Goal: Task Accomplishment & Management: Complete application form

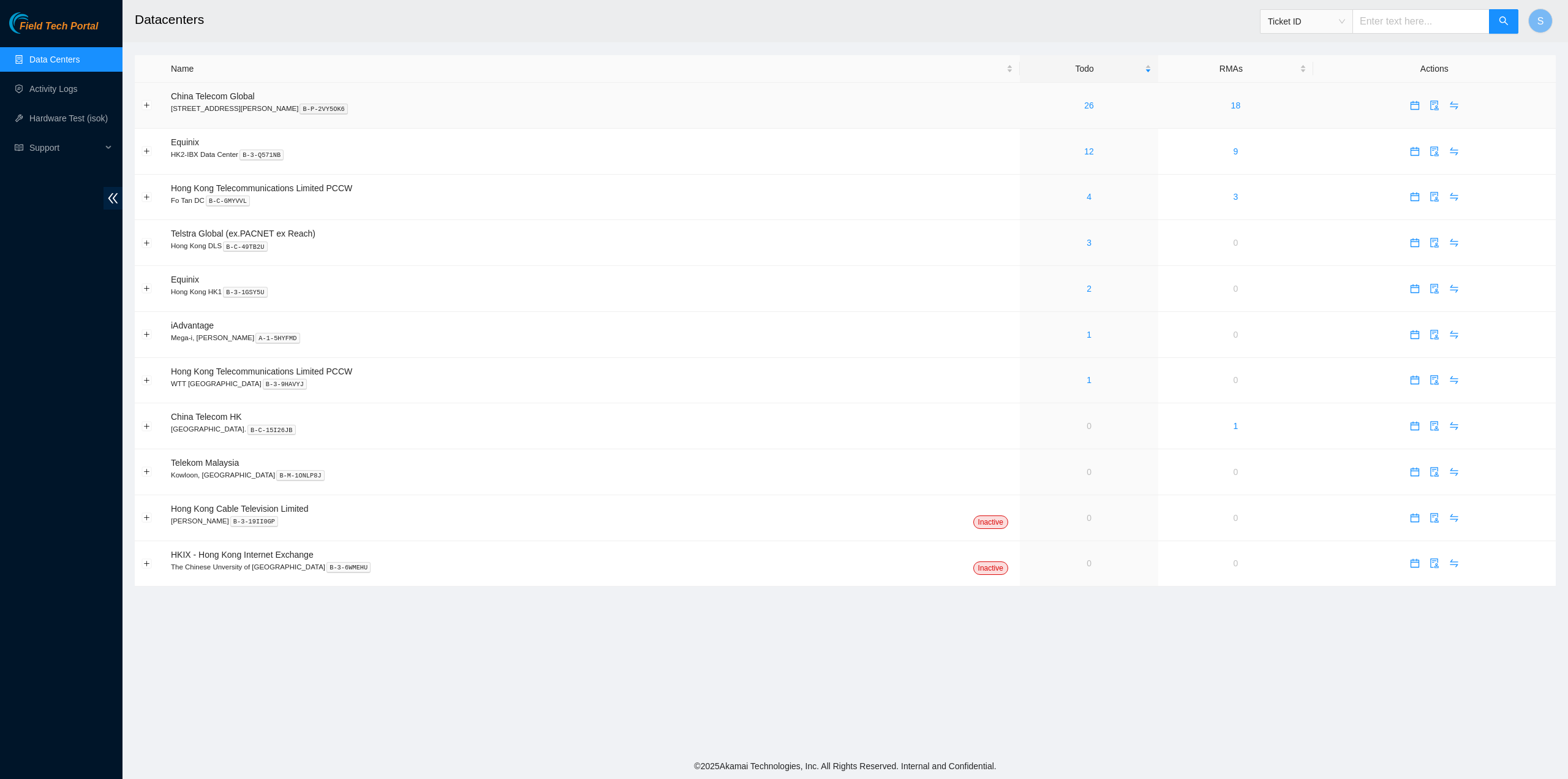
click at [1052, 117] on td "26" at bounding box center [1089, 106] width 138 height 46
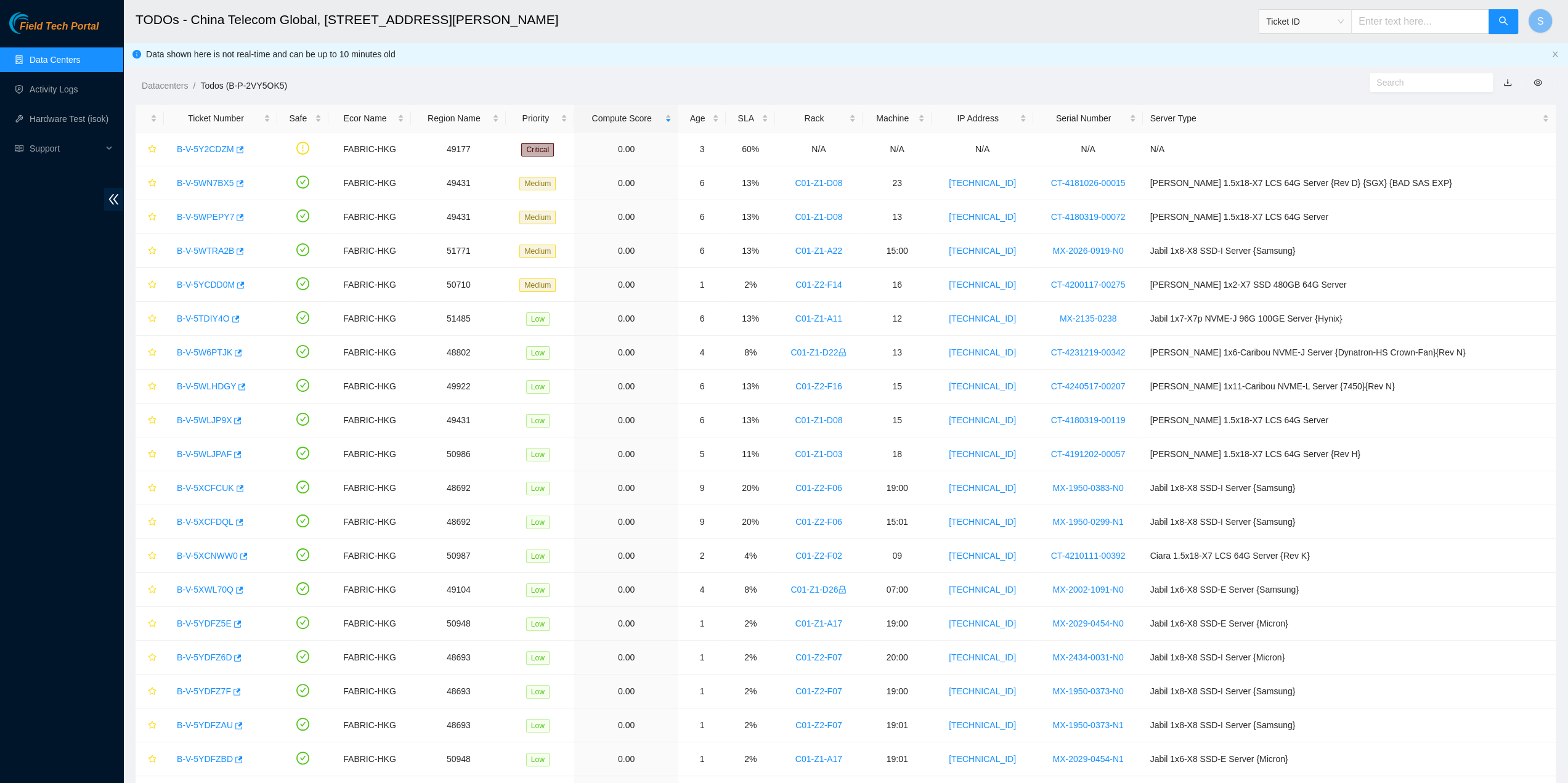
drag, startPoint x: 732, startPoint y: 98, endPoint x: 734, endPoint y: 109, distance: 11.2
click at [732, 98] on main "TODOs - China Telecom Global, Room B11, 2/F, 18 Chun Yat Street, TKO , Hong Kon…" at bounding box center [846, 462] width 1444 height 924
click at [208, 149] on link "B-V-5Y2CDZM" at bounding box center [205, 149] width 57 height 10
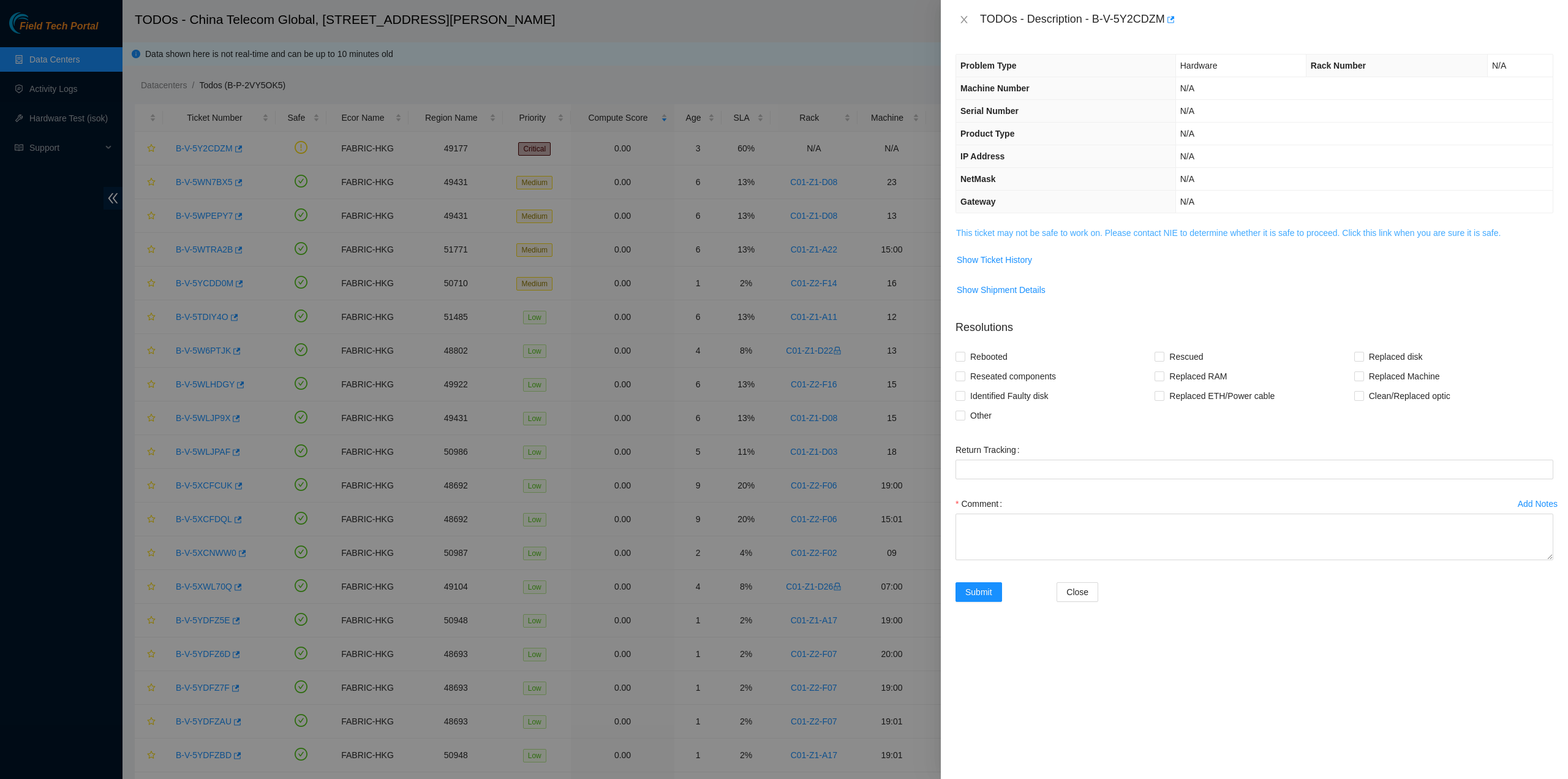
click at [1099, 233] on link "This ticket may not be safe to work on. Please contact NIE to determine whether…" at bounding box center [1228, 233] width 545 height 10
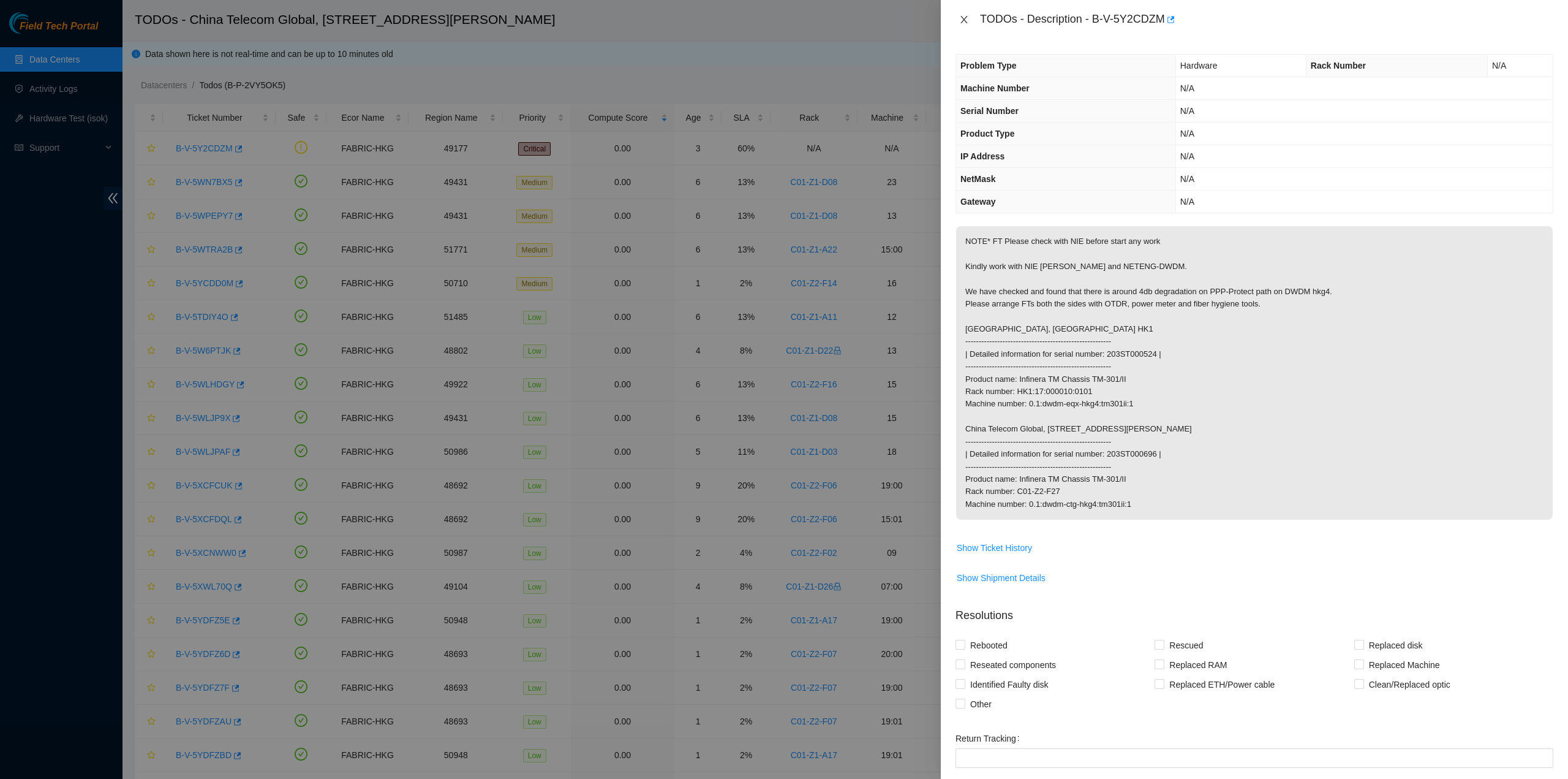
click at [964, 21] on icon "close" at bounding box center [964, 20] width 10 height 10
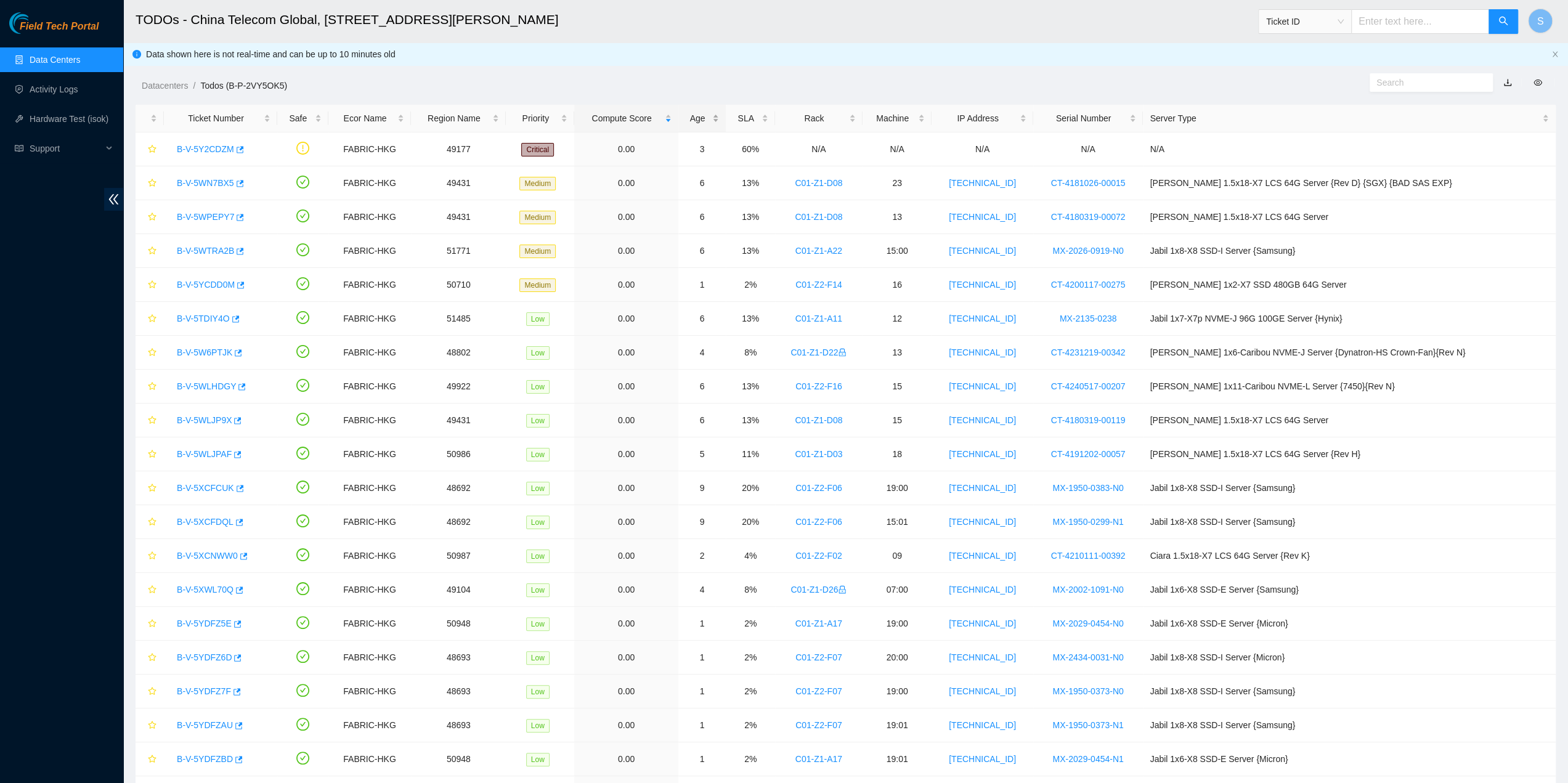
drag, startPoint x: 749, startPoint y: 118, endPoint x: 740, endPoint y: 113, distance: 10.3
click at [719, 118] on div "Age" at bounding box center [703, 118] width 35 height 13
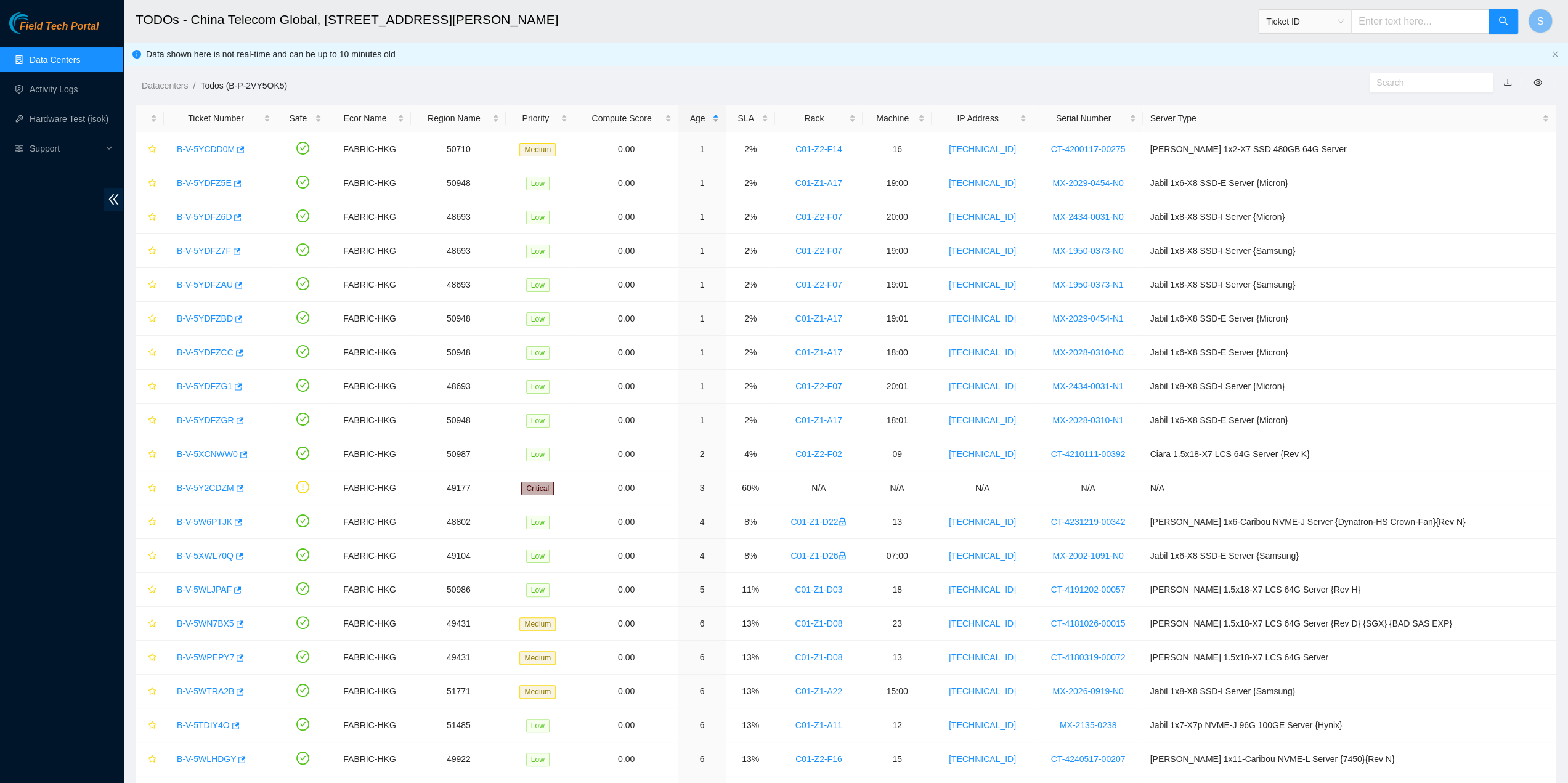
click at [719, 113] on div "Age" at bounding box center [703, 118] width 35 height 13
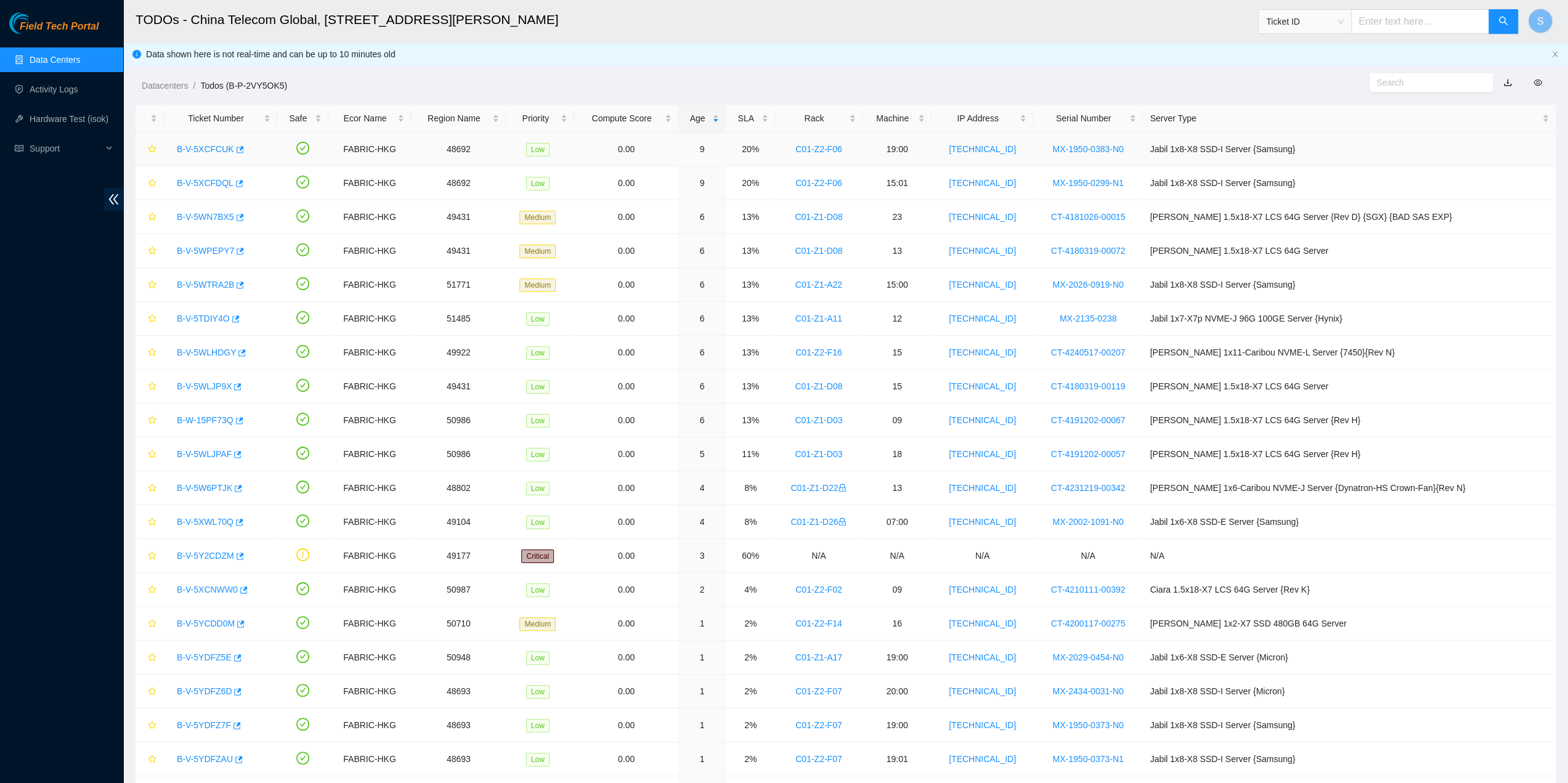
click at [200, 149] on link "B-V-5XCFCUK" at bounding box center [205, 149] width 57 height 10
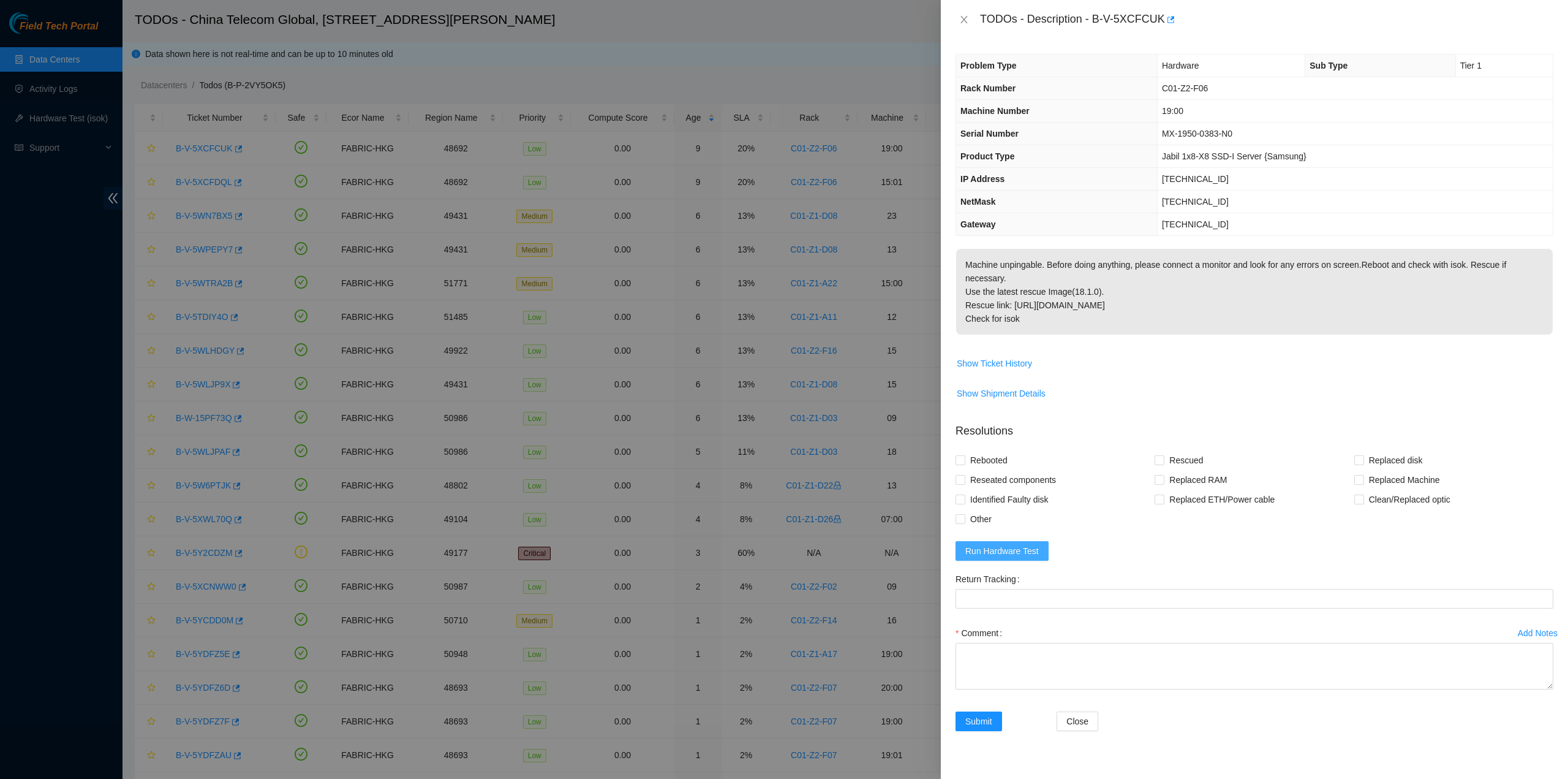
click at [999, 544] on span "Run Hardware Test" at bounding box center [1002, 550] width 74 height 13
click at [969, 471] on span "Reseated components" at bounding box center [1013, 480] width 95 height 20
click at [964, 475] on input "Reseated components" at bounding box center [959, 479] width 9 height 9
checkbox input "true"
drag, startPoint x: 969, startPoint y: 445, endPoint x: 1102, endPoint y: 441, distance: 133.1
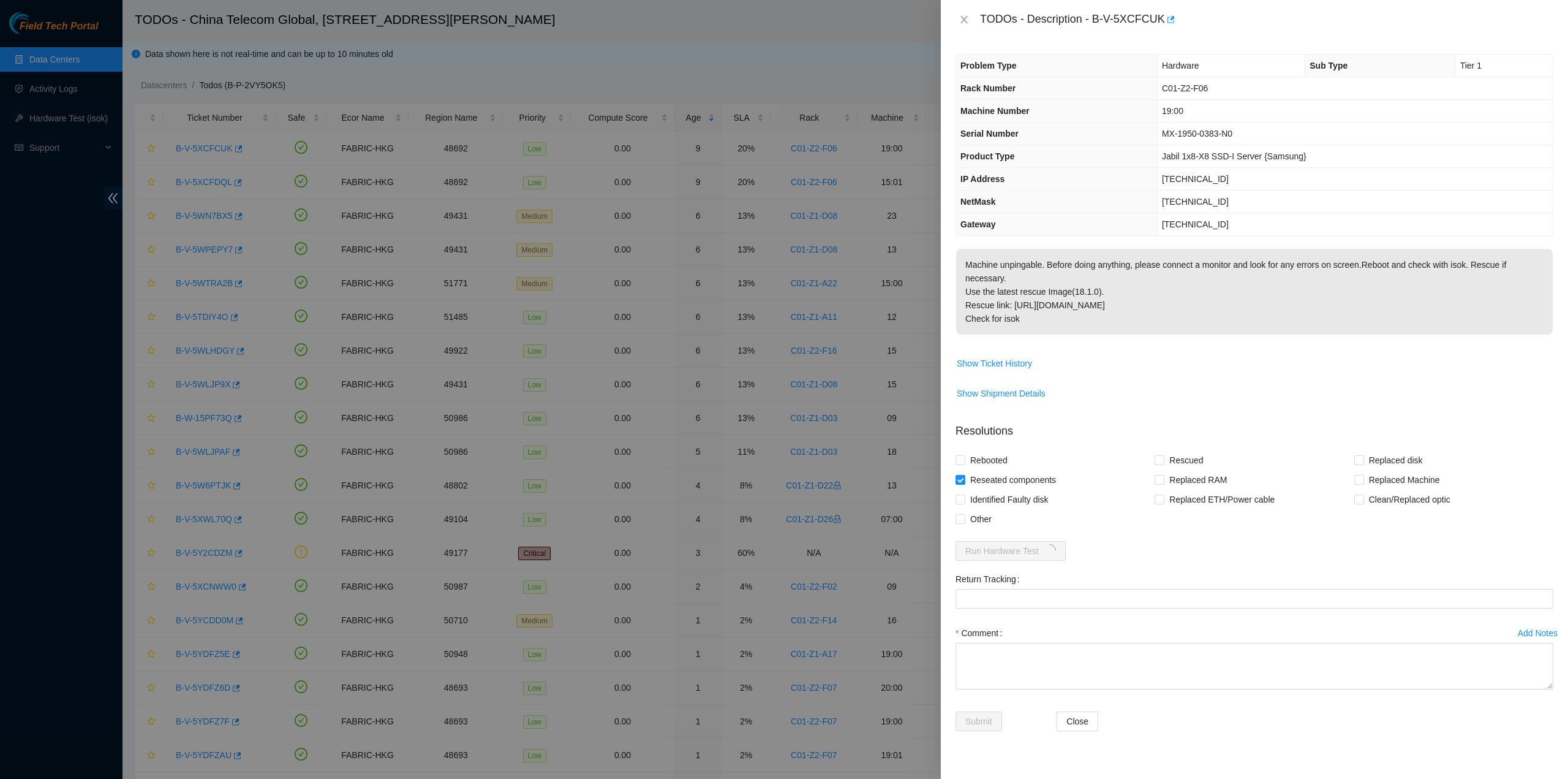
click at [970, 450] on span "Rebooted" at bounding box center [989, 460] width 47 height 20
click at [964, 456] on input "Rebooted" at bounding box center [959, 460] width 9 height 9
checkbox input "true"
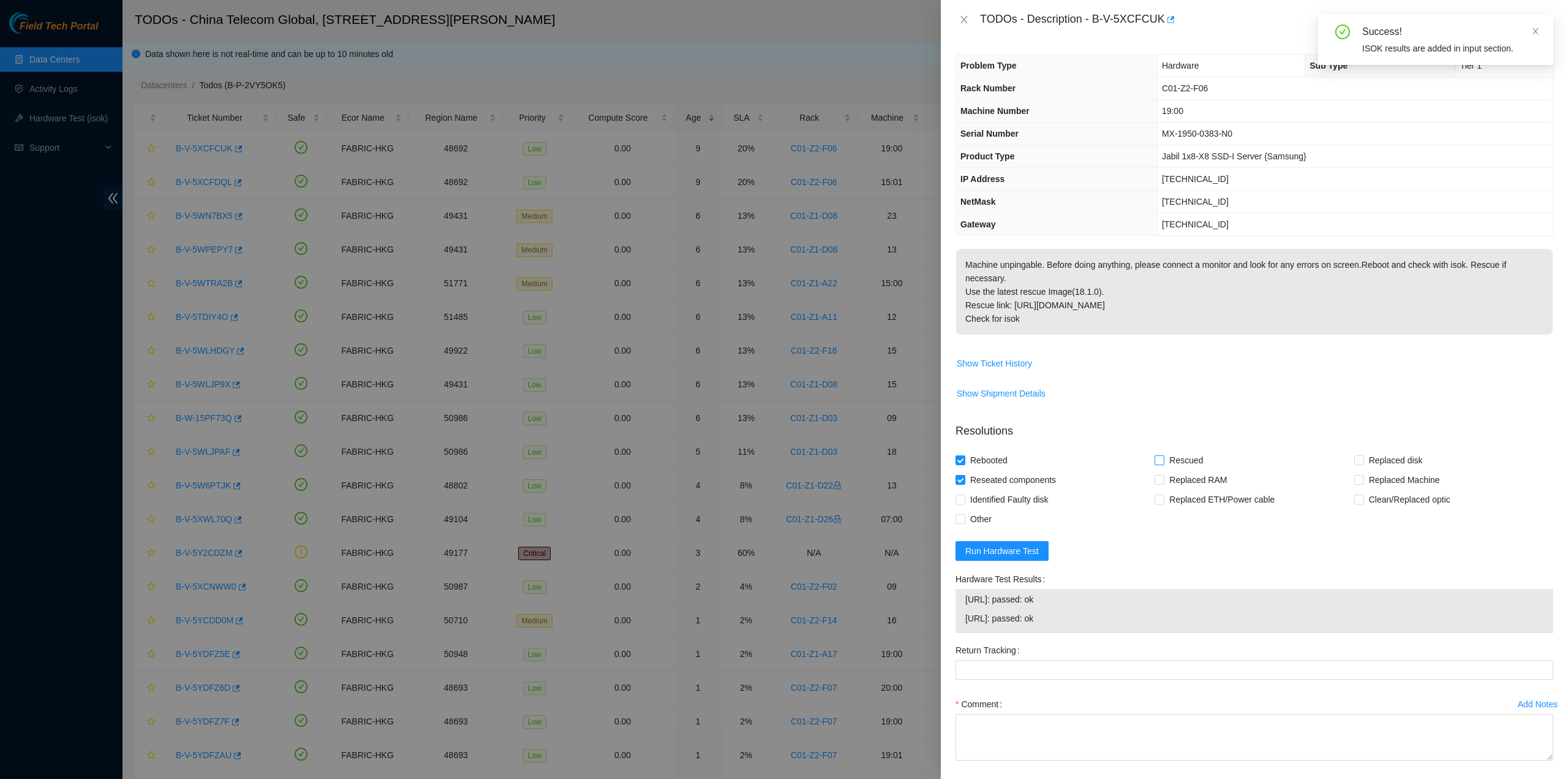
click at [1185, 459] on span "Rescued" at bounding box center [1186, 460] width 44 height 20
click at [1163, 459] on input "Rescued" at bounding box center [1159, 460] width 9 height 9
checkbox input "true"
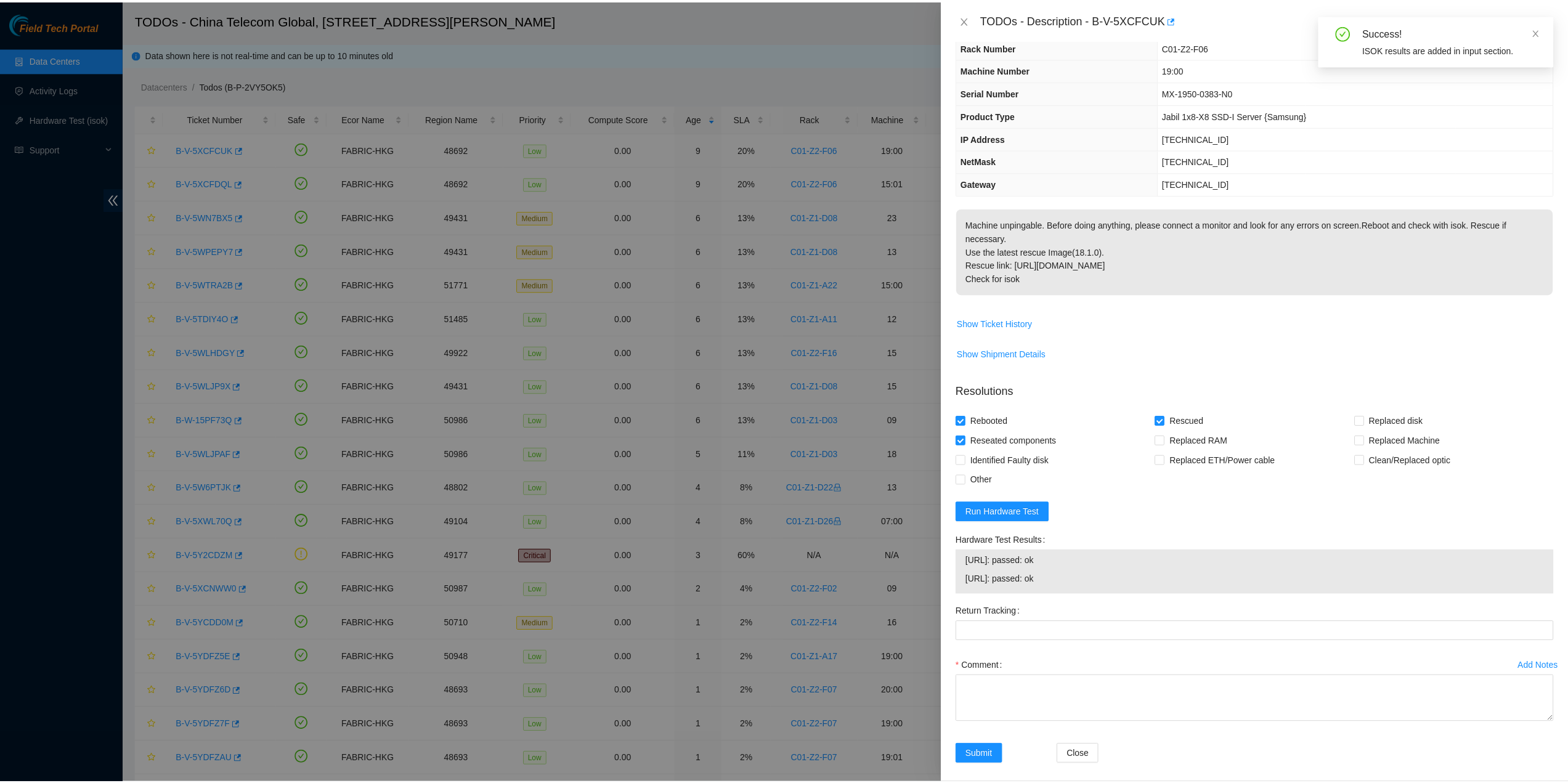
scroll to position [50, 0]
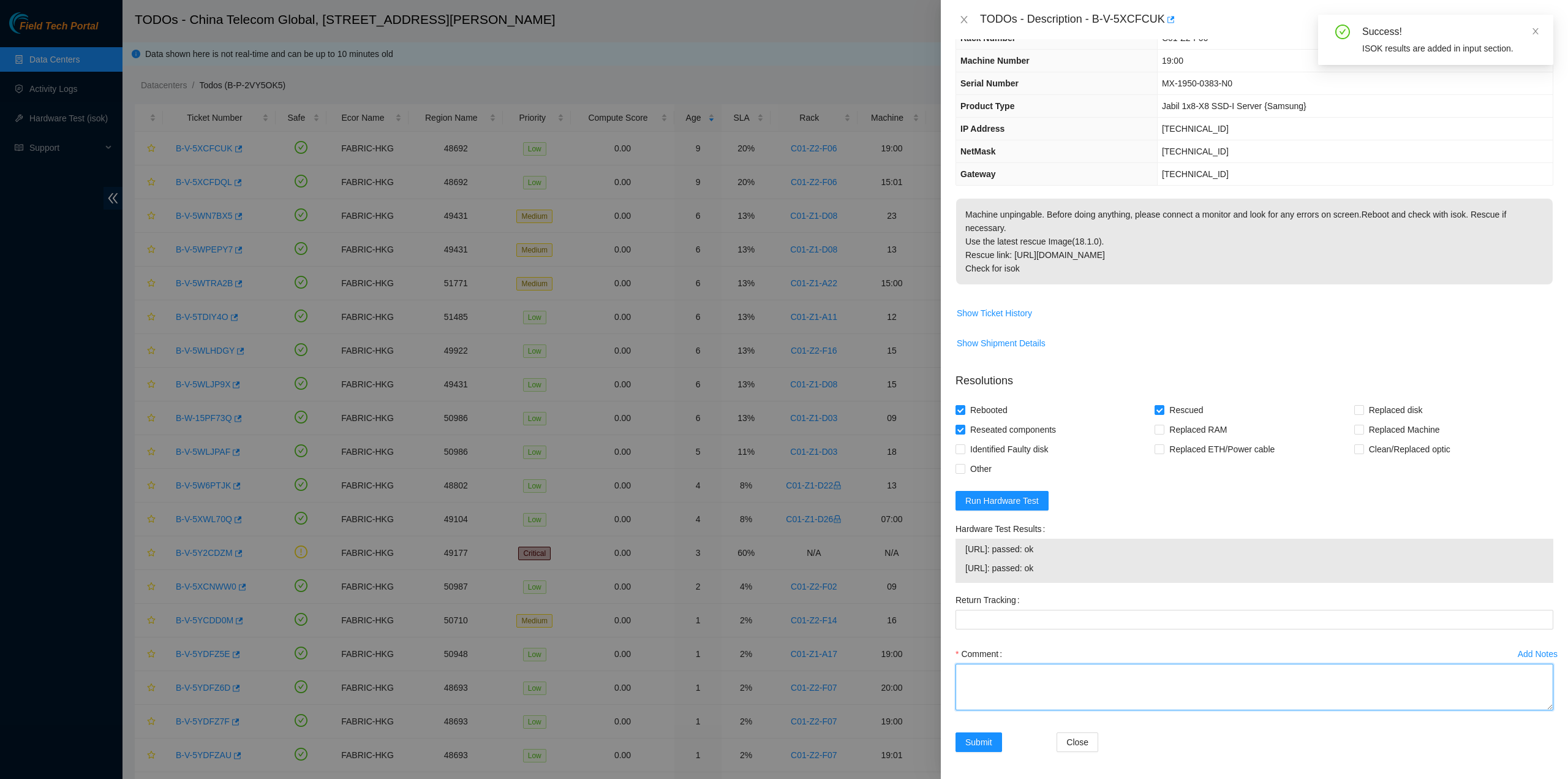
click at [1021, 686] on textarea "Comment" at bounding box center [1254, 687] width 598 height 47
type textarea "pass ok"
click at [987, 745] on span "Submit" at bounding box center [979, 742] width 27 height 13
drag, startPoint x: 1093, startPoint y: 18, endPoint x: 1161, endPoint y: 24, distance: 68.3
click at [1161, 24] on div "TODOs - Description - B-V-5XCFCUK" at bounding box center [1267, 20] width 574 height 20
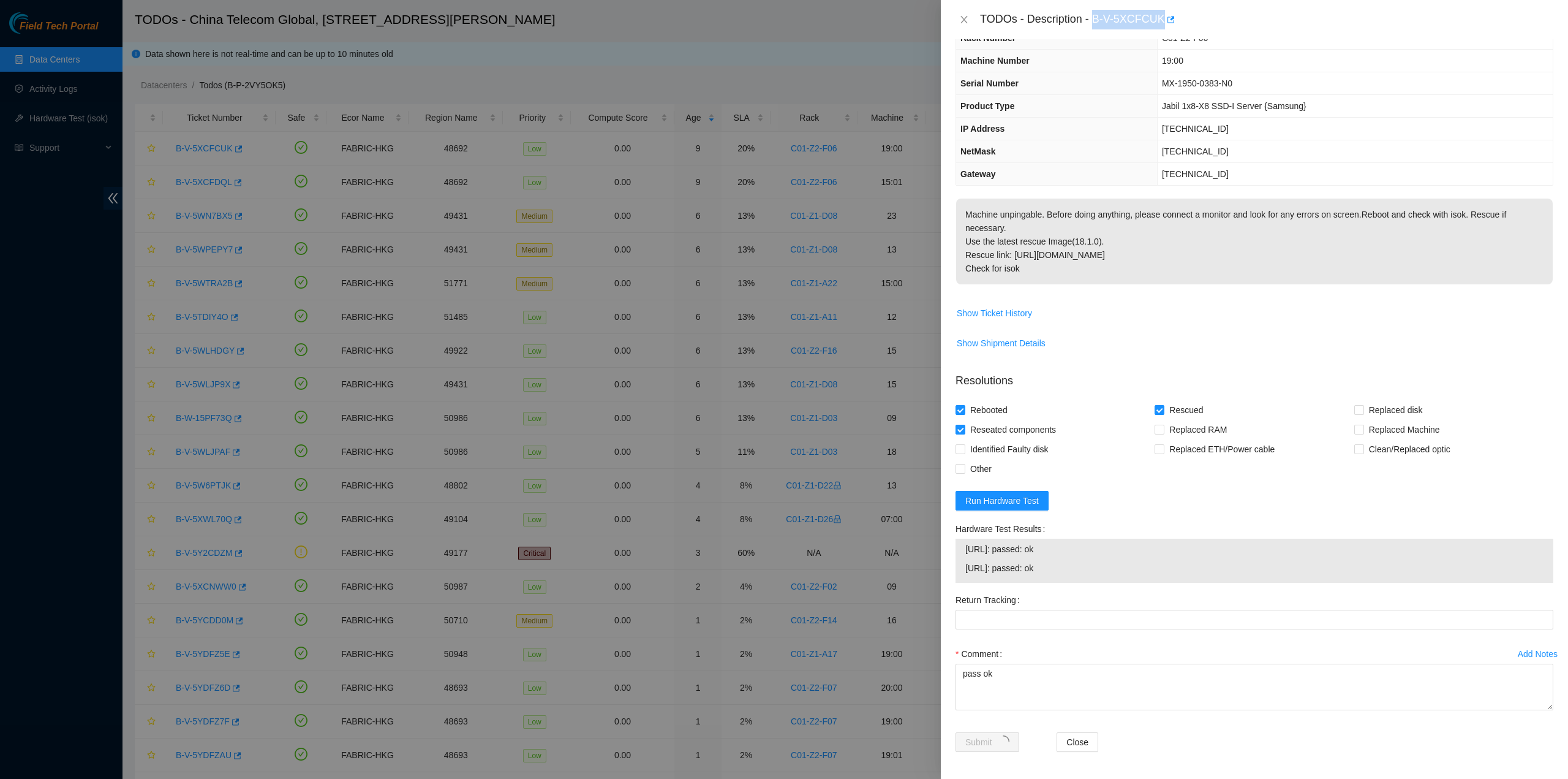
copy div "B-V-5XCFCUK"
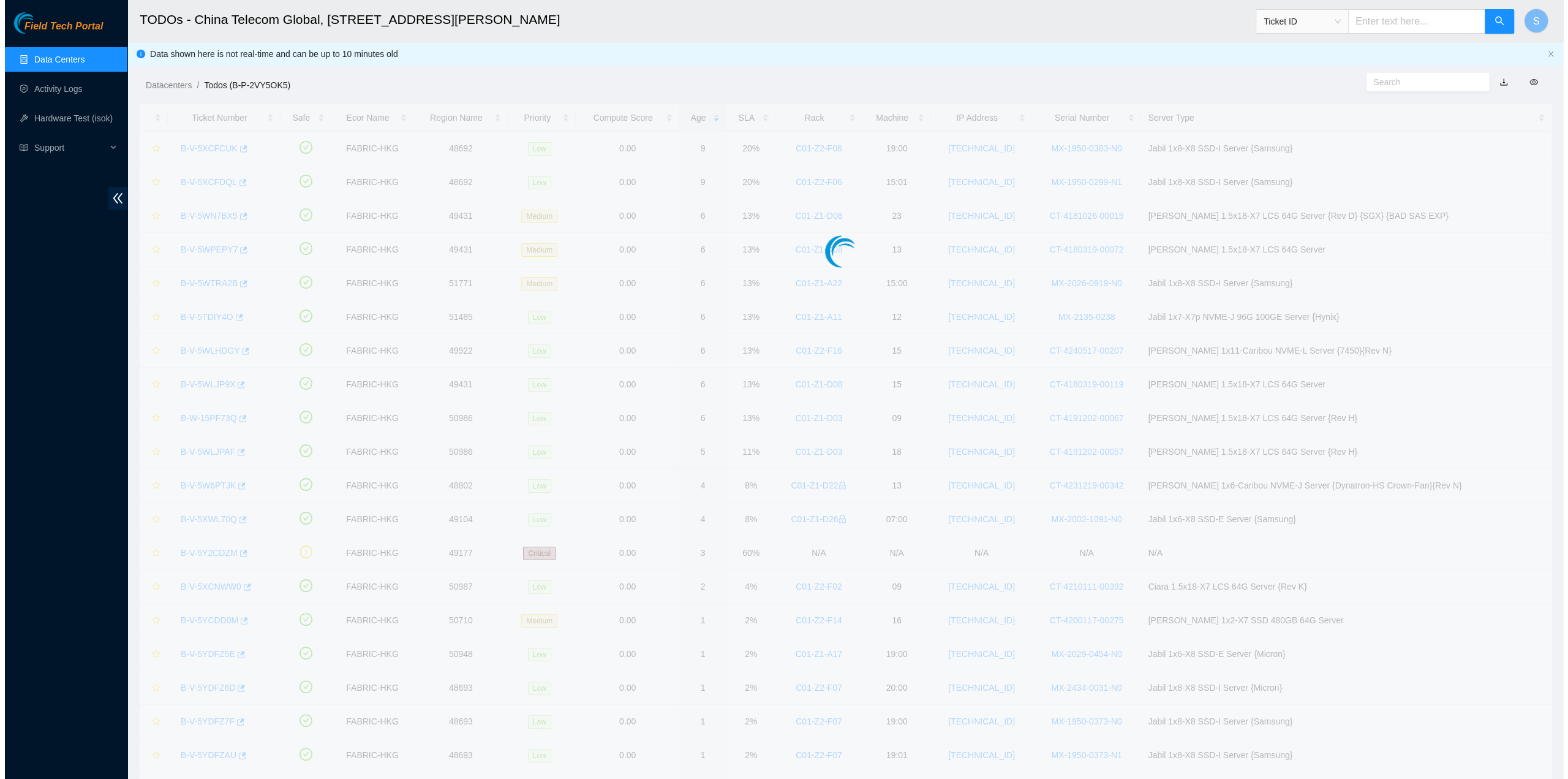
scroll to position [0, 0]
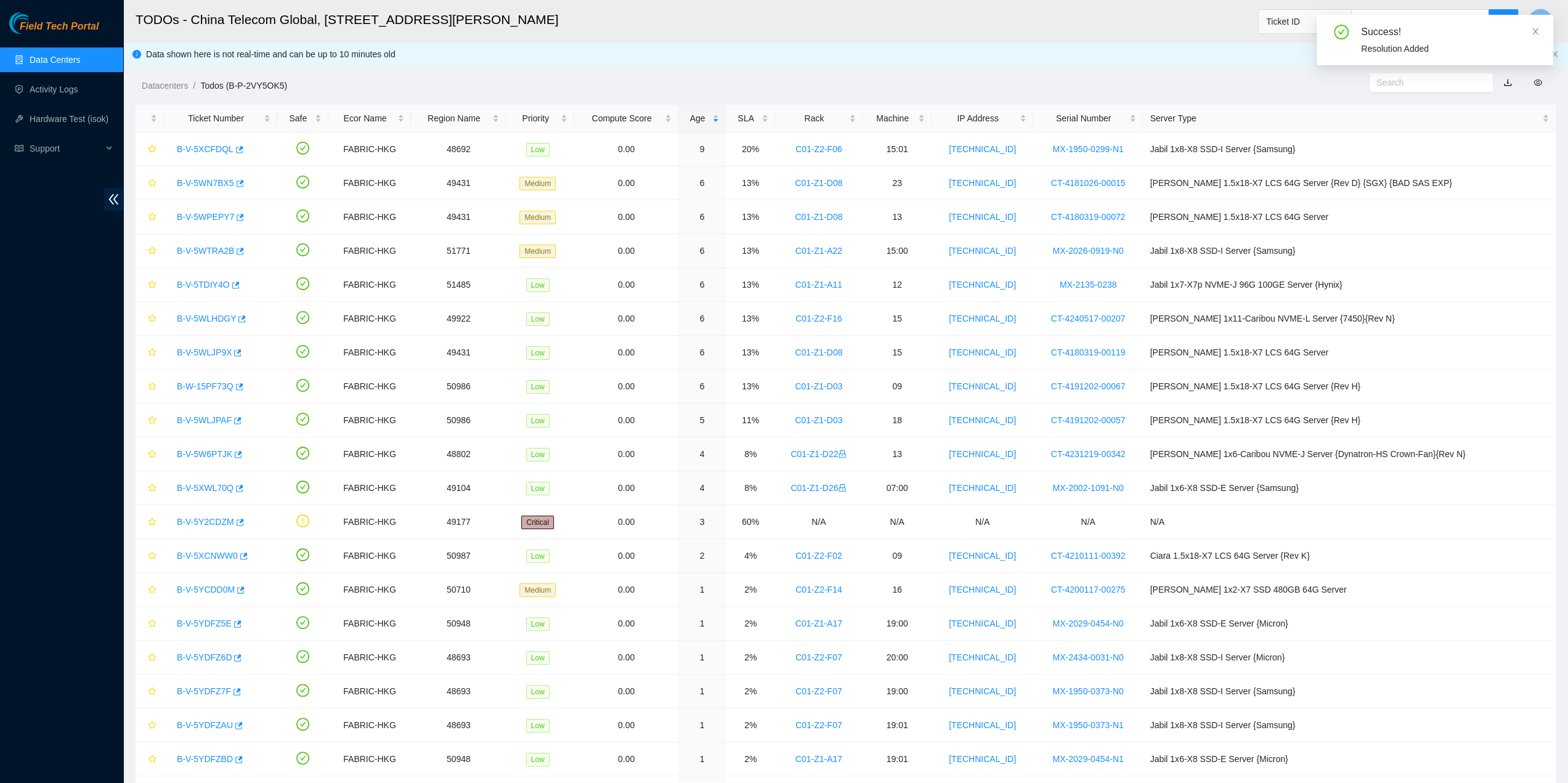
click at [0, 249] on div "Field Tech Portal Data Centers Activity Logs Hardware Test (isok) Support" at bounding box center [61, 397] width 124 height 770
click at [191, 146] on link "B-V-5XCFDQL" at bounding box center [205, 149] width 57 height 10
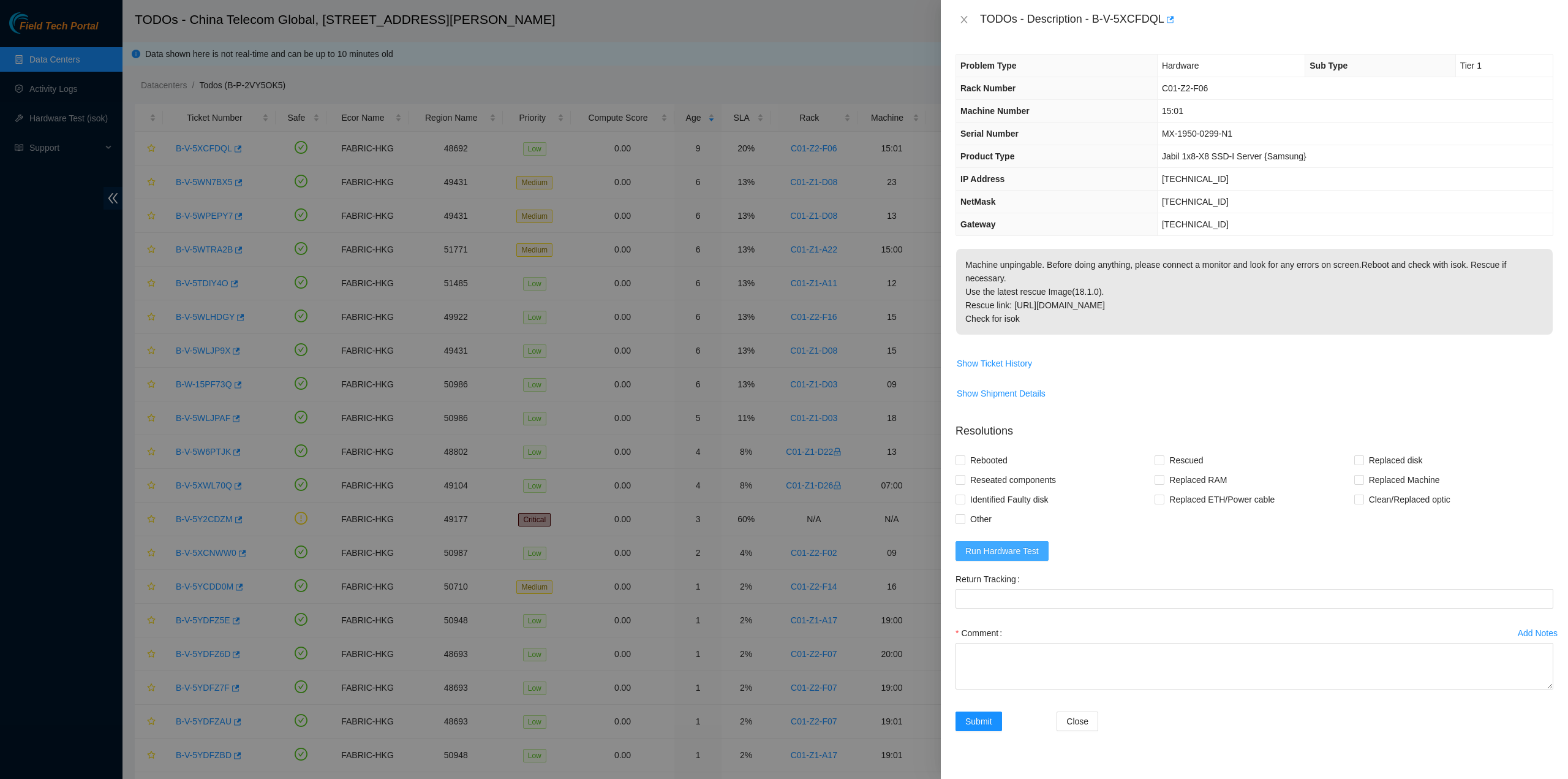
click at [1001, 541] on button "Run Hardware Test" at bounding box center [1002, 550] width 93 height 20
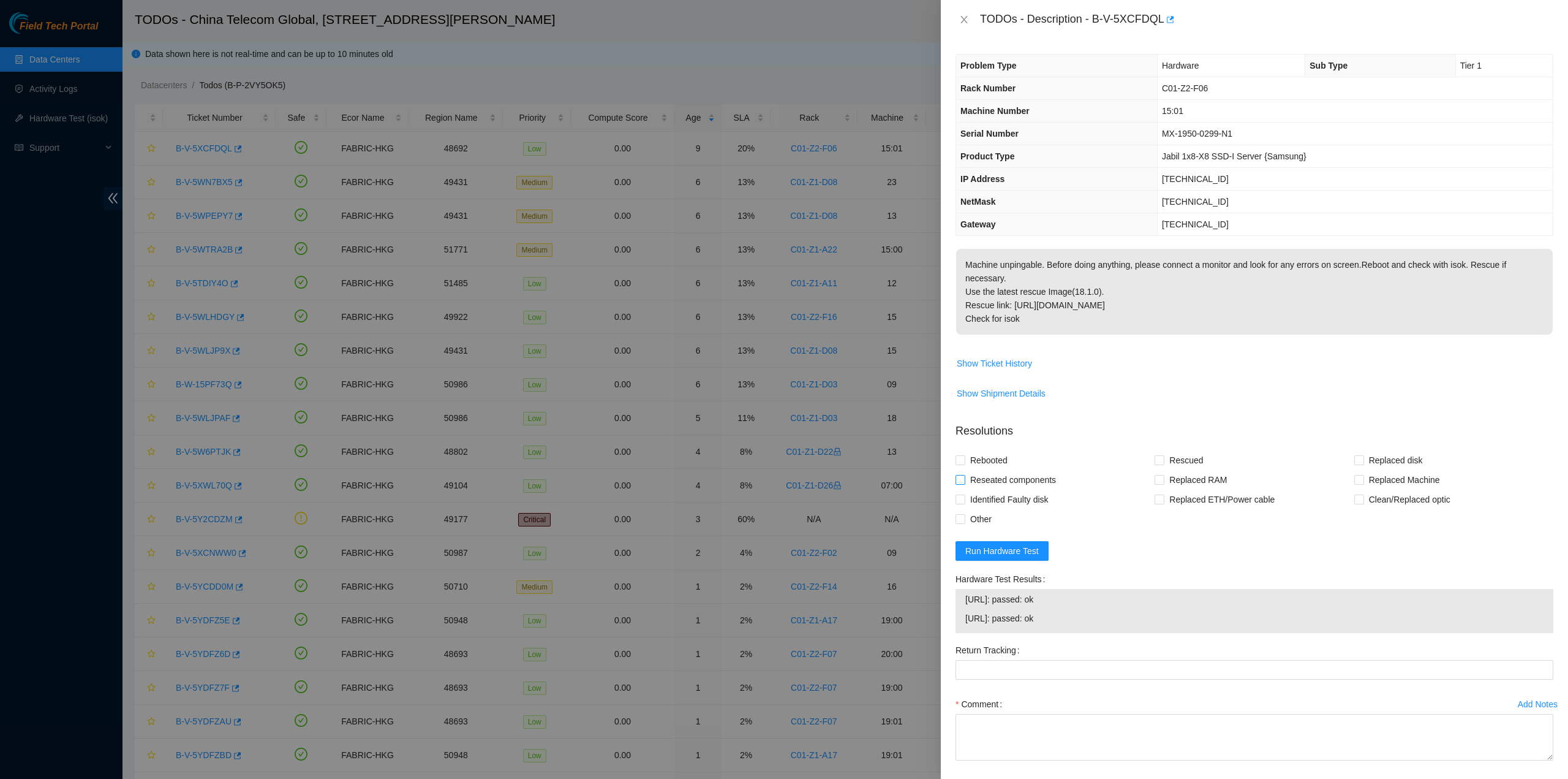
click at [964, 471] on label "Reseated components" at bounding box center [1008, 480] width 106 height 20
click at [964, 475] on input "Reseated components" at bounding box center [959, 479] width 9 height 9
checkbox input "true"
click at [973, 456] on span "Rebooted" at bounding box center [989, 460] width 47 height 20
drag, startPoint x: 1160, startPoint y: 459, endPoint x: 1057, endPoint y: 458, distance: 103.0
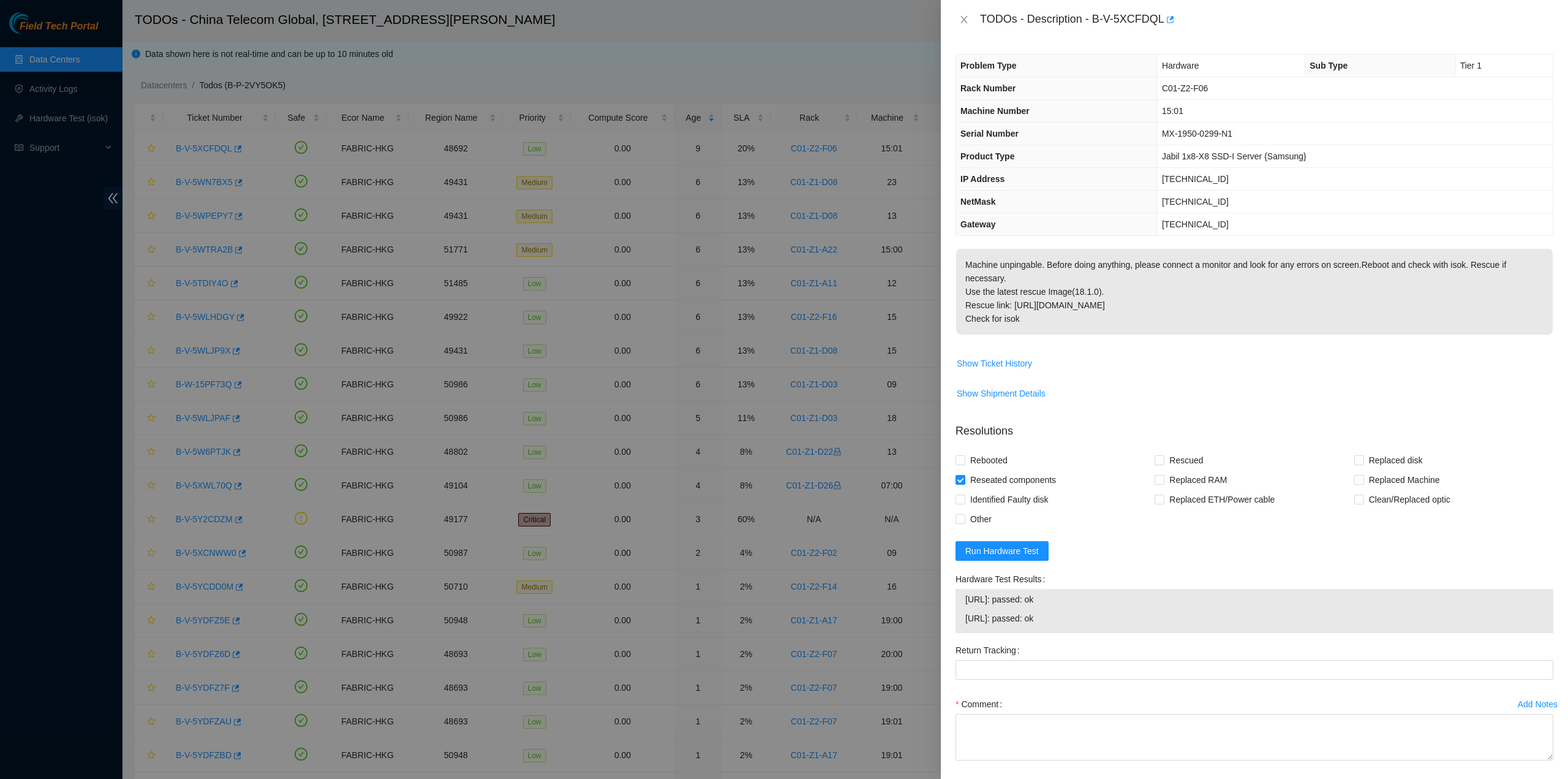
click at [1160, 459] on span at bounding box center [1160, 460] width 10 height 10
drag, startPoint x: 1012, startPoint y: 456, endPoint x: 998, endPoint y: 452, distance: 14.6
click at [1012, 455] on div "Rebooted" at bounding box center [1055, 460] width 199 height 20
click at [981, 450] on span "Rebooted" at bounding box center [989, 460] width 47 height 20
click at [964, 456] on input "Rebooted" at bounding box center [959, 460] width 9 height 9
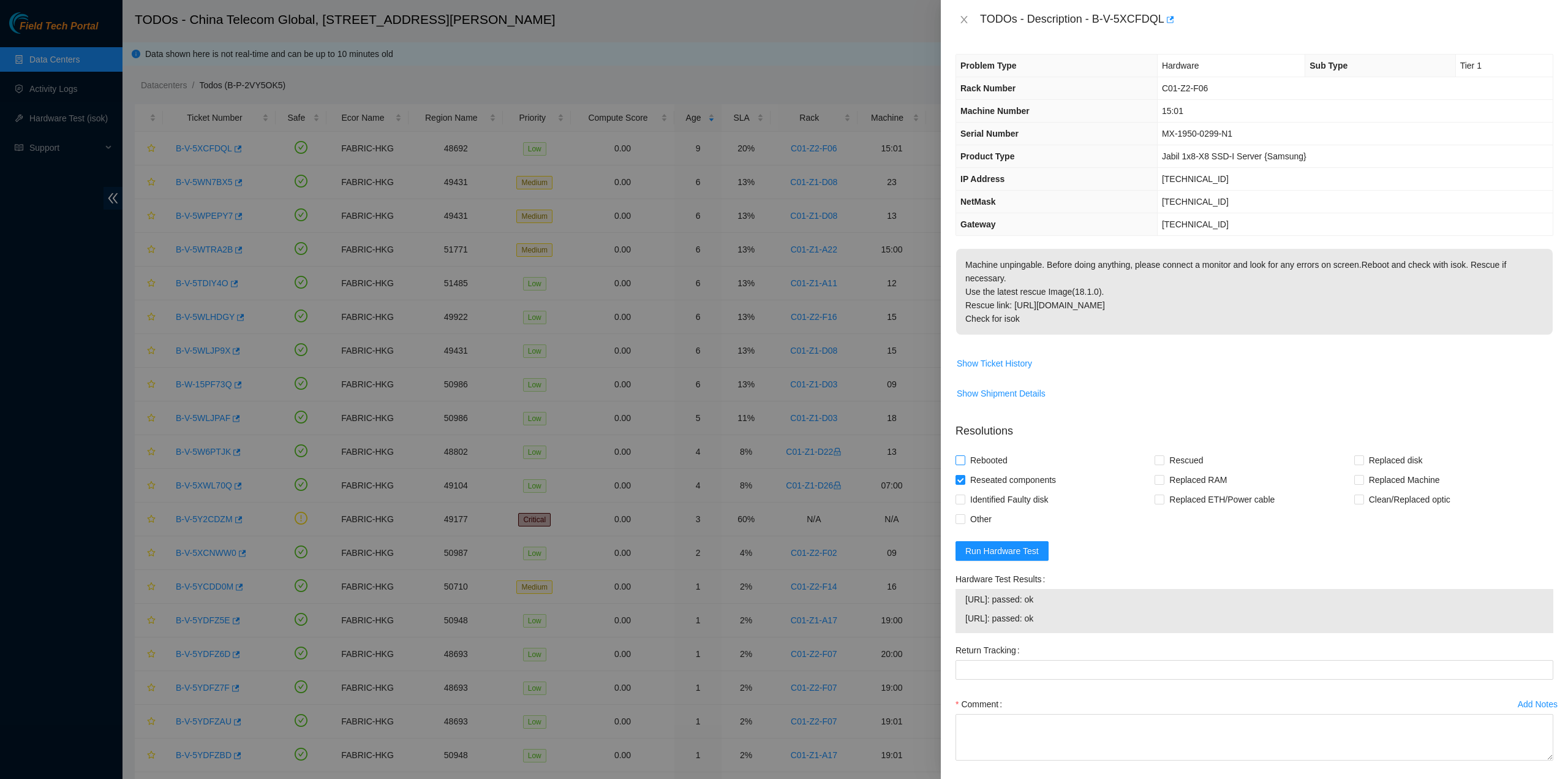
checkbox input "true"
click at [1167, 454] on span "Rescued" at bounding box center [1186, 460] width 44 height 20
click at [1163, 456] on input "Rescued" at bounding box center [1159, 460] width 9 height 9
checkbox input "true"
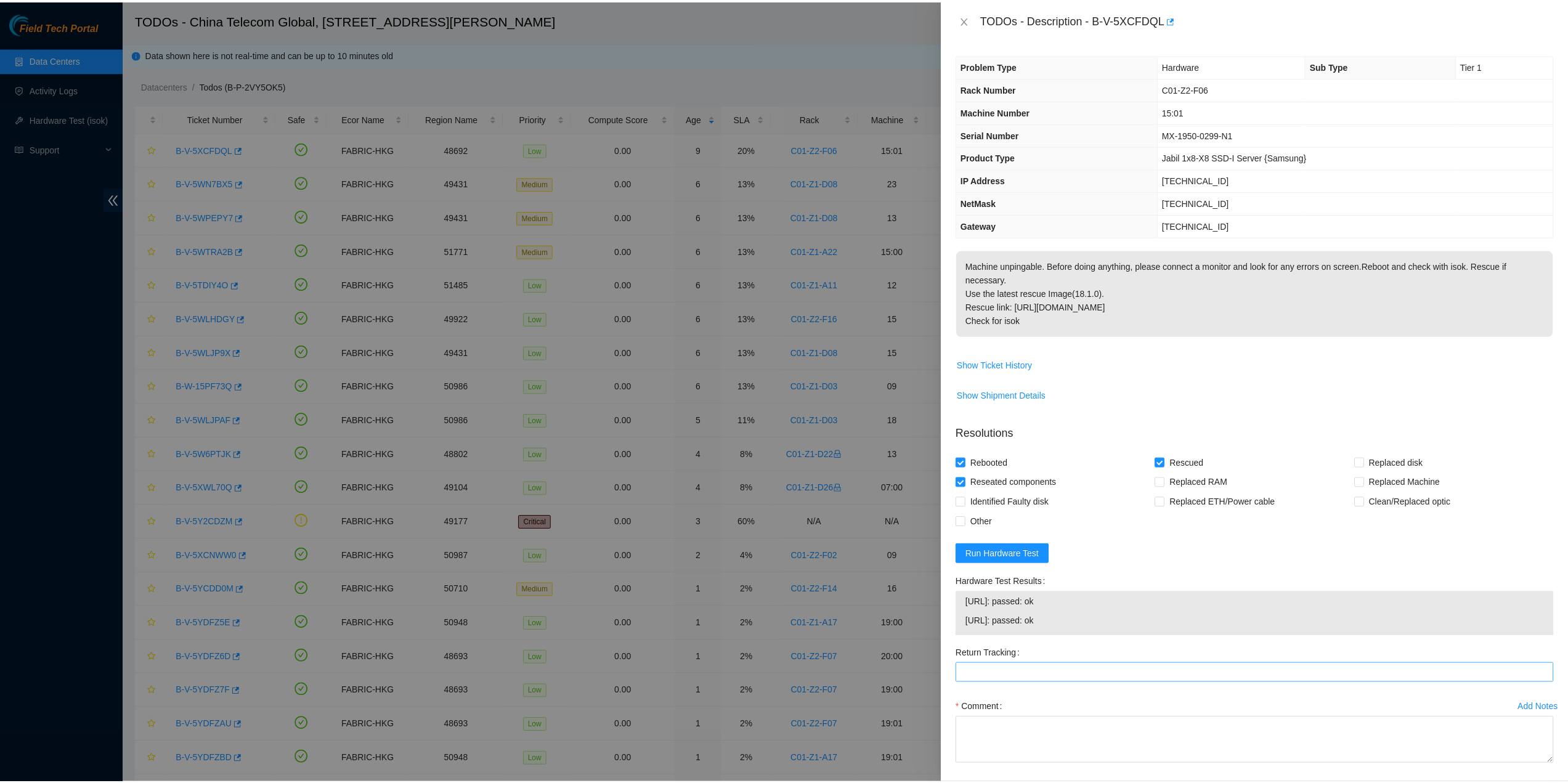
scroll to position [50, 0]
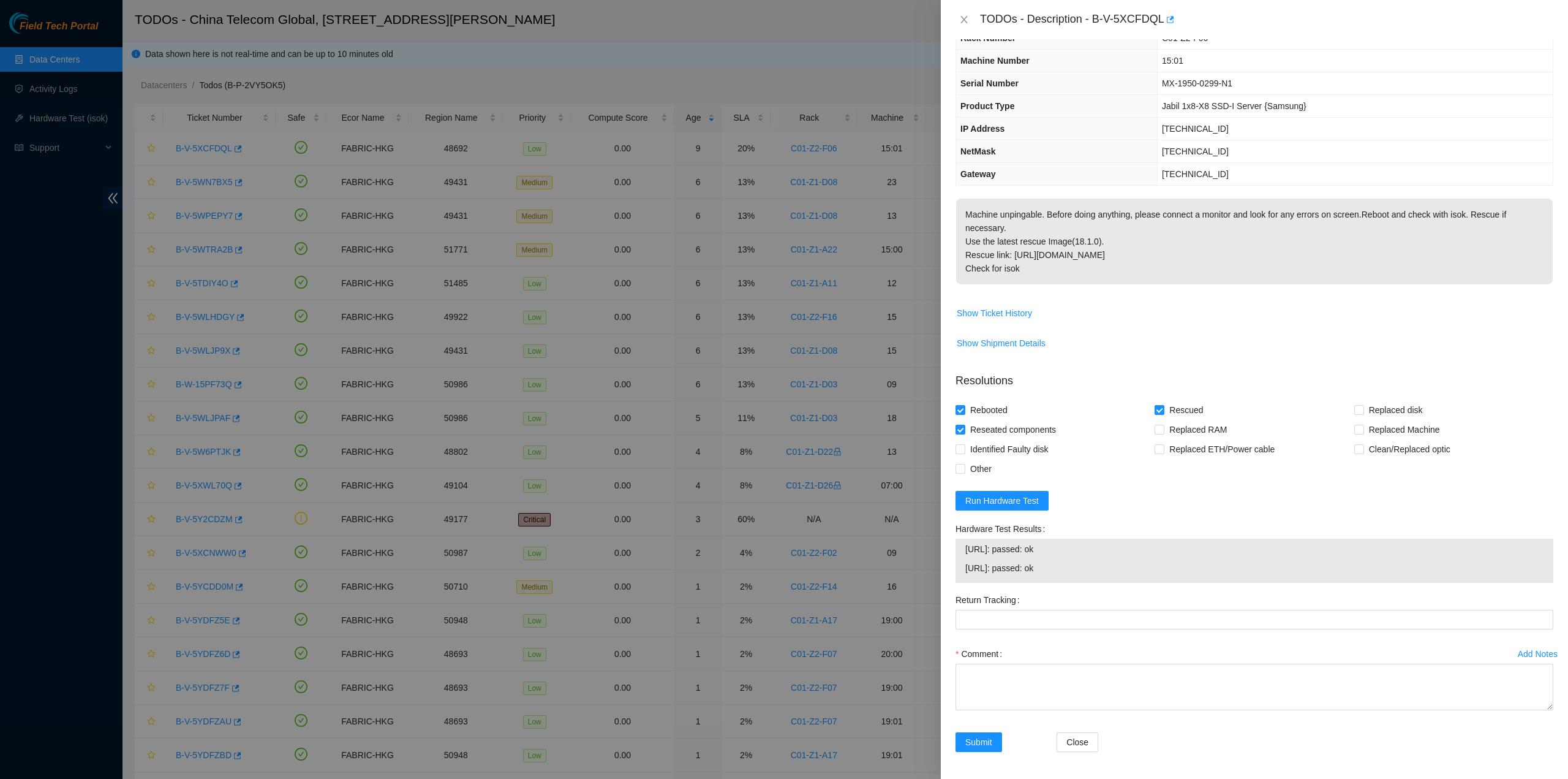
click at [1024, 657] on div "Comment" at bounding box center [1254, 654] width 598 height 20
drag, startPoint x: 1027, startPoint y: 660, endPoint x: 1024, endPoint y: 670, distance: 10.4
click at [1023, 668] on div "Comment" at bounding box center [1254, 681] width 598 height 74
drag, startPoint x: 1029, startPoint y: 682, endPoint x: 1037, endPoint y: 677, distance: 9.4
click at [1027, 680] on textarea "Comment" at bounding box center [1254, 687] width 598 height 47
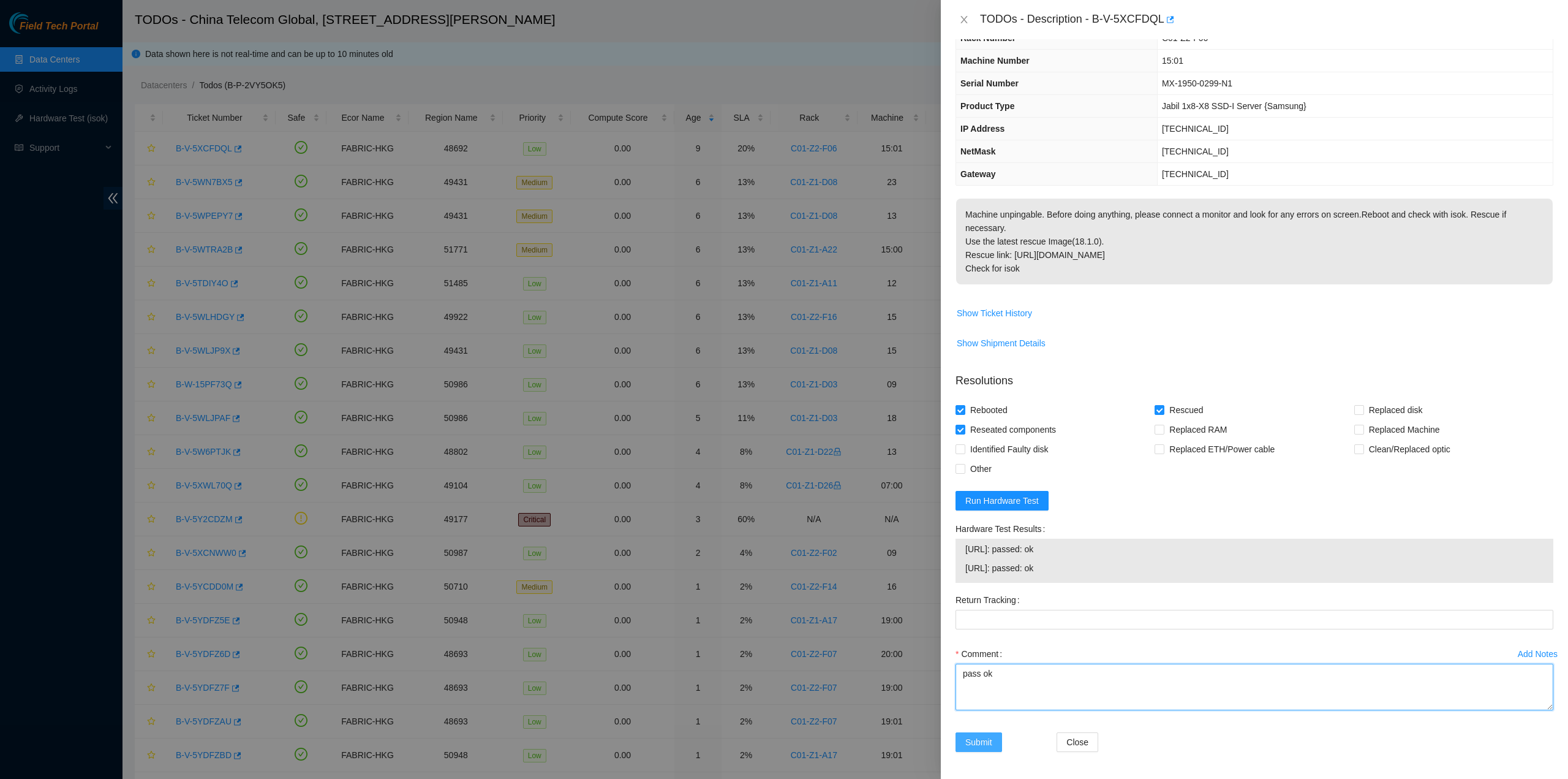
type textarea "pass ok"
click at [964, 738] on button "Submit" at bounding box center [979, 742] width 47 height 20
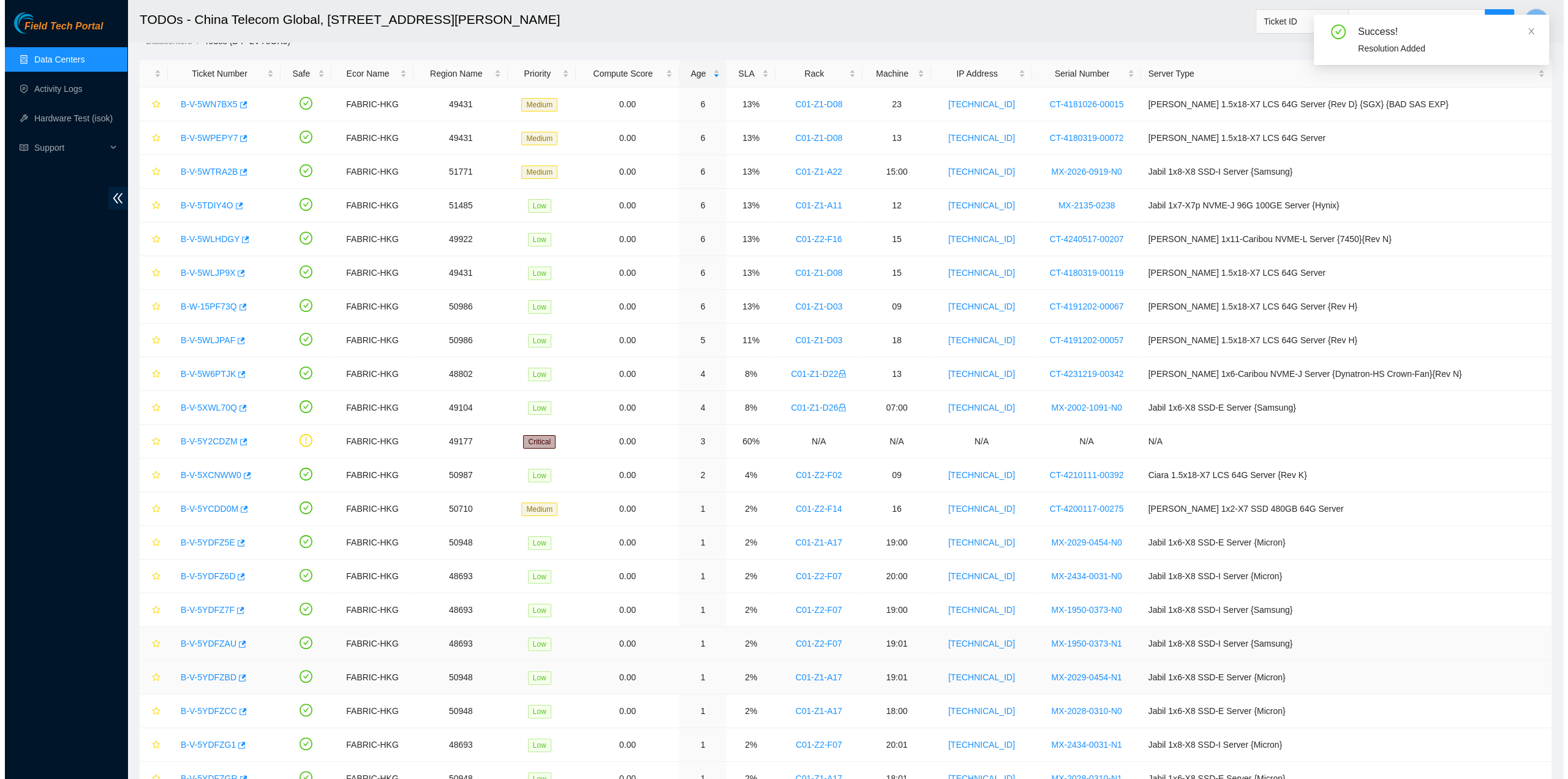
scroll to position [0, 0]
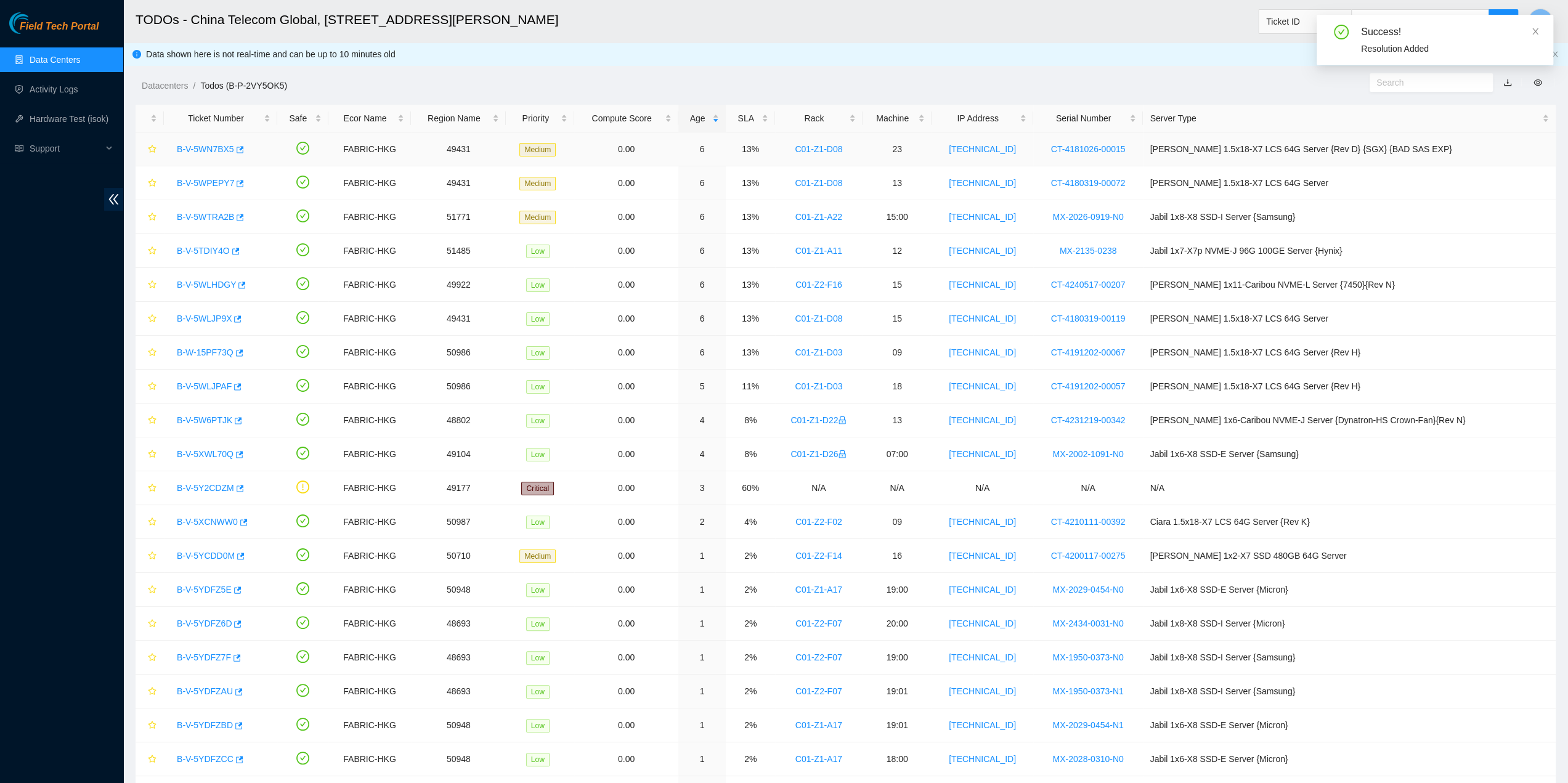
click at [203, 150] on link "B-V-5WN7BX5" at bounding box center [205, 149] width 57 height 10
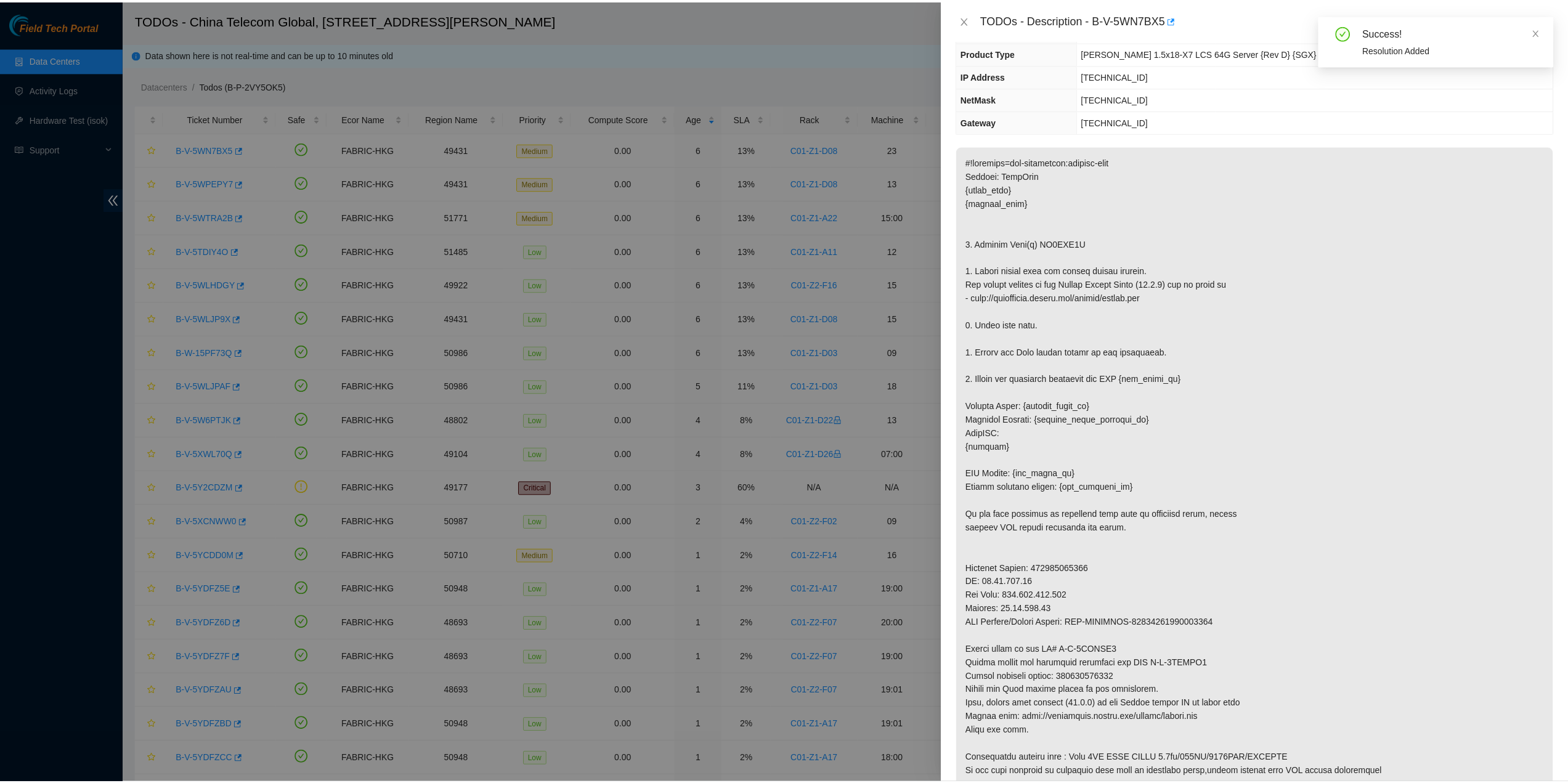
scroll to position [308, 0]
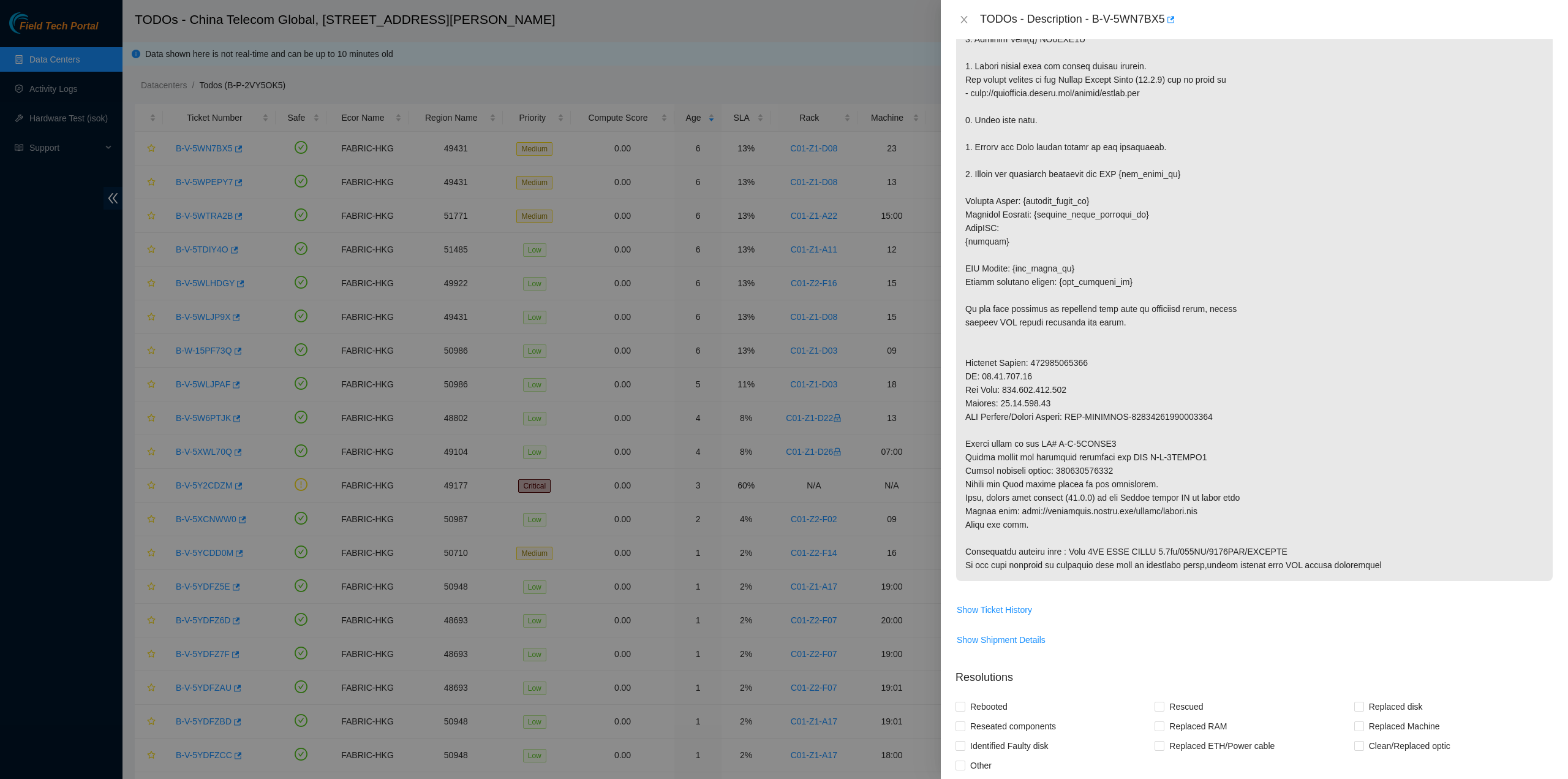
click at [1304, 415] on p at bounding box center [1254, 261] width 597 height 639
click at [963, 19] on icon "close" at bounding box center [964, 19] width 7 height 7
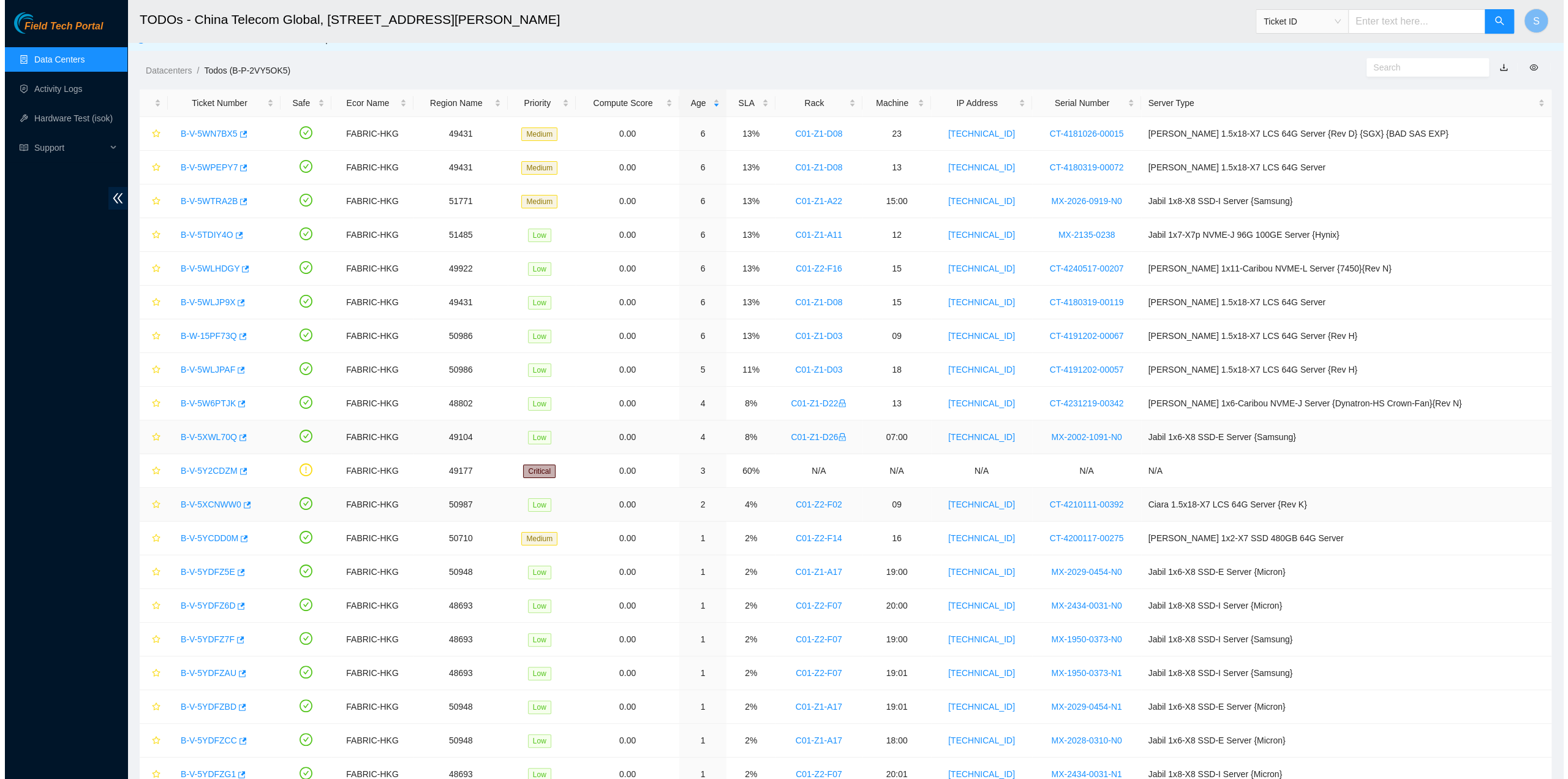
scroll to position [0, 0]
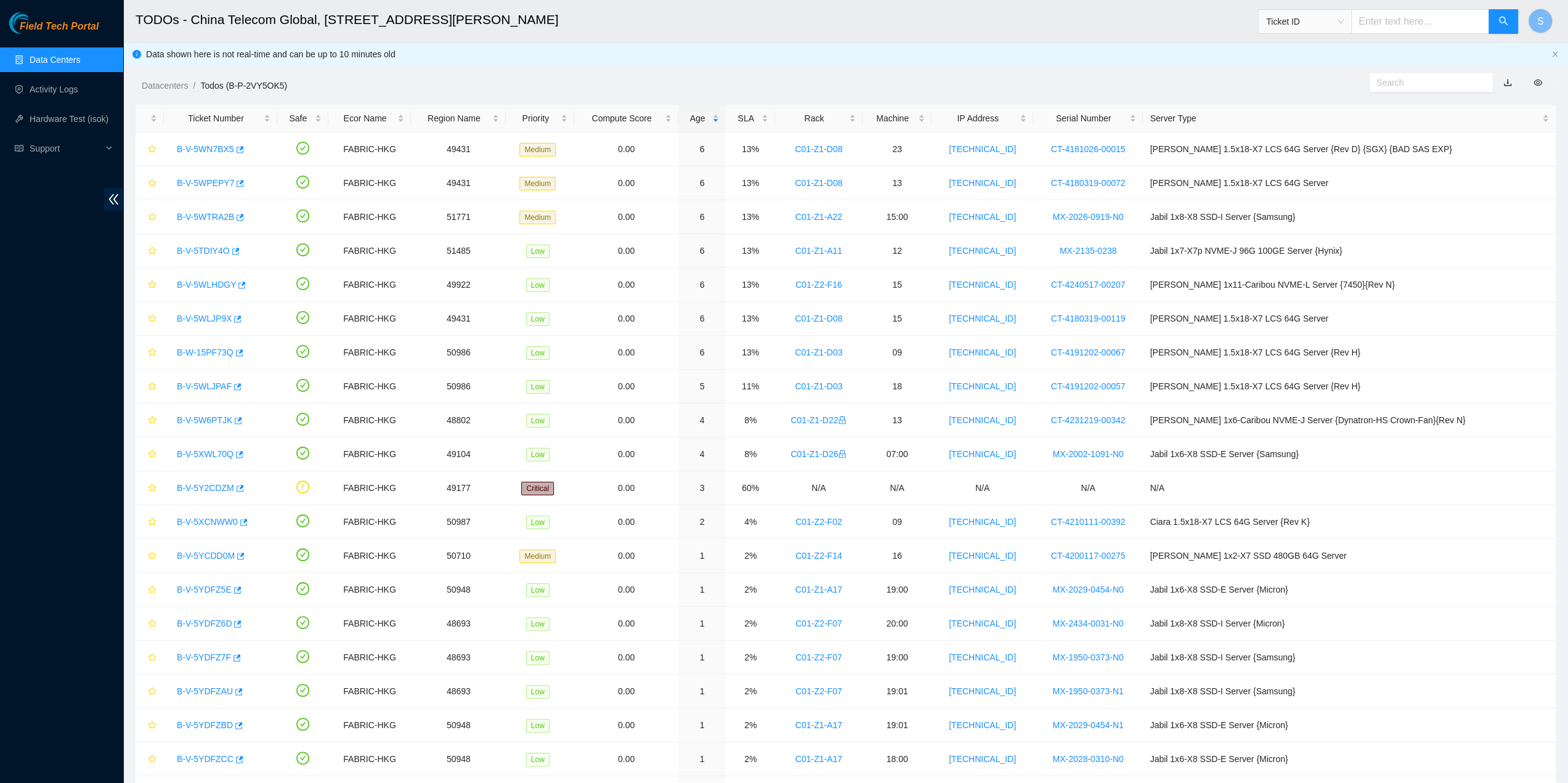
click at [80, 61] on link "Data Centers" at bounding box center [55, 60] width 50 height 10
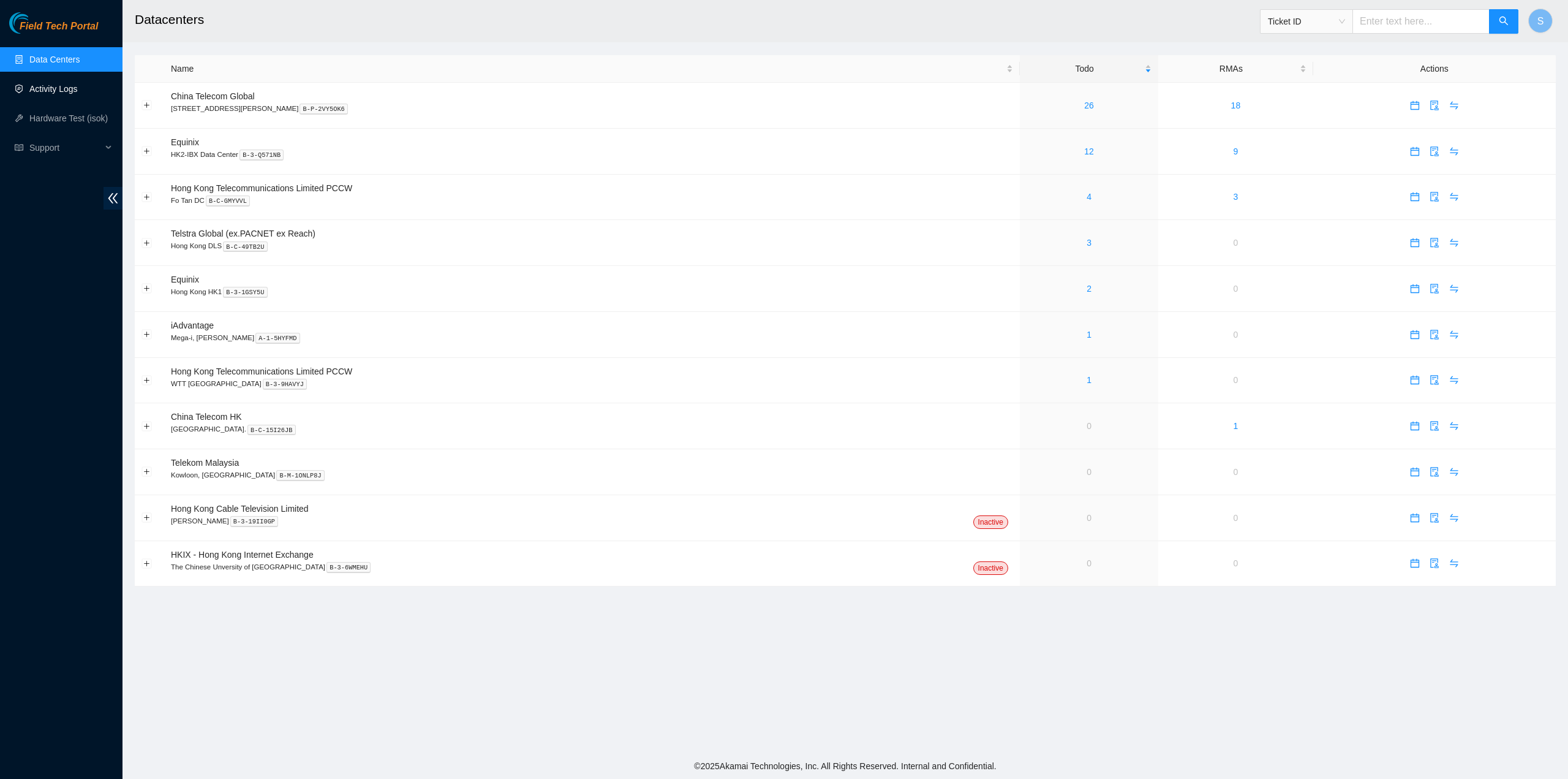
click at [77, 92] on link "Activity Logs" at bounding box center [54, 88] width 49 height 10
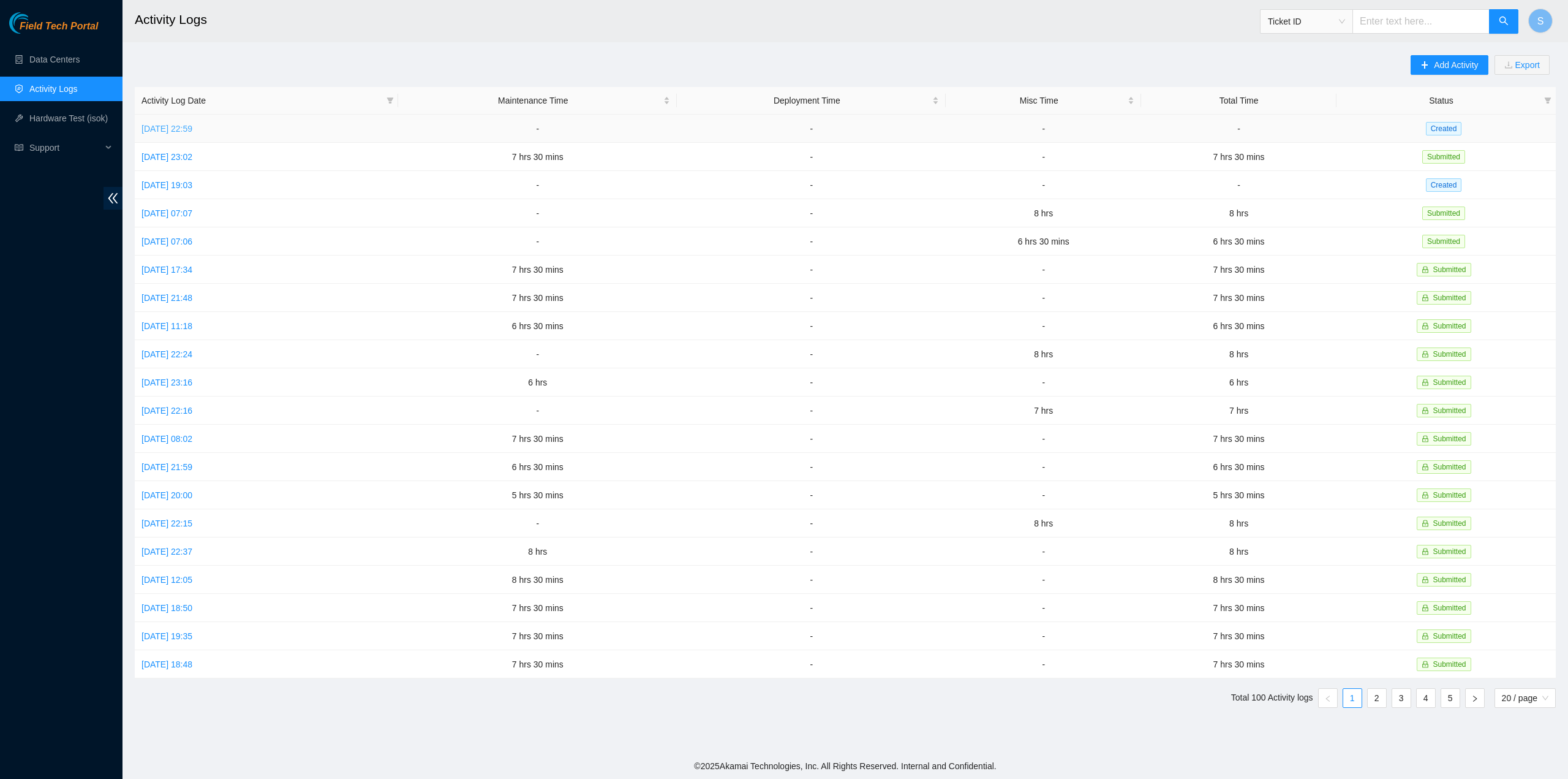
click at [182, 124] on link "Sun, 12 Oct 2025 22:59" at bounding box center [167, 128] width 51 height 10
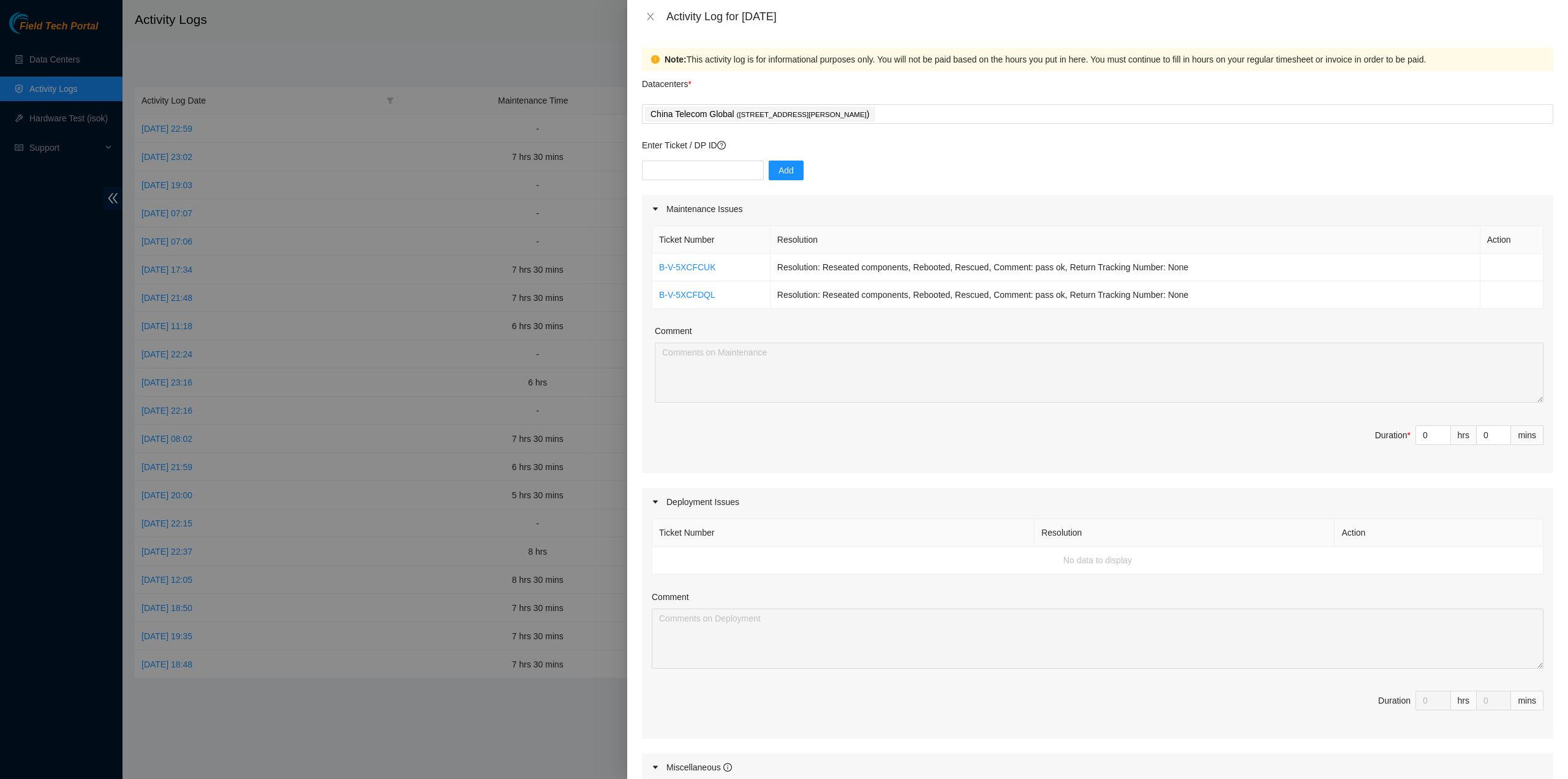
click at [651, 21] on div "Activity Log for 12-10-2025" at bounding box center [1098, 16] width 941 height 33
click at [656, 12] on button "Close" at bounding box center [651, 16] width 17 height 12
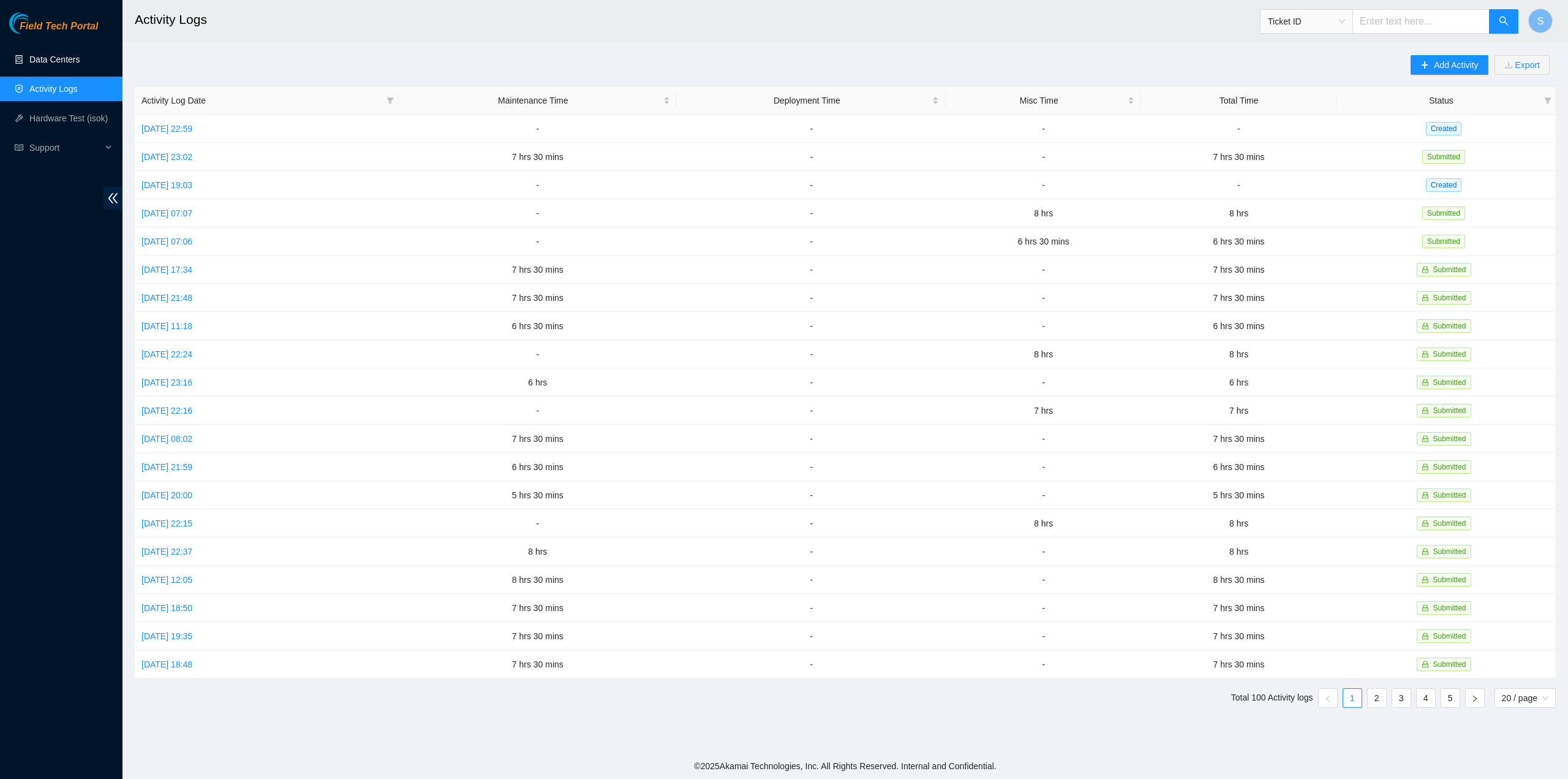
click at [30, 61] on link "Data Centers" at bounding box center [55, 60] width 50 height 10
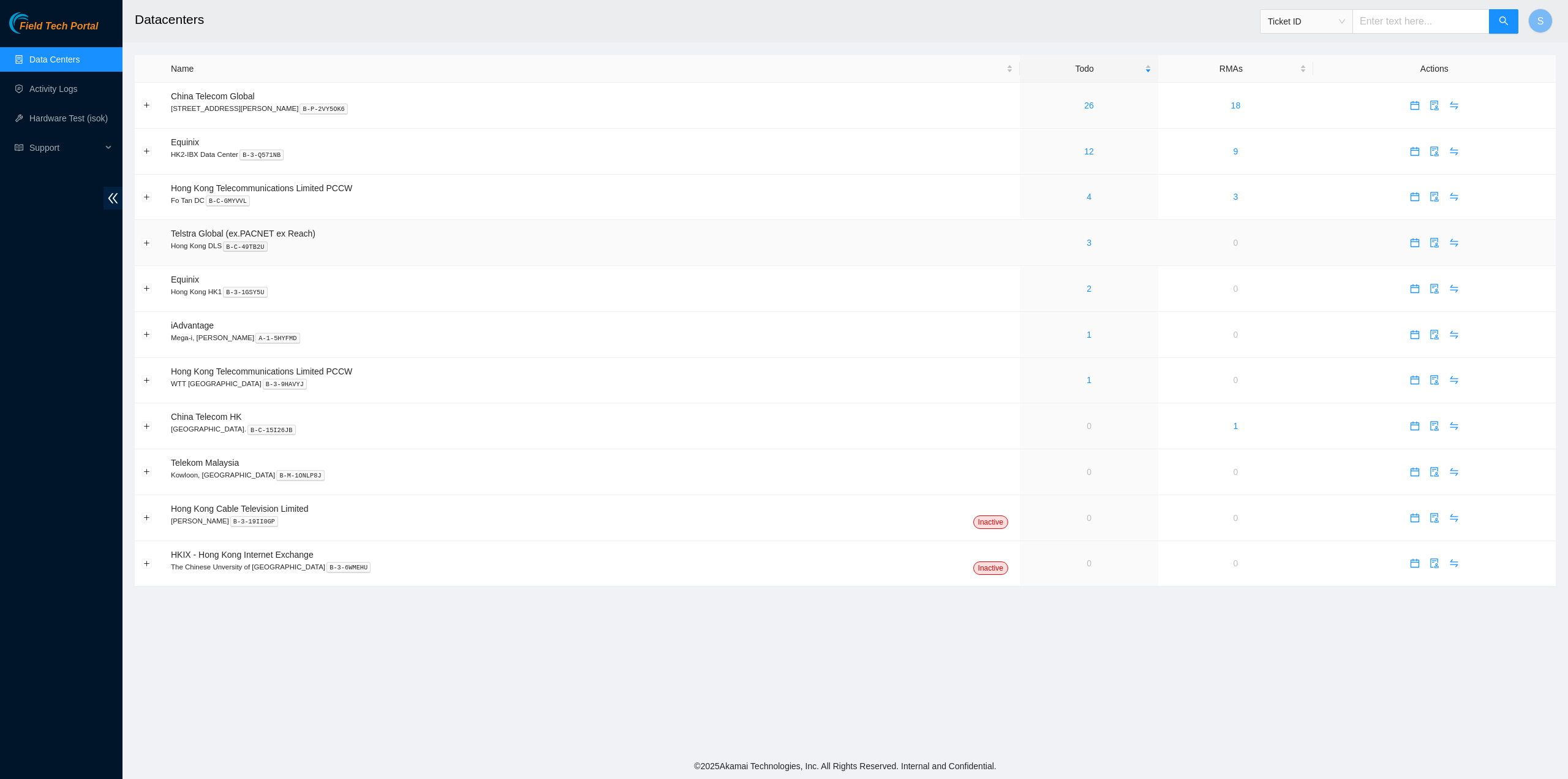
click at [1048, 245] on div "3" at bounding box center [1089, 242] width 125 height 13
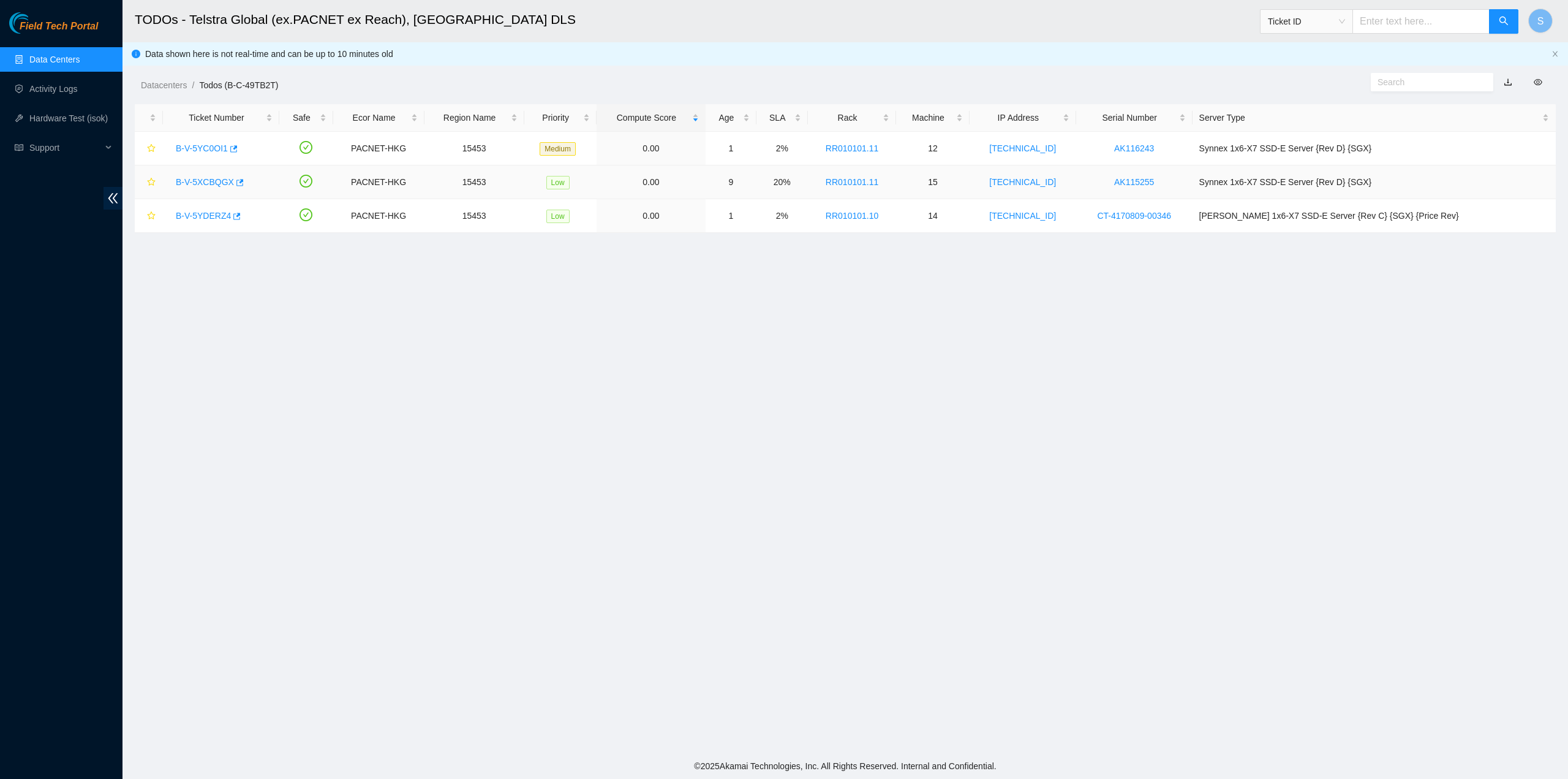
click at [198, 181] on link "B-V-5XCBQGX" at bounding box center [205, 182] width 58 height 10
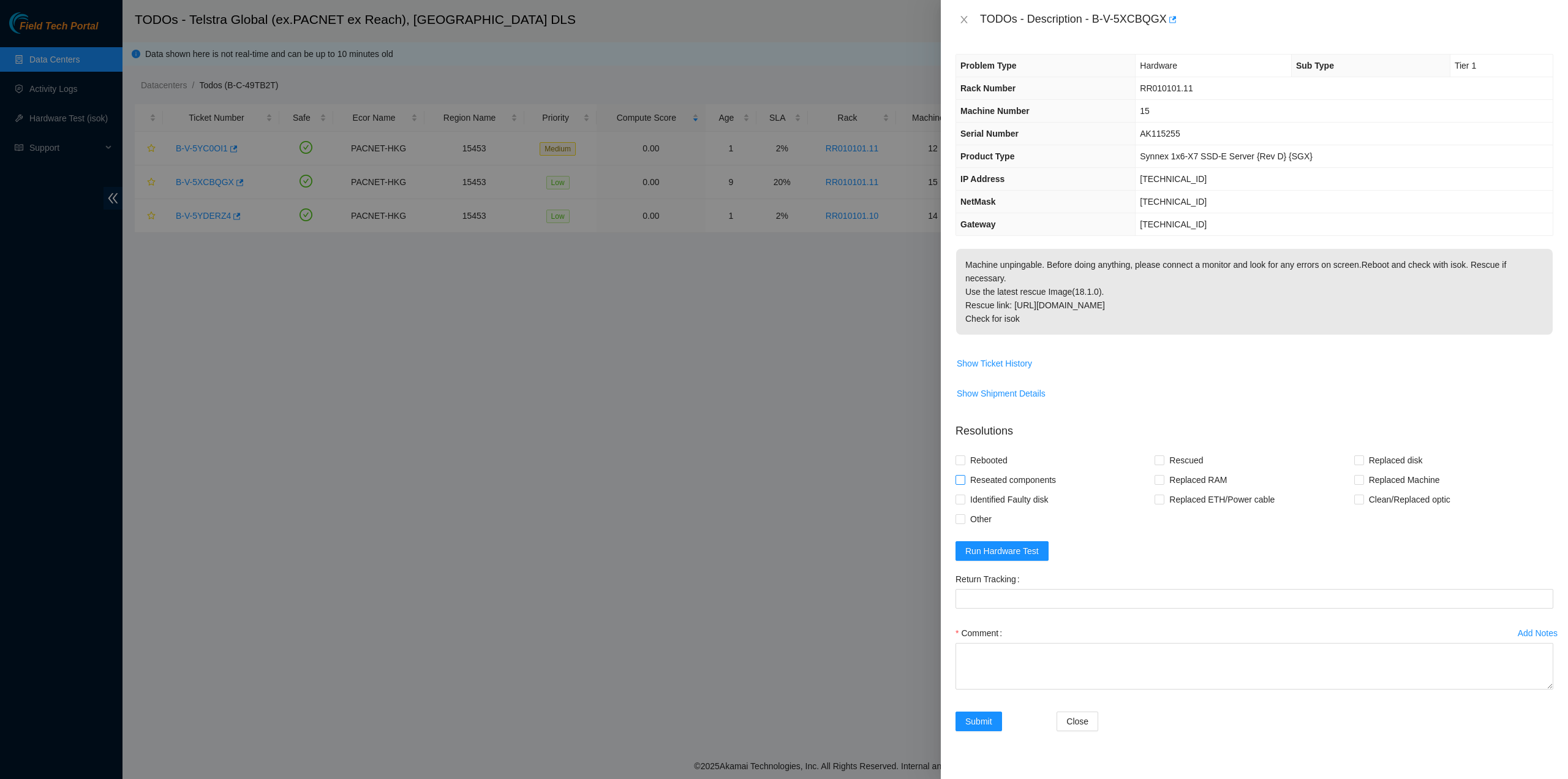
drag, startPoint x: 998, startPoint y: 471, endPoint x: 984, endPoint y: 458, distance: 19.1
click at [998, 471] on span "Reseated components" at bounding box center [1013, 480] width 95 height 20
click at [964, 475] on input "Reseated components" at bounding box center [959, 479] width 9 height 9
checkbox input "true"
click at [978, 450] on span "Rebooted" at bounding box center [989, 460] width 47 height 20
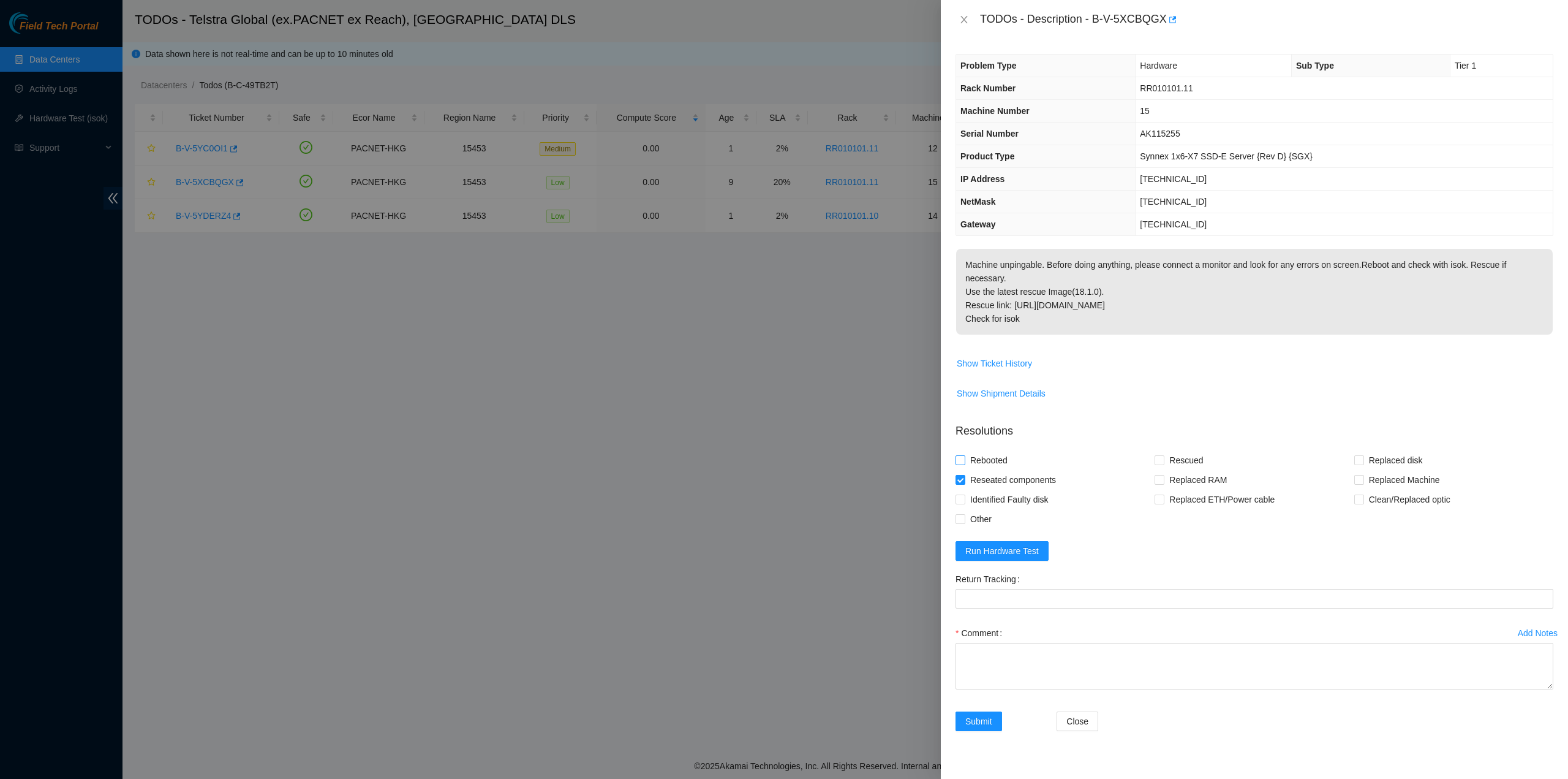
click at [964, 456] on input "Rebooted" at bounding box center [959, 460] width 9 height 9
checkbox input "true"
drag, startPoint x: 1187, startPoint y: 446, endPoint x: 1126, endPoint y: 497, distance: 79.5
click at [1187, 450] on span "Rescued" at bounding box center [1186, 460] width 44 height 20
click at [1163, 456] on input "Rescued" at bounding box center [1159, 460] width 9 height 9
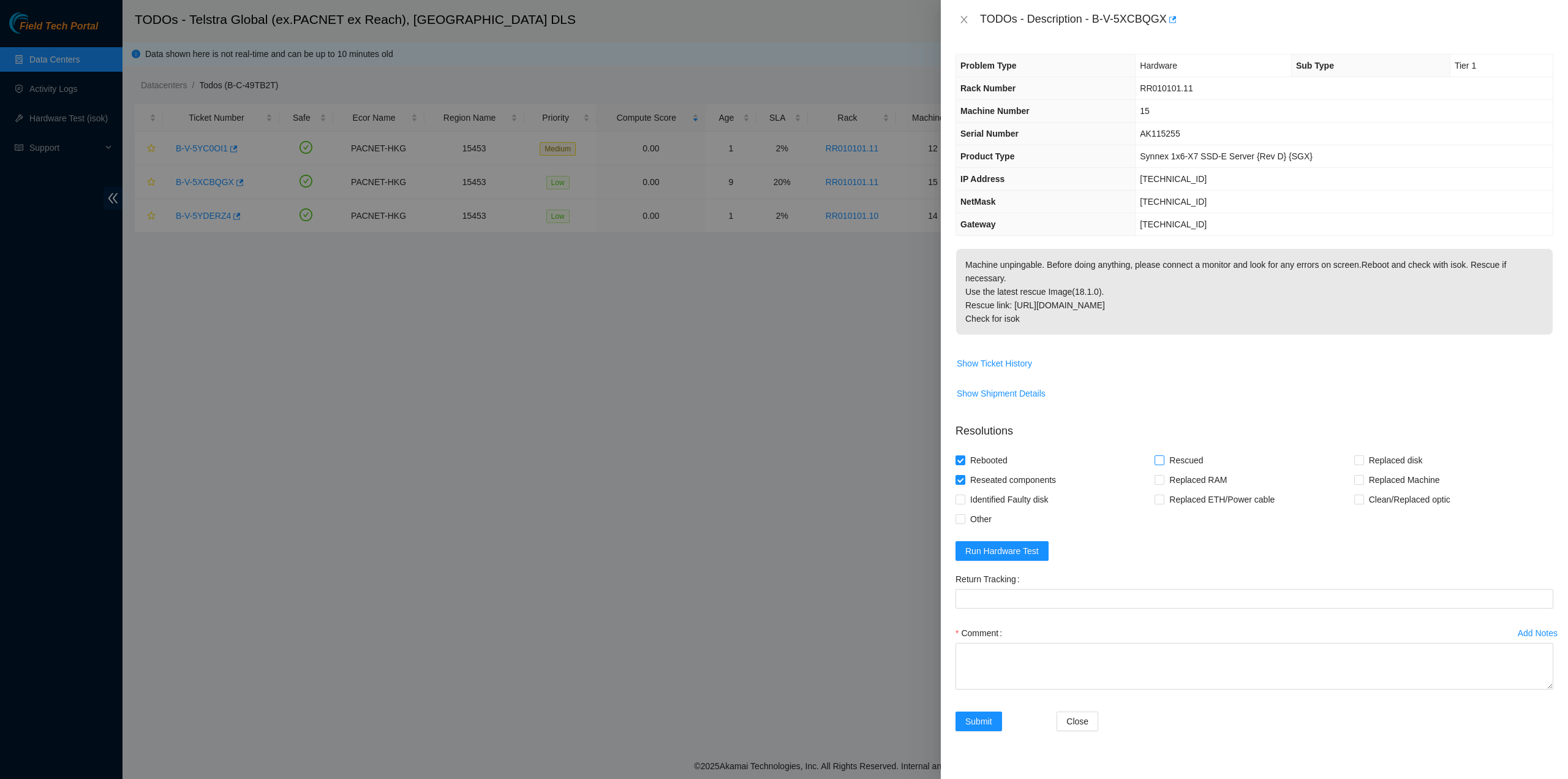
checkbox input "true"
click at [991, 543] on button "Run Hardware Test" at bounding box center [1002, 550] width 93 height 20
drag, startPoint x: 1091, startPoint y: 21, endPoint x: 1163, endPoint y: 32, distance: 72.8
click at [1163, 32] on div "TODOs - Description - B-V-5XCBQGX" at bounding box center [1255, 20] width 628 height 39
copy div "B-V-5XCBQGX"
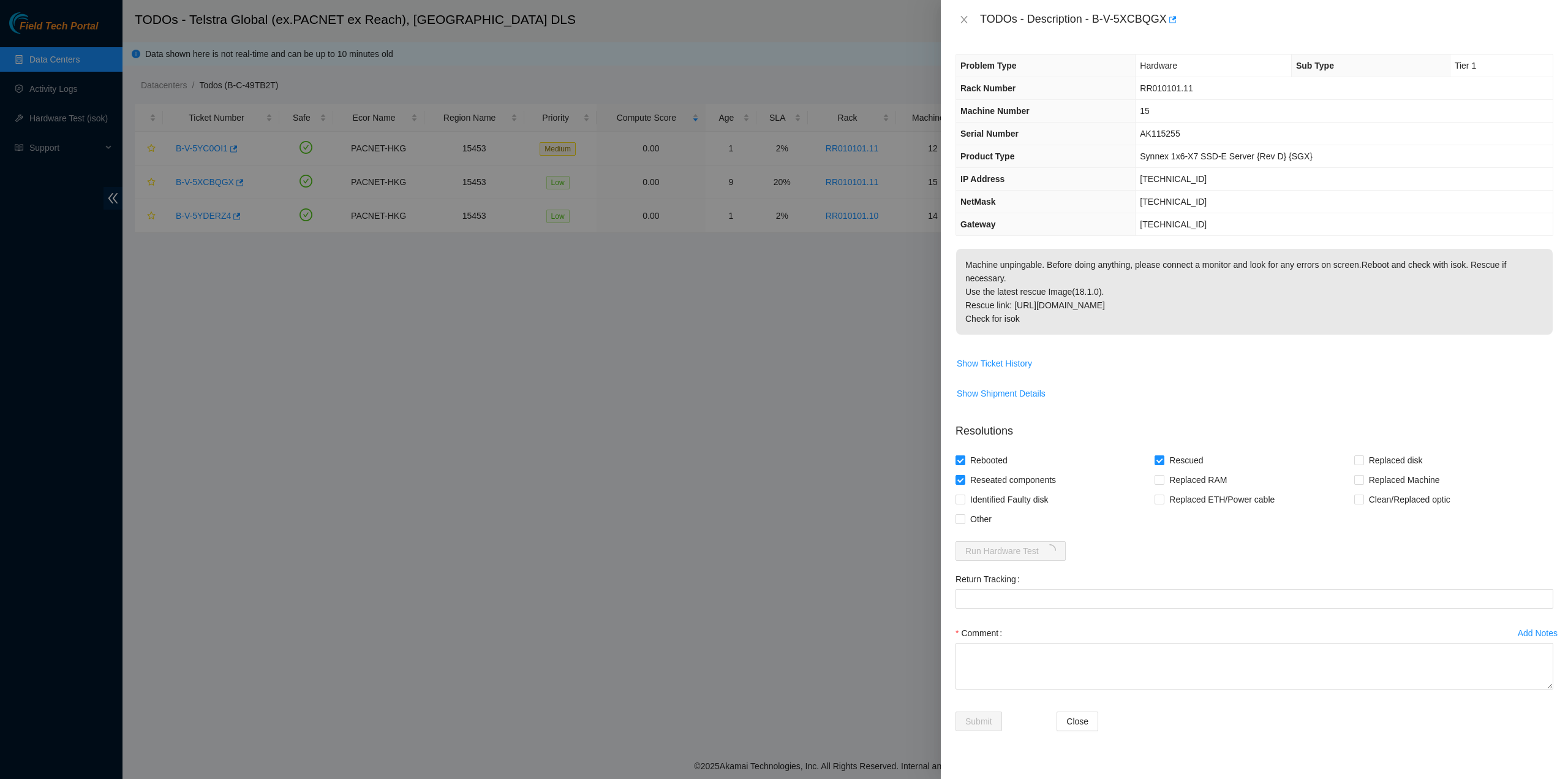
click at [538, 417] on div at bounding box center [784, 389] width 1568 height 779
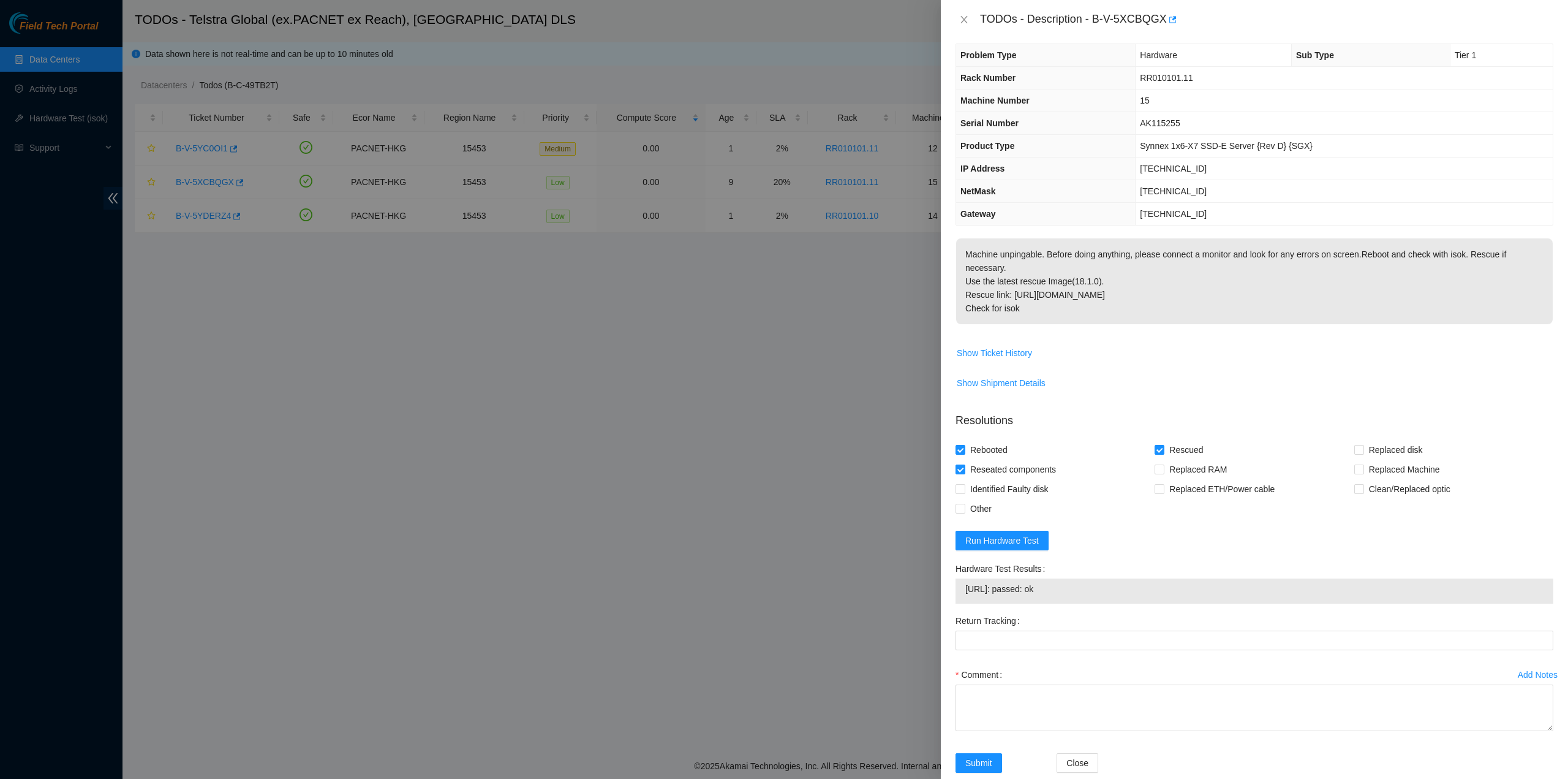
scroll to position [31, 0]
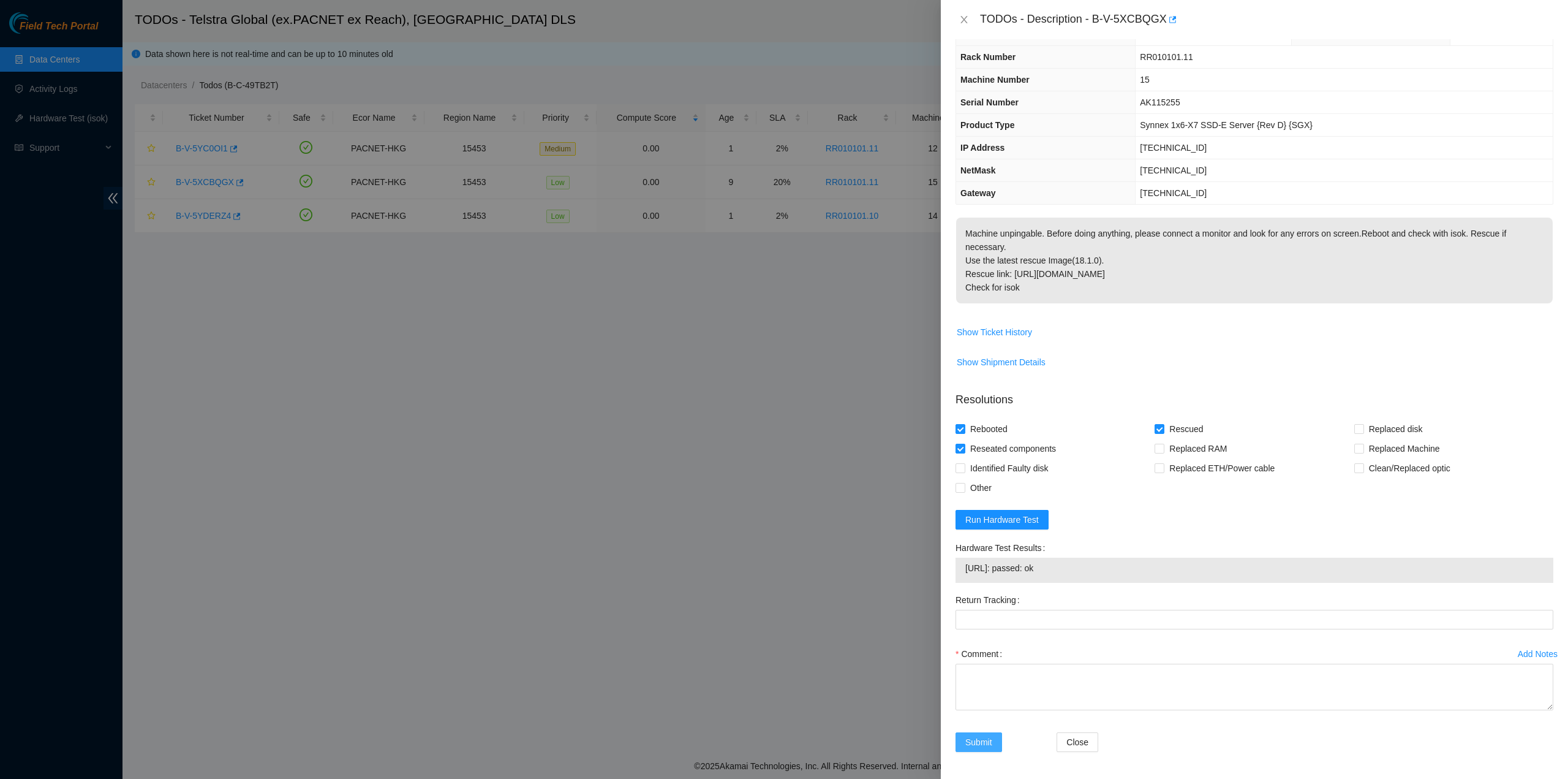
click at [979, 736] on span "Submit" at bounding box center [979, 742] width 27 height 13
click at [990, 682] on textarea "Comment" at bounding box center [1254, 687] width 598 height 47
type textarea "pass ok"
drag, startPoint x: 1003, startPoint y: 735, endPoint x: 998, endPoint y: 744, distance: 10.3
click at [1003, 735] on div "Submit" at bounding box center [1001, 742] width 92 height 20
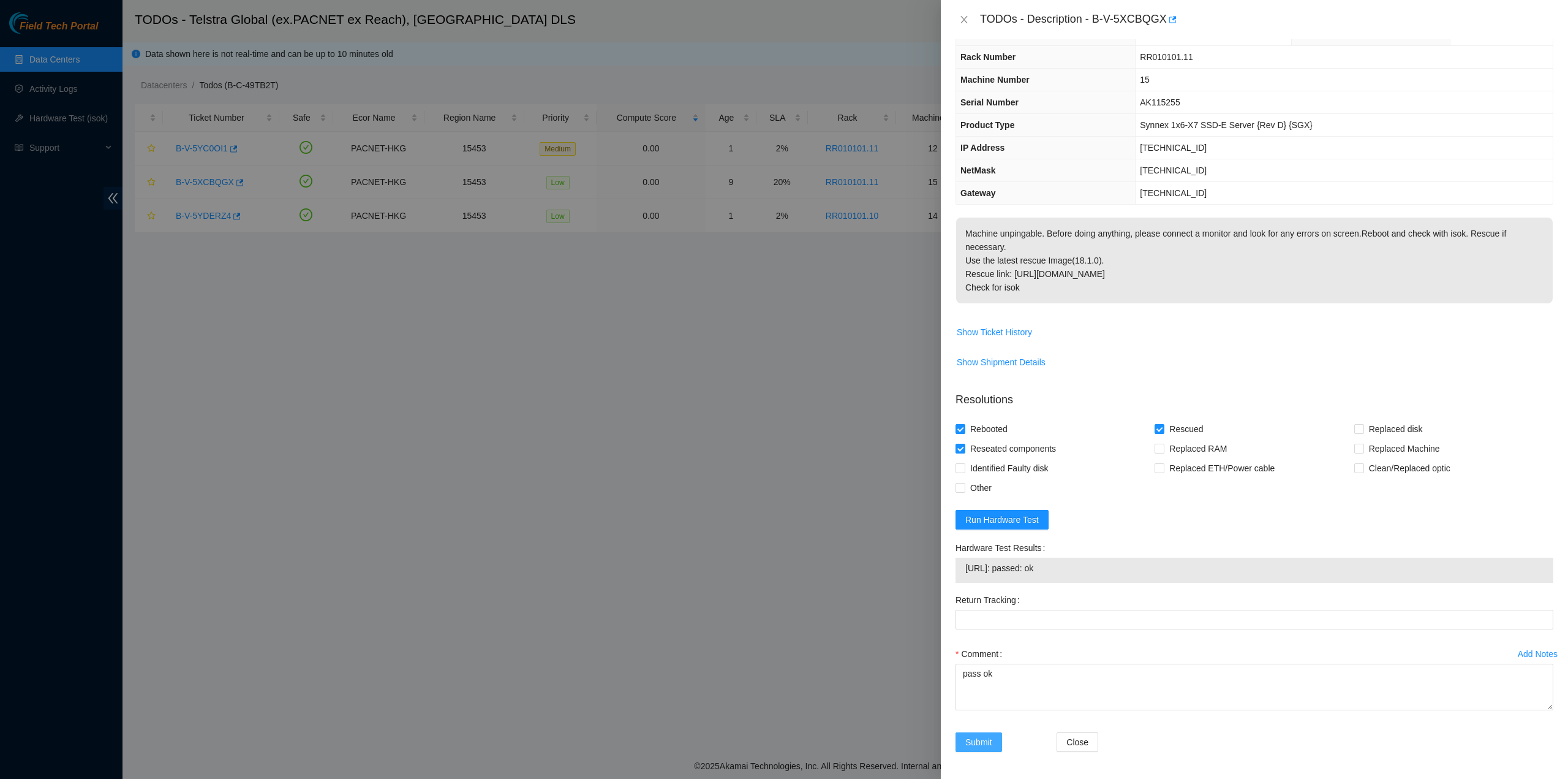
click at [992, 746] on button "Submit" at bounding box center [979, 742] width 47 height 20
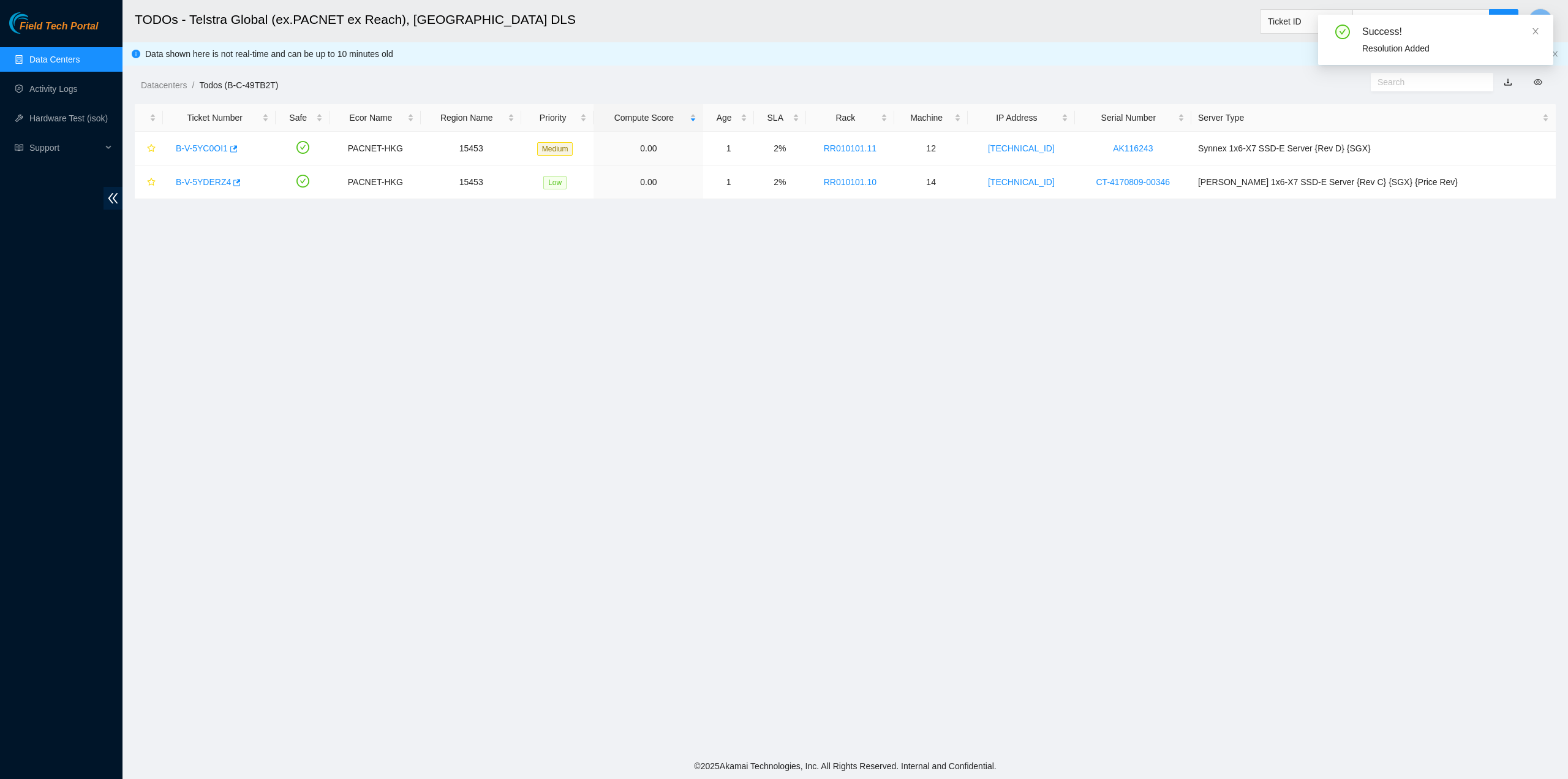
scroll to position [0, 0]
click at [39, 64] on link "Data Centers" at bounding box center [55, 60] width 50 height 10
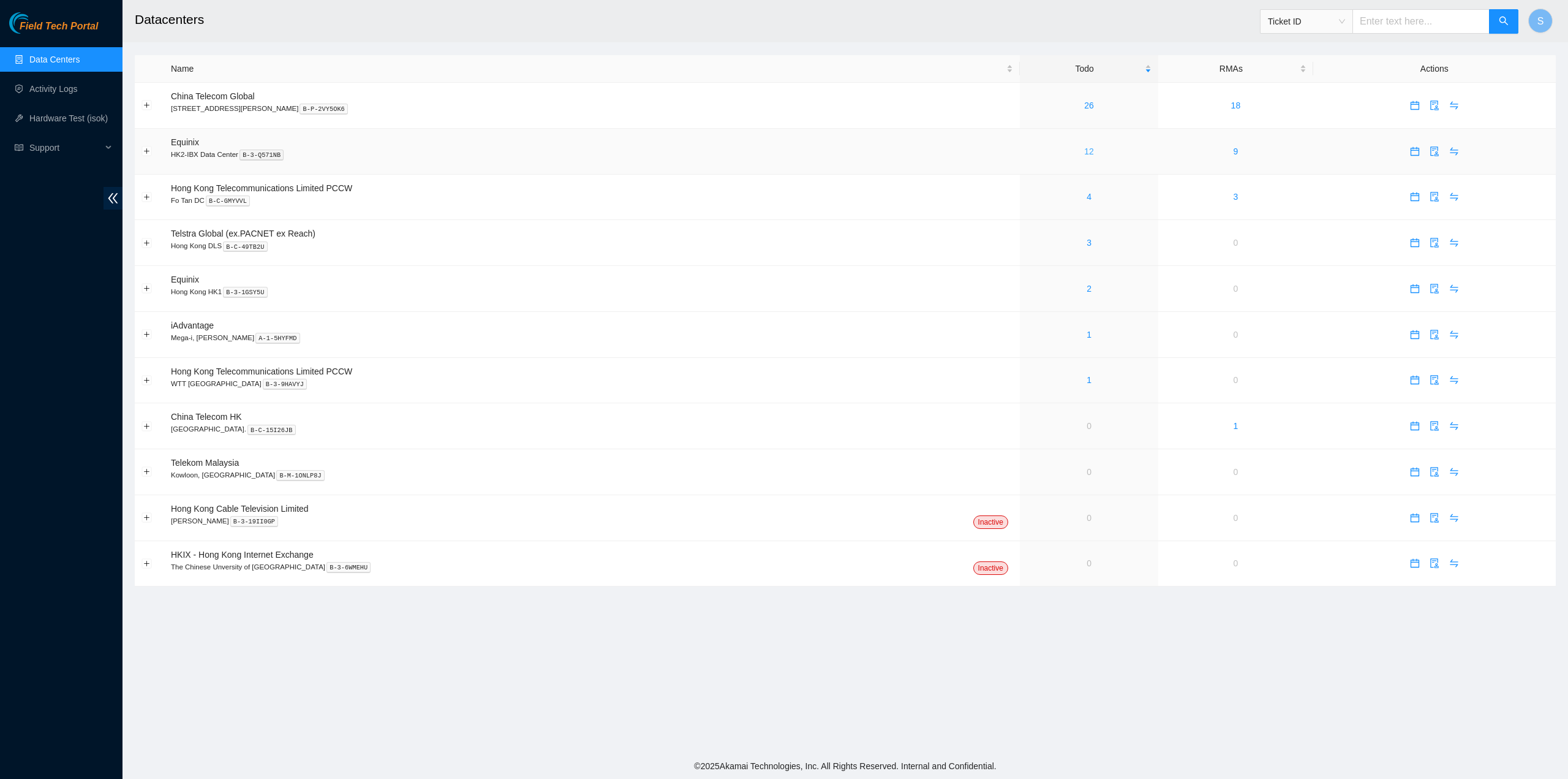
click at [1084, 151] on link "12" at bounding box center [1089, 151] width 10 height 10
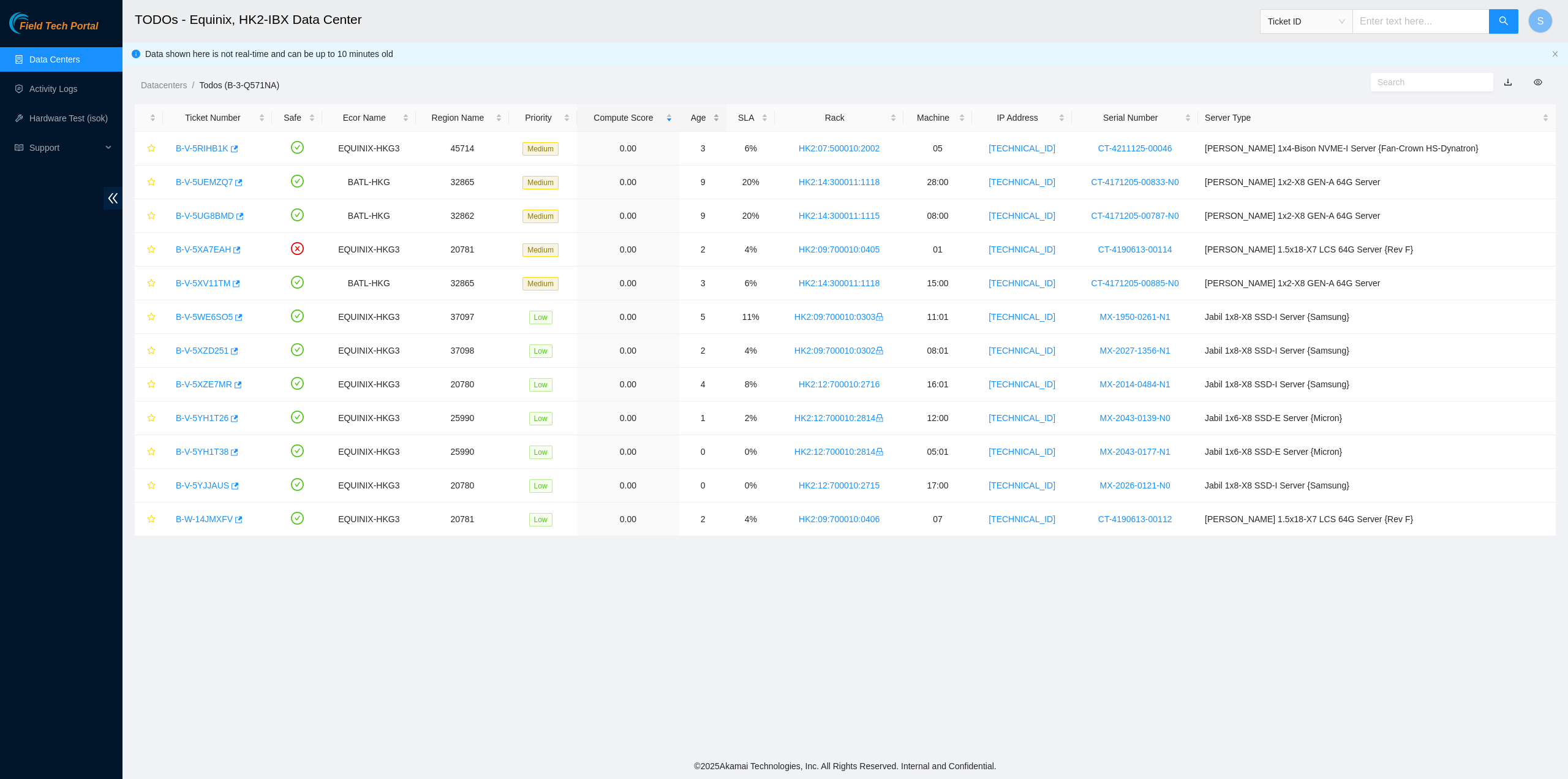
click at [715, 111] on div "Age" at bounding box center [703, 117] width 34 height 13
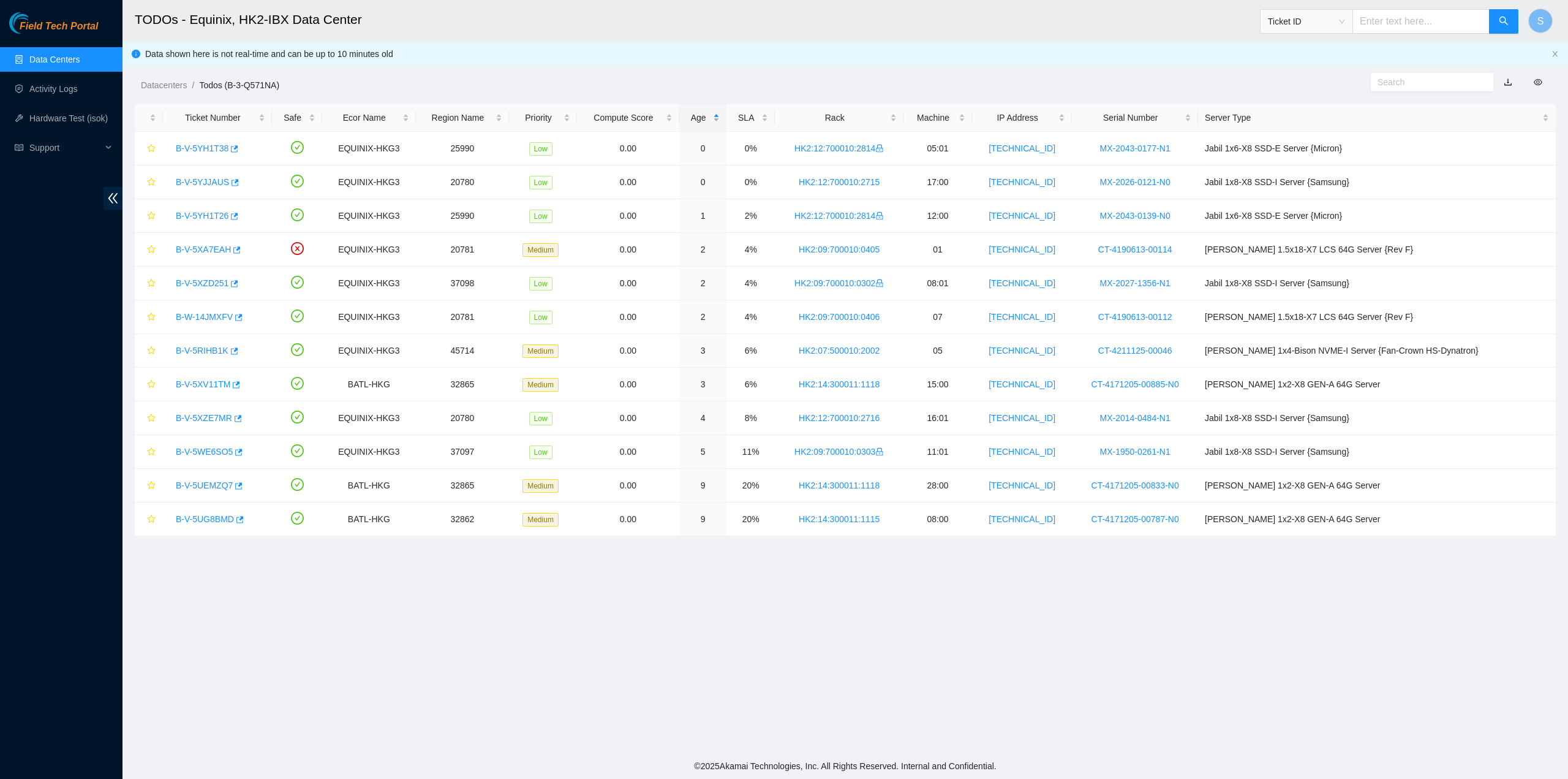
click at [720, 112] on div "Age" at bounding box center [703, 117] width 34 height 13
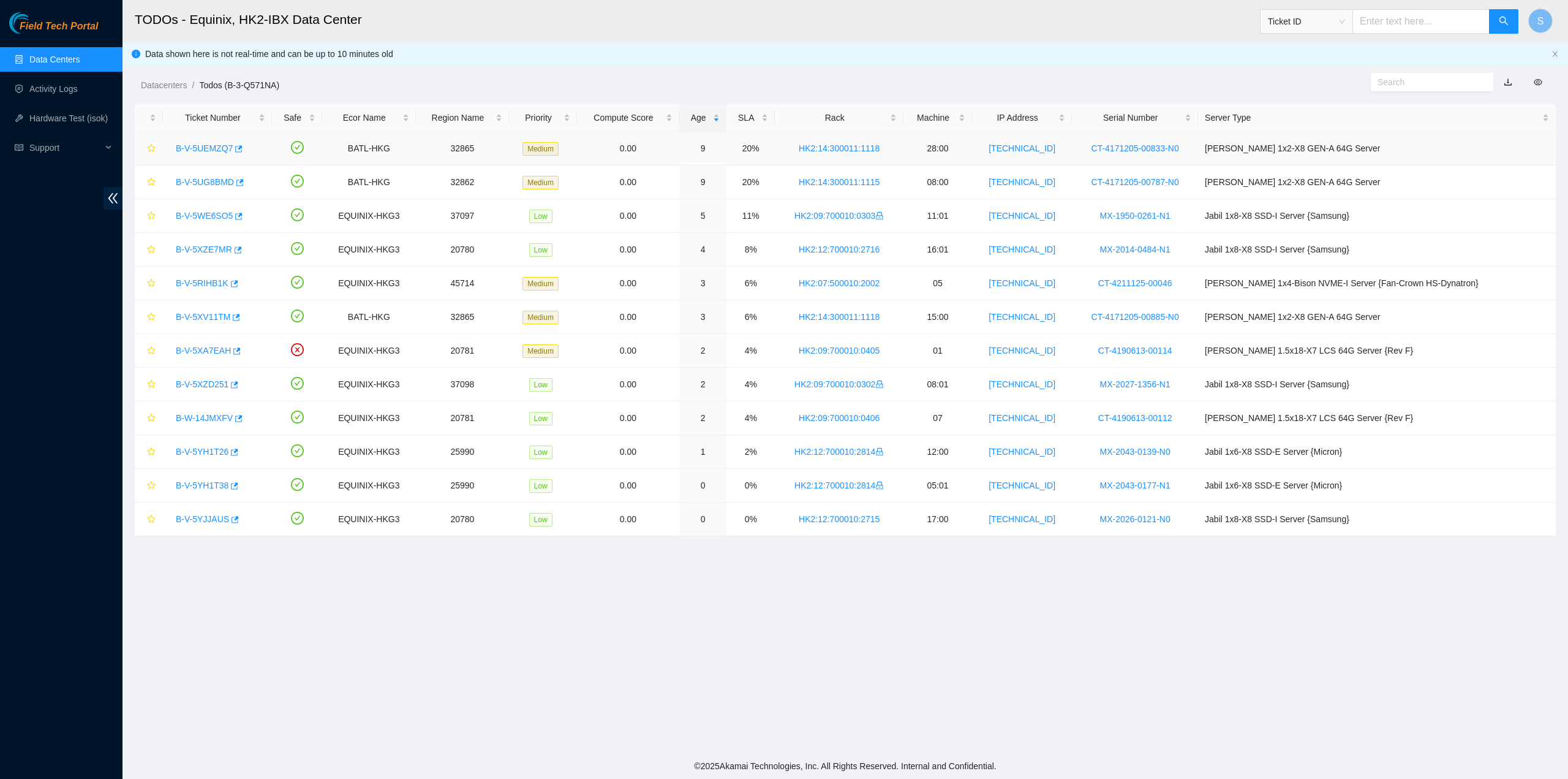
click at [203, 143] on link "B-V-5UEMZQ7" at bounding box center [204, 148] width 57 height 10
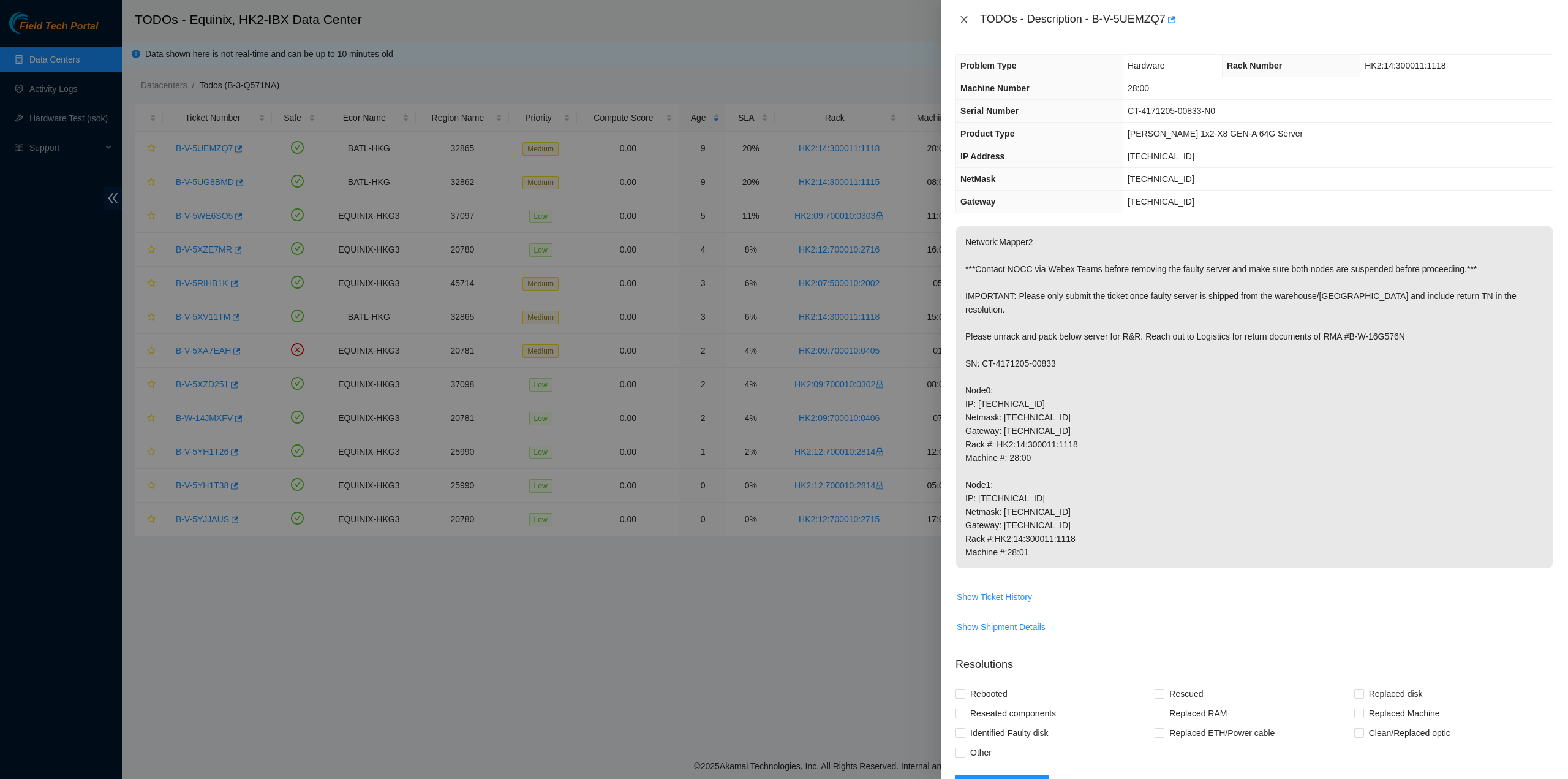
click at [961, 18] on icon "close" at bounding box center [964, 20] width 10 height 10
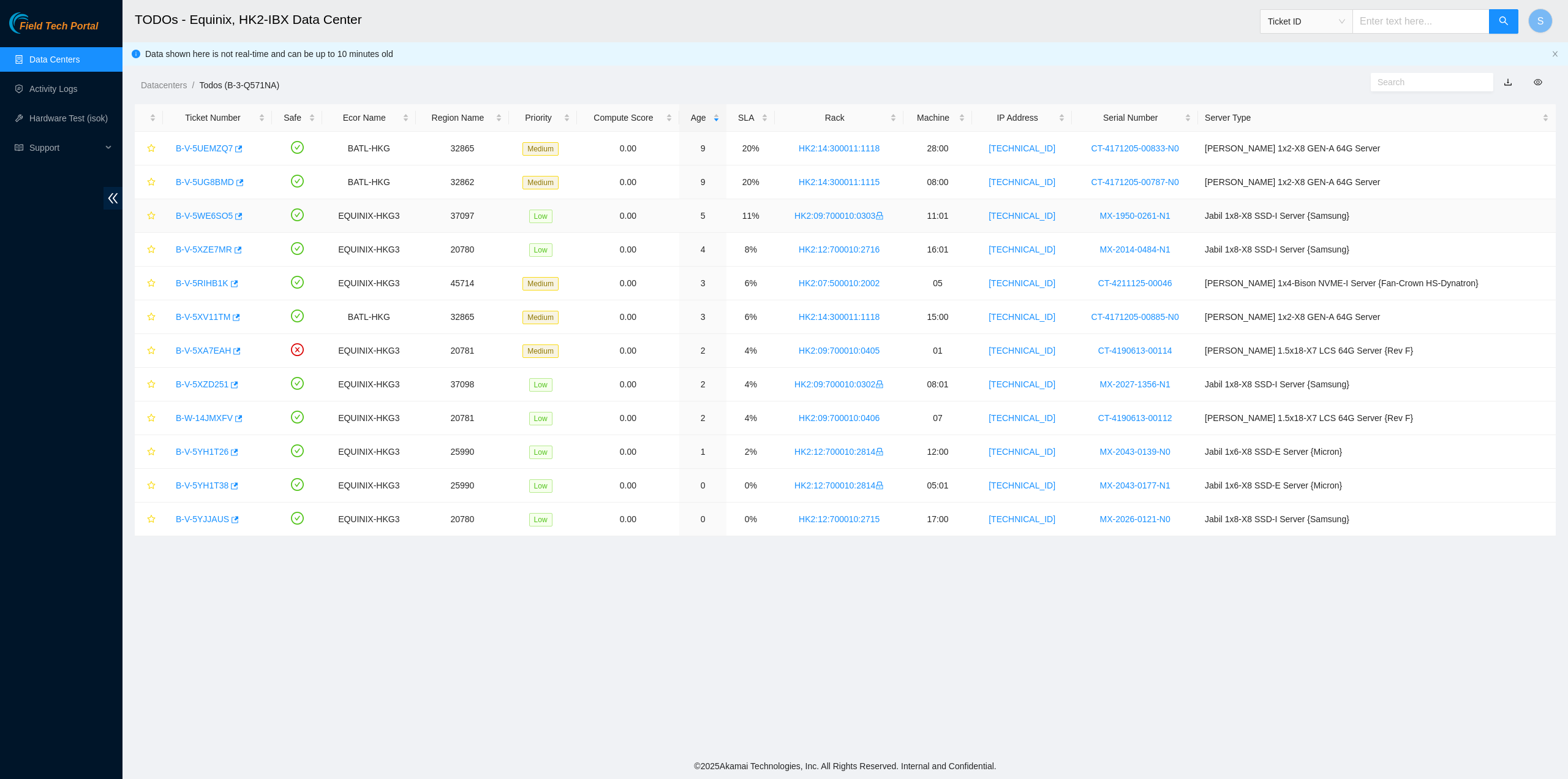
click at [195, 211] on link "B-V-5WE6SO5" at bounding box center [204, 215] width 57 height 10
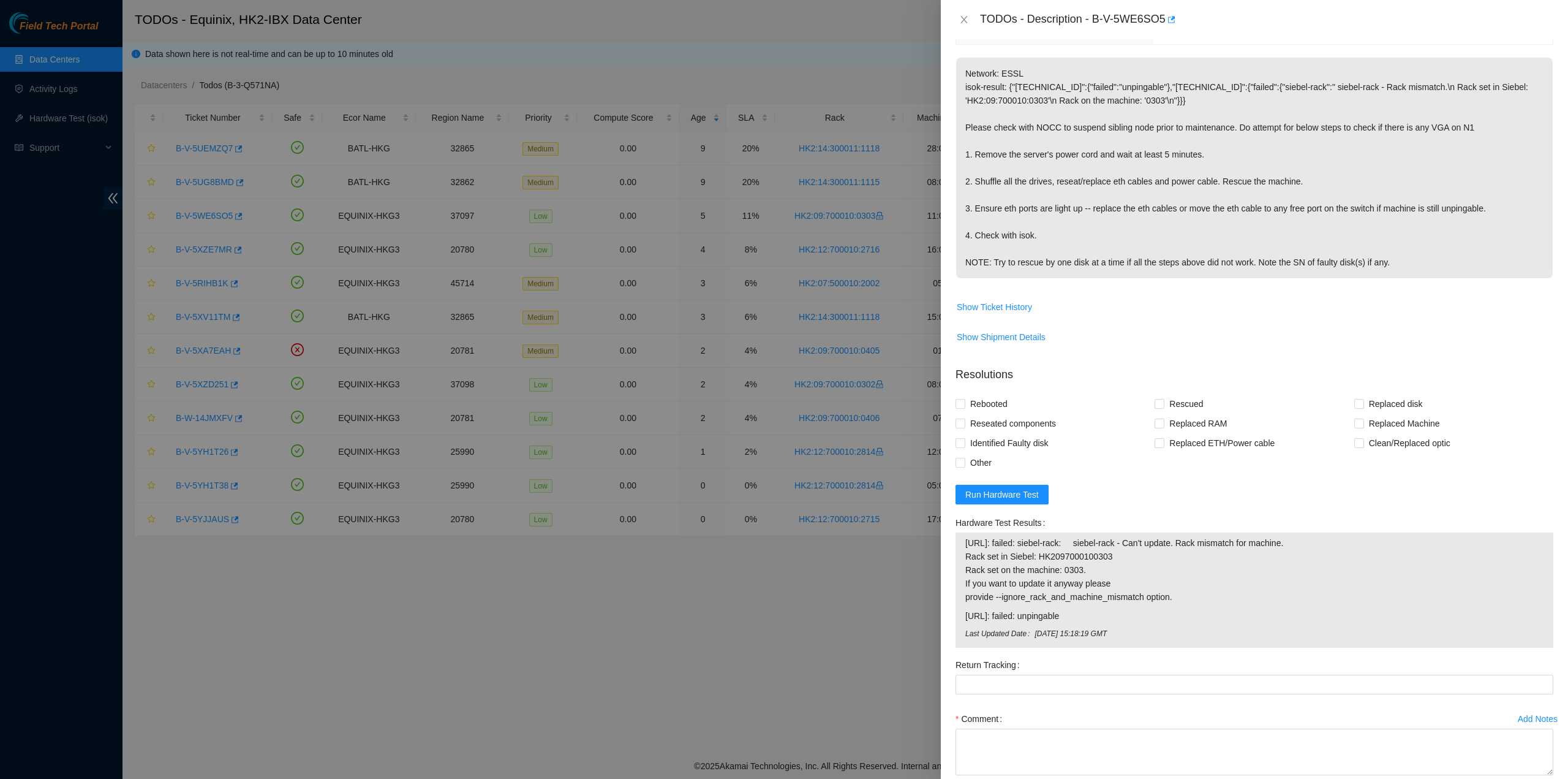
scroll to position [245, 0]
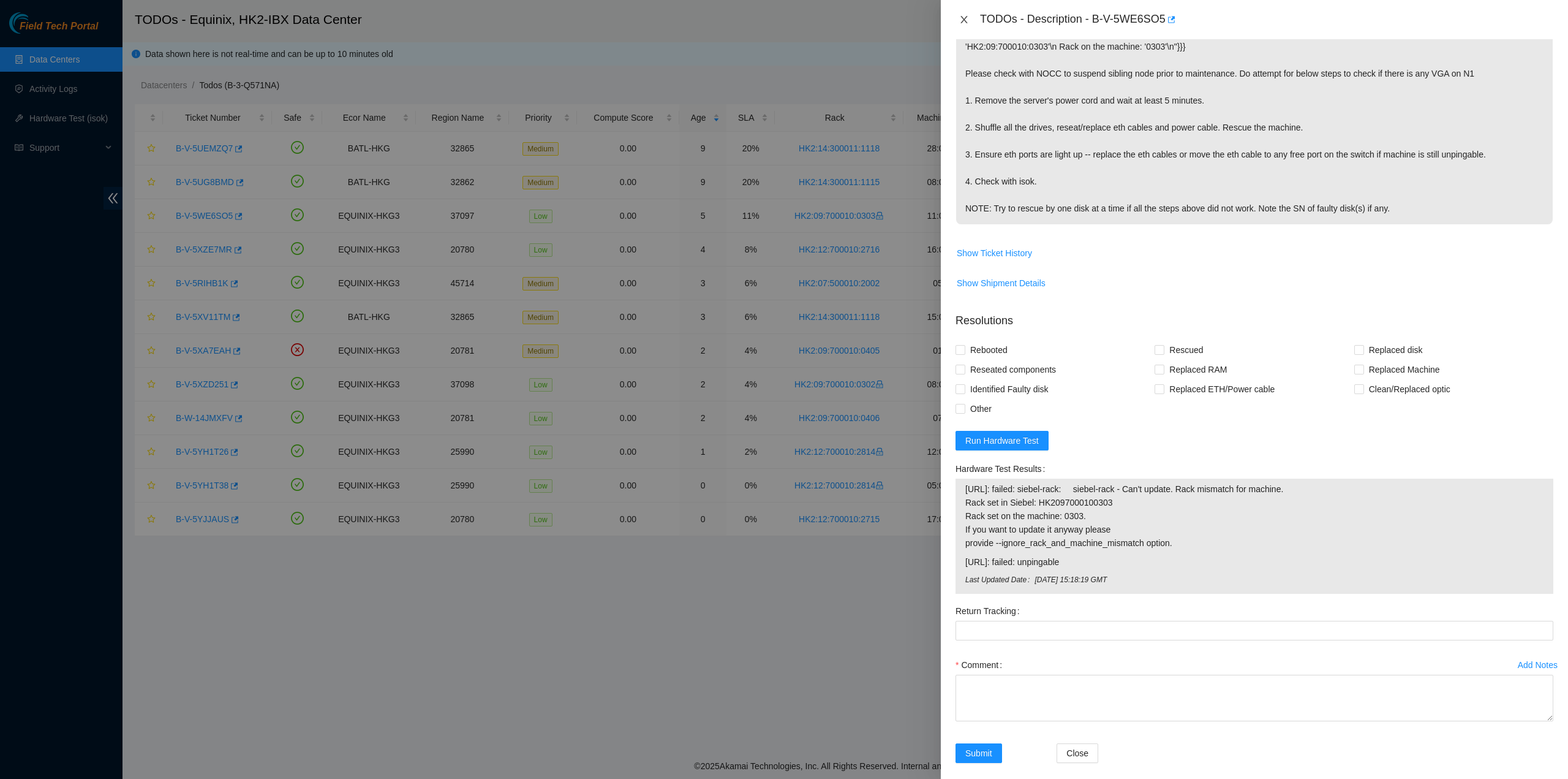
click at [961, 18] on icon "close" at bounding box center [964, 20] width 10 height 10
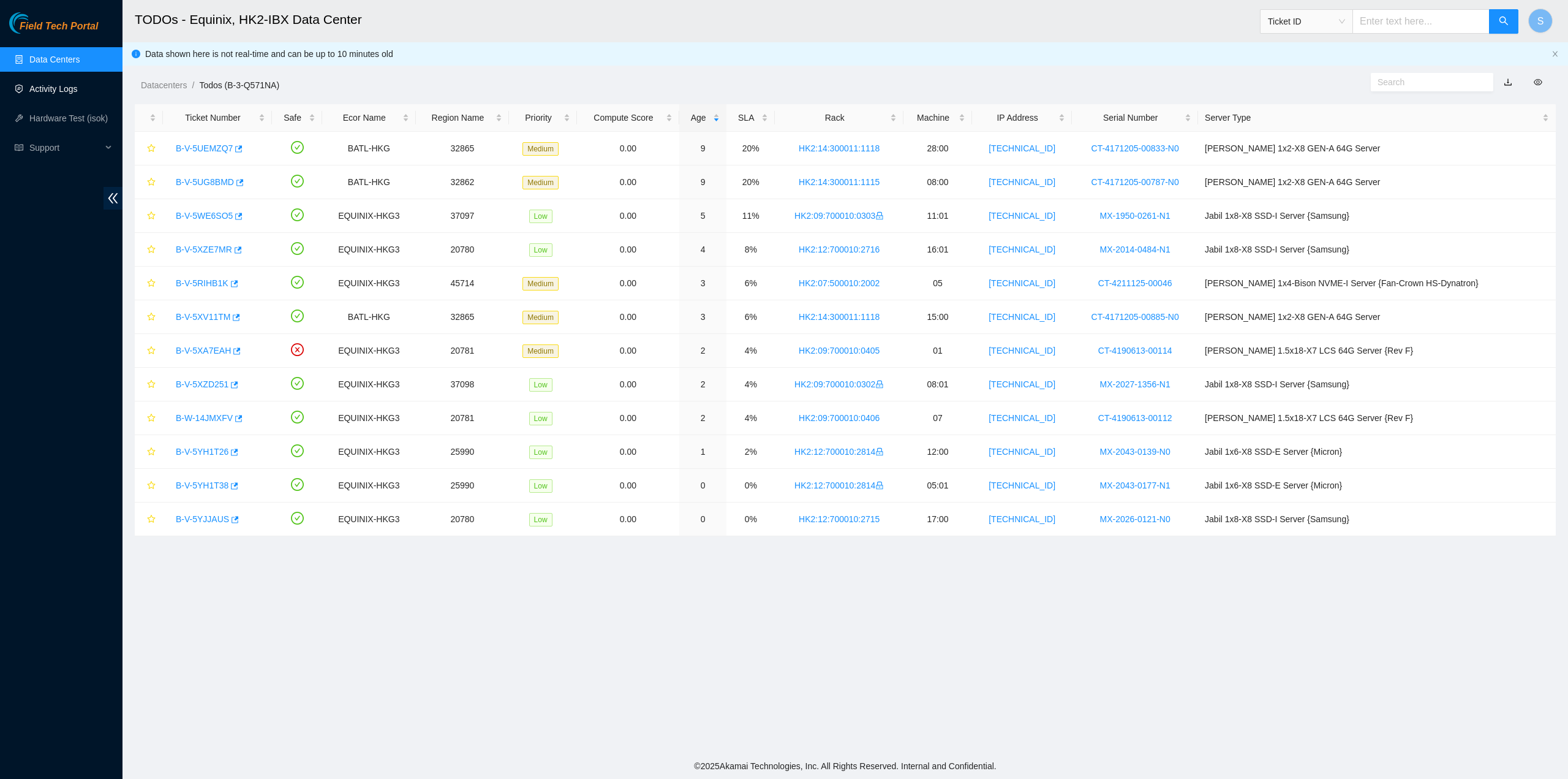
click at [62, 94] on link "Activity Logs" at bounding box center [54, 88] width 49 height 10
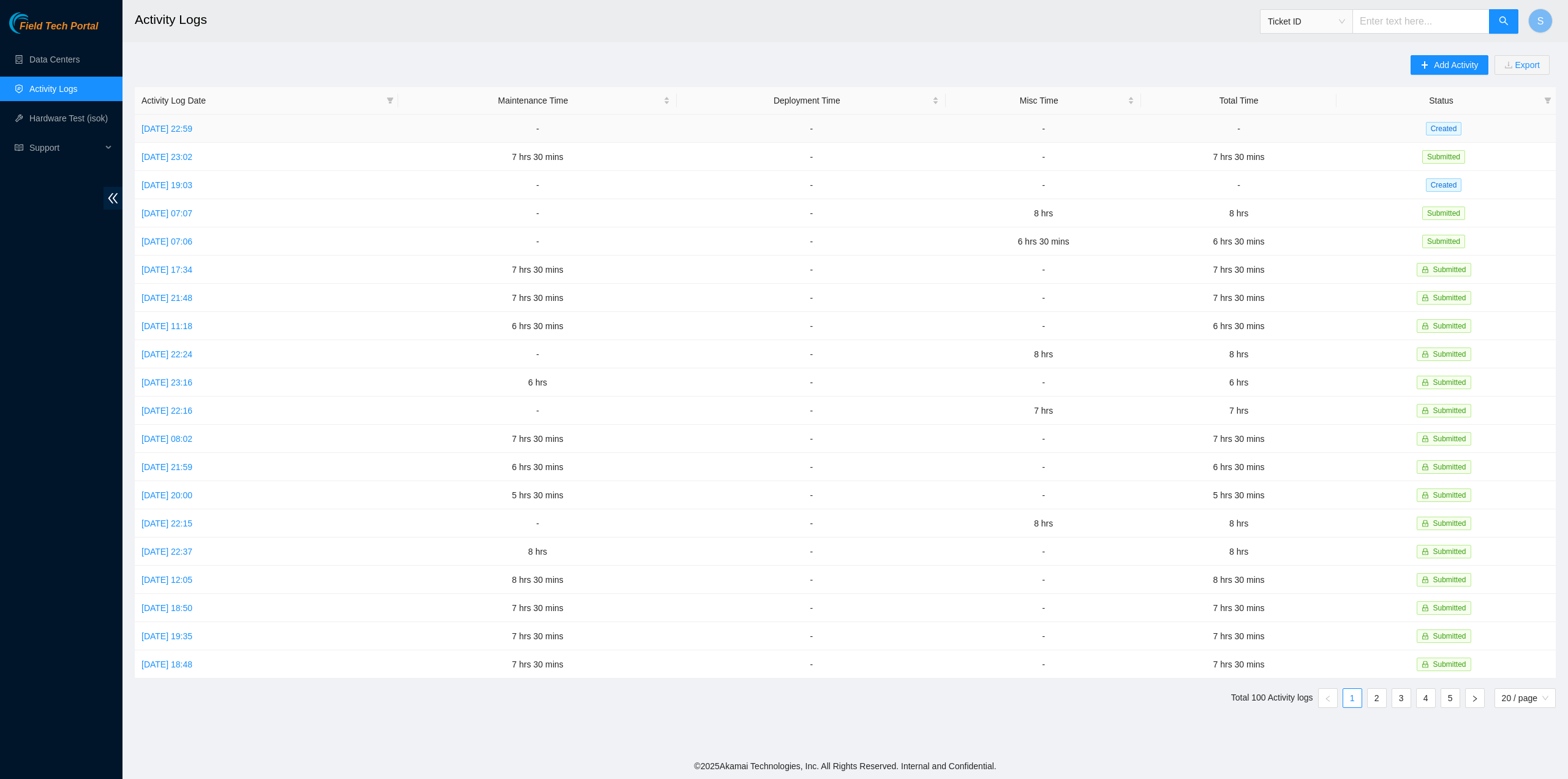
click at [154, 121] on td "Sun, 12 Oct 2025 22:59" at bounding box center [266, 128] width 264 height 28
click at [156, 128] on link "Sun, 12 Oct 2025 22:59" at bounding box center [167, 128] width 51 height 10
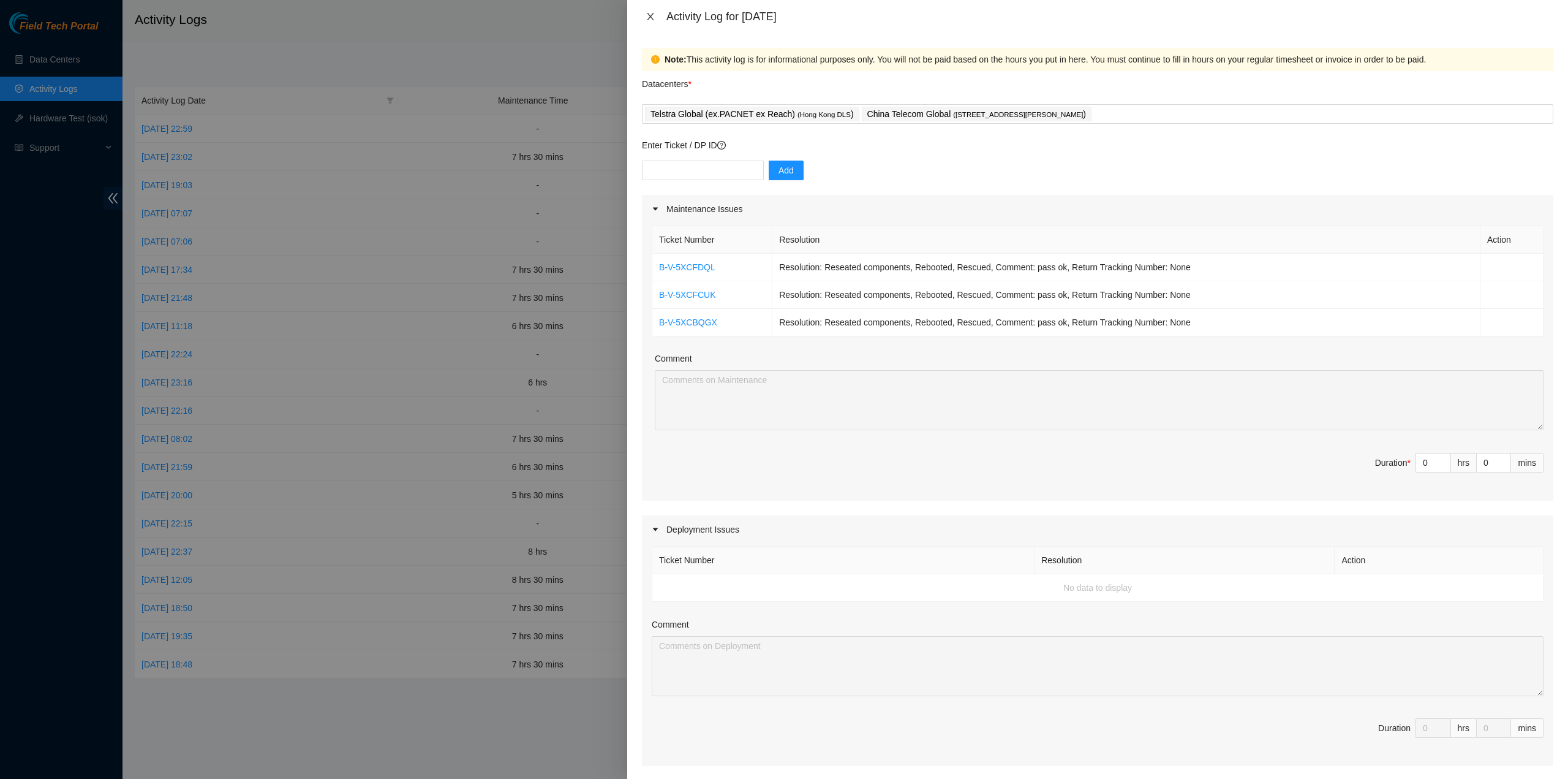
click at [650, 14] on icon "close" at bounding box center [650, 16] width 10 height 10
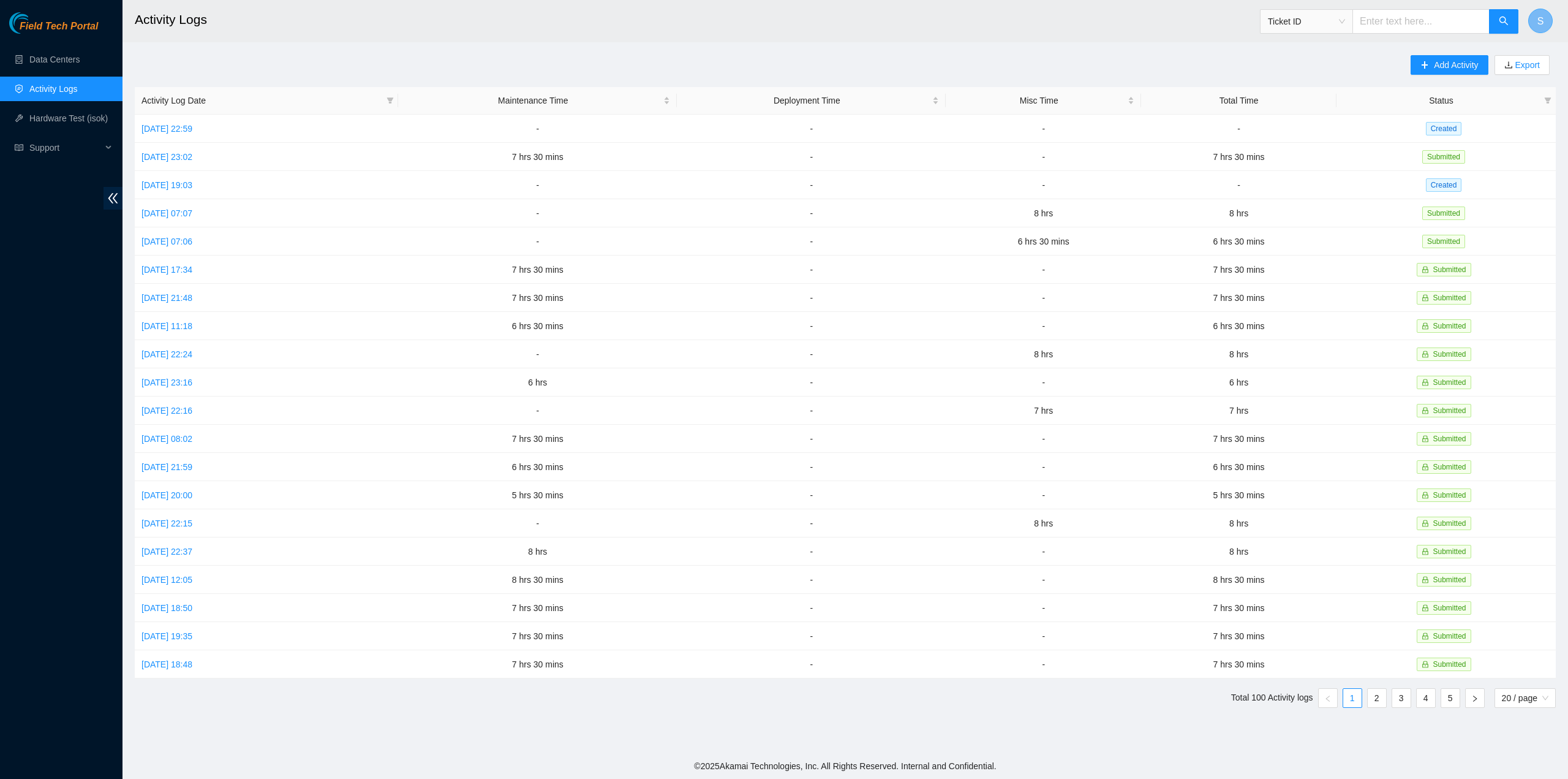
click at [1540, 14] on span "S" at bounding box center [1541, 21] width 7 height 16
click at [192, 180] on link "Wed, 08 Oct 2025 19:03" at bounding box center [167, 185] width 51 height 10
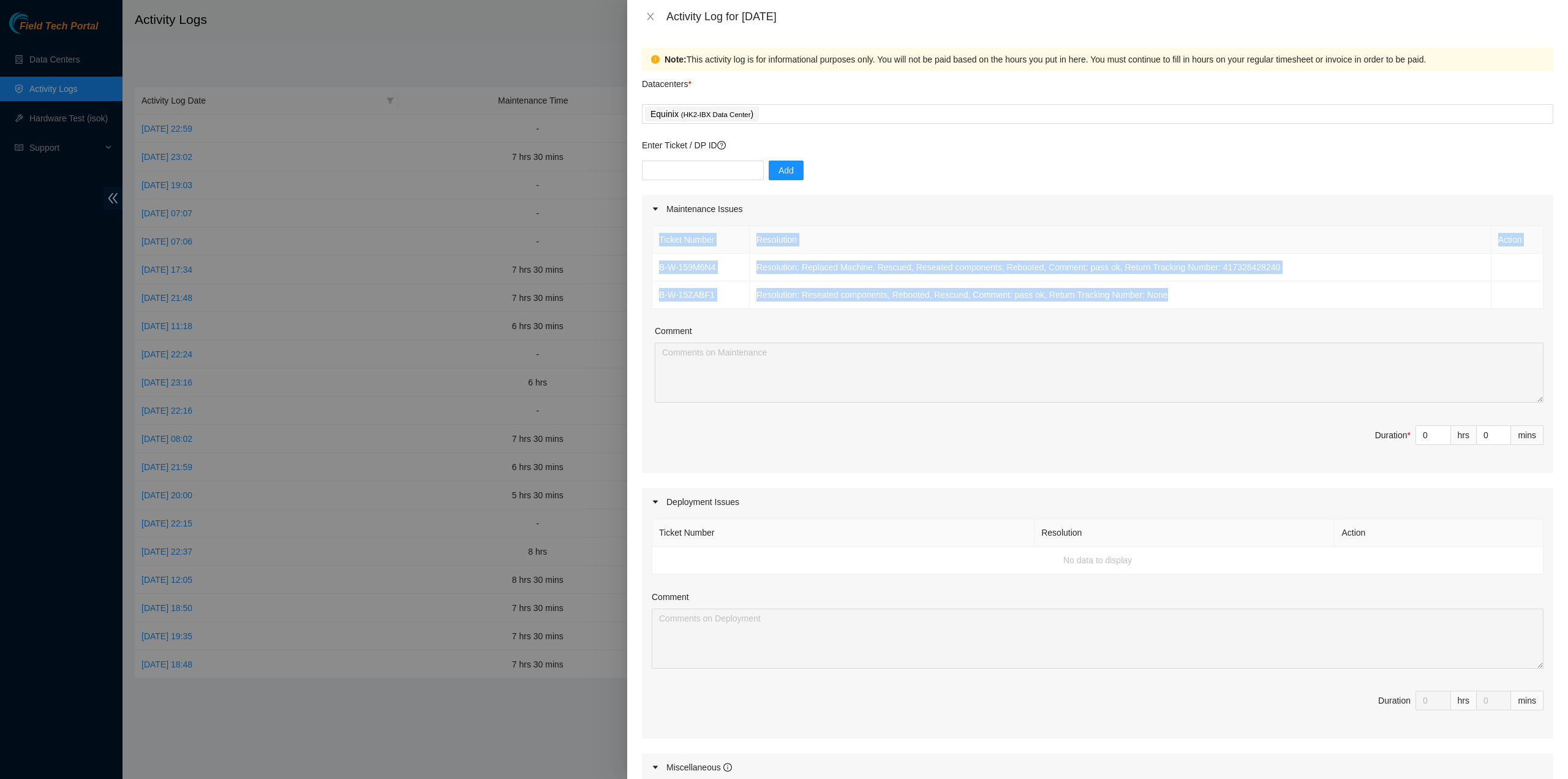
drag, startPoint x: 1043, startPoint y: 291, endPoint x: 641, endPoint y: 240, distance: 405.2
click at [641, 240] on div "Note: This activity log is for informational purposes only. You will not be pai…" at bounding box center [1098, 406] width 941 height 746
copy table "Ticket Number Resolution Action B-W-159M6N4 Resolution: Replaced Machine, Rescu…"
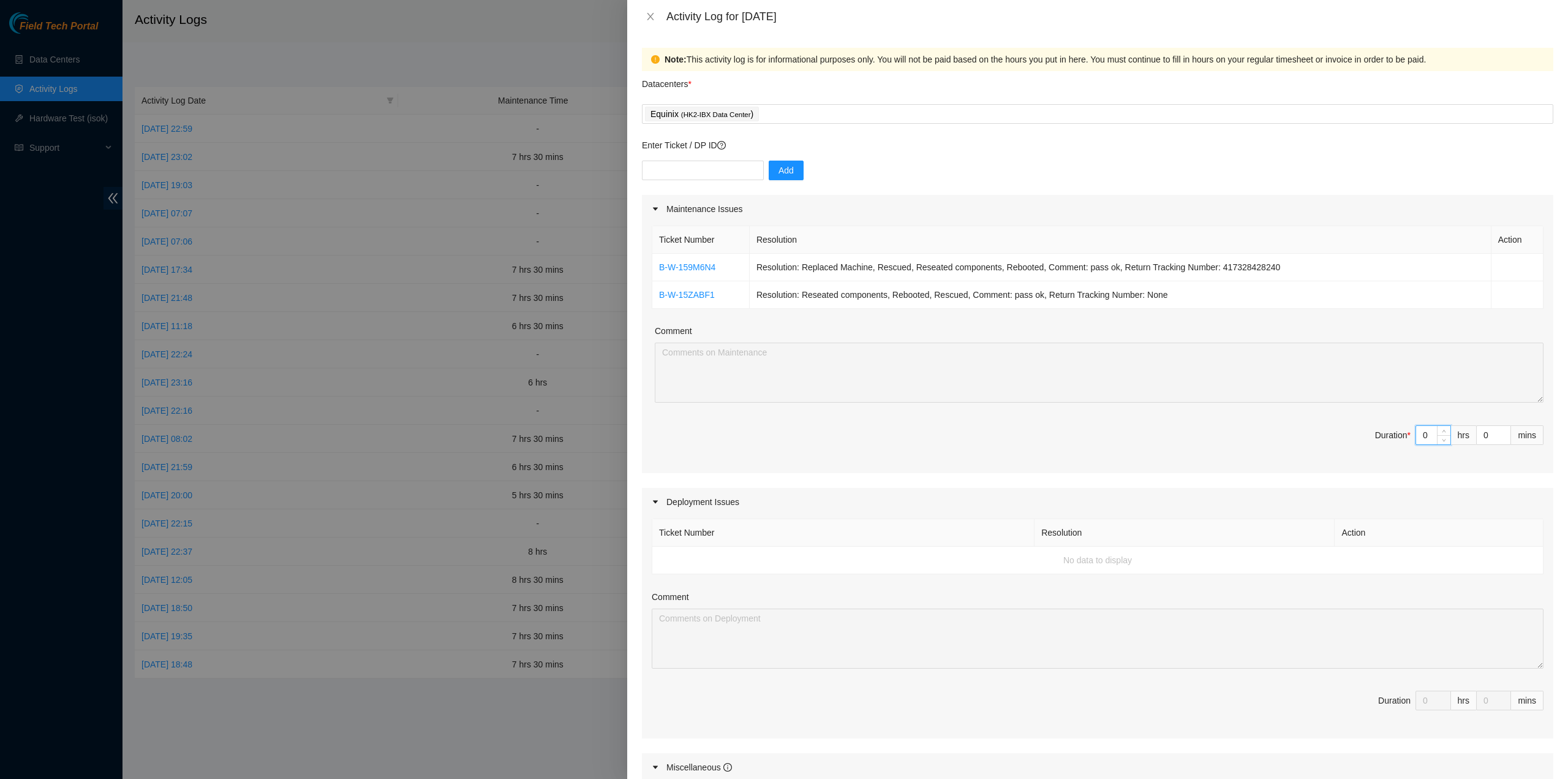
drag, startPoint x: 1422, startPoint y: 431, endPoint x: 1339, endPoint y: 411, distance: 85.4
click at [1340, 417] on div "Ticket Number Resolution Action B-W-159M6N4 Resolution: Replaced Machine, Rescu…" at bounding box center [1098, 348] width 912 height 250
type input "7"
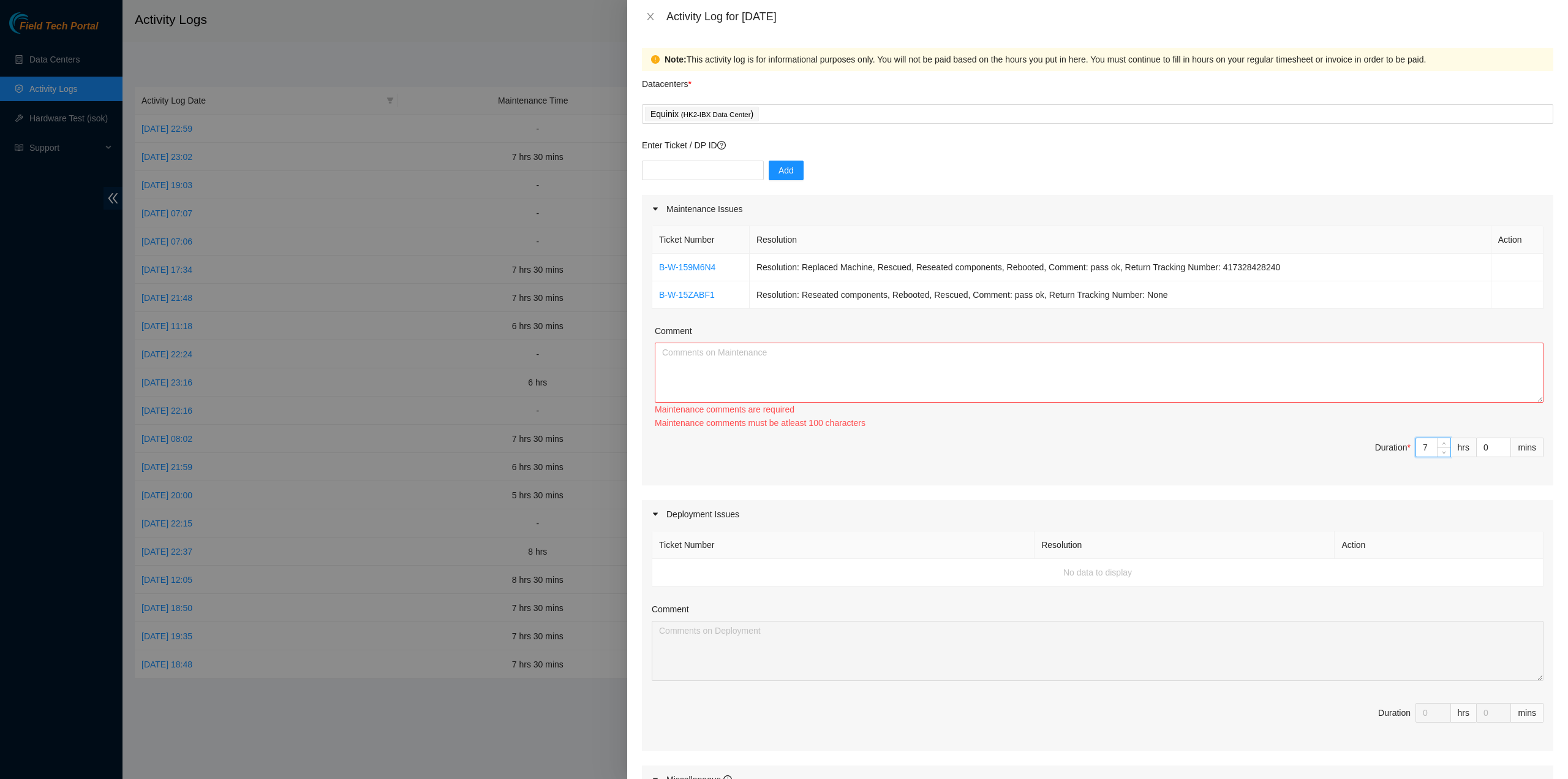
type input "7"
click at [952, 334] on div "Comment" at bounding box center [1099, 333] width 889 height 18
click at [928, 384] on textarea "Comment" at bounding box center [1099, 373] width 889 height 60
paste textarea "Ticket Number Resolution Action B-W-159M6N4 Resolution: Replaced Machine, Rescu…"
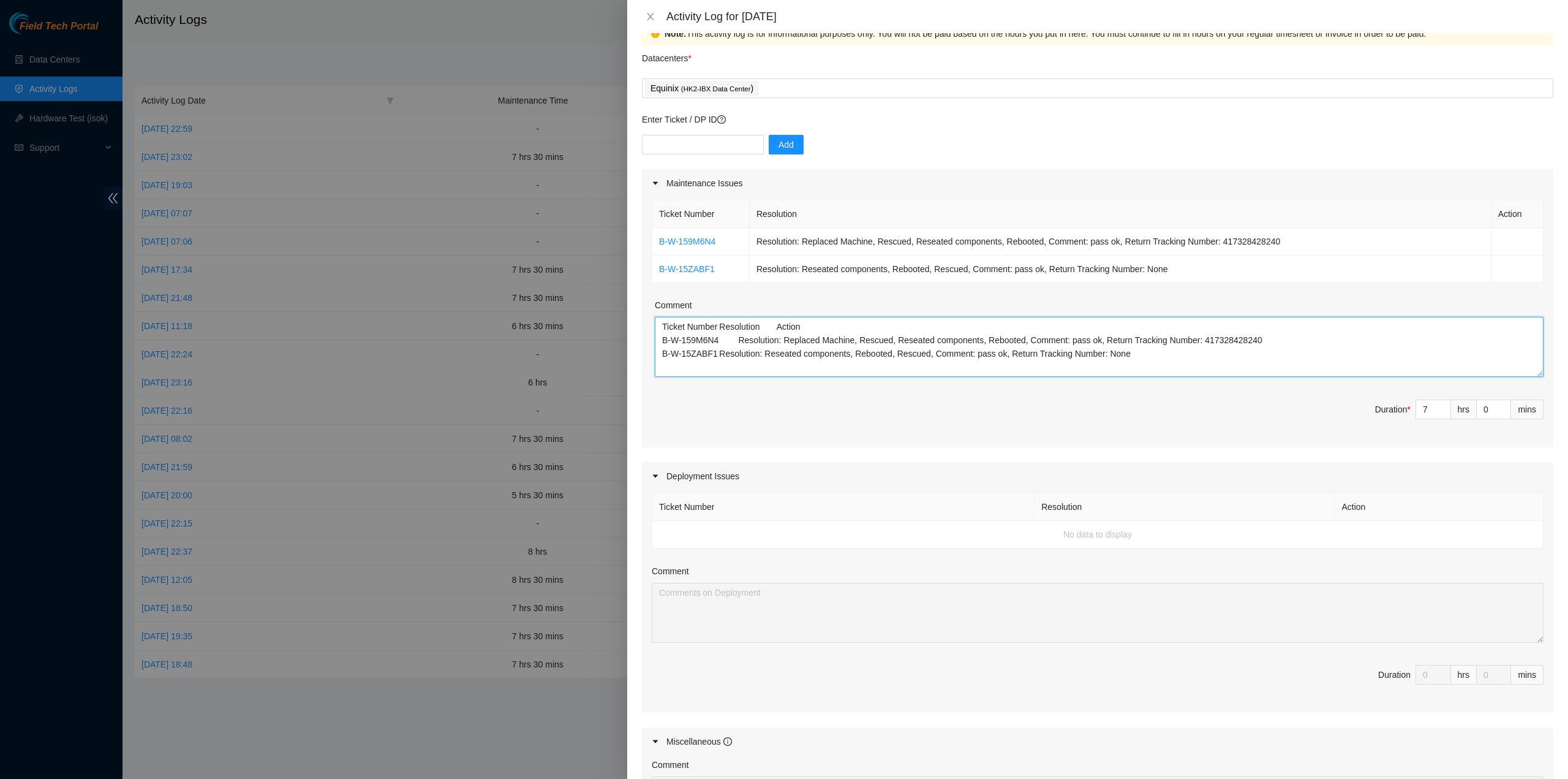
scroll to position [245, 0]
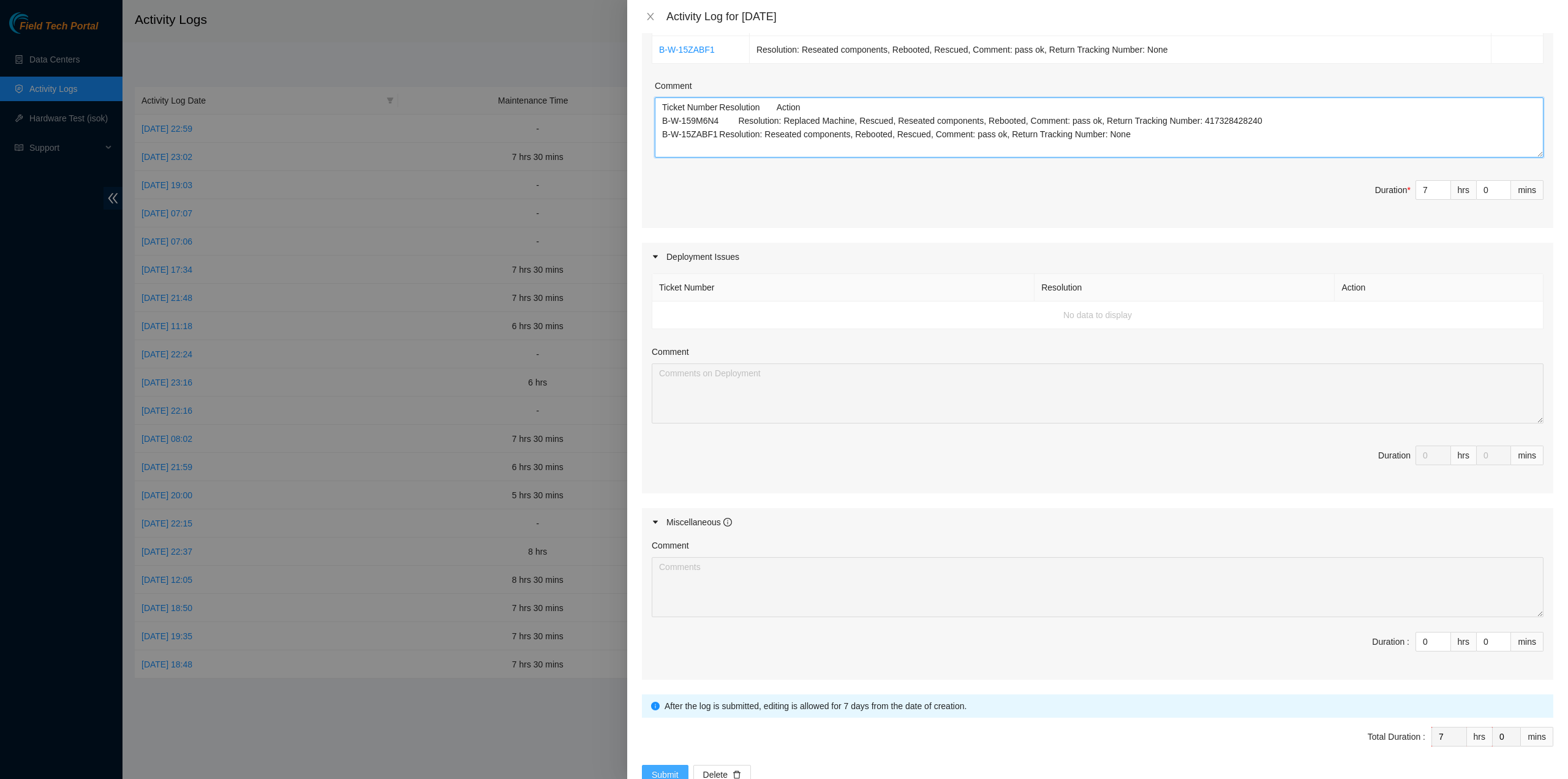
type textarea "Ticket Number Resolution Action B-W-159M6N4 Resolution: Replaced Machine, Rescu…"
click at [664, 768] on span "Submit" at bounding box center [665, 774] width 27 height 13
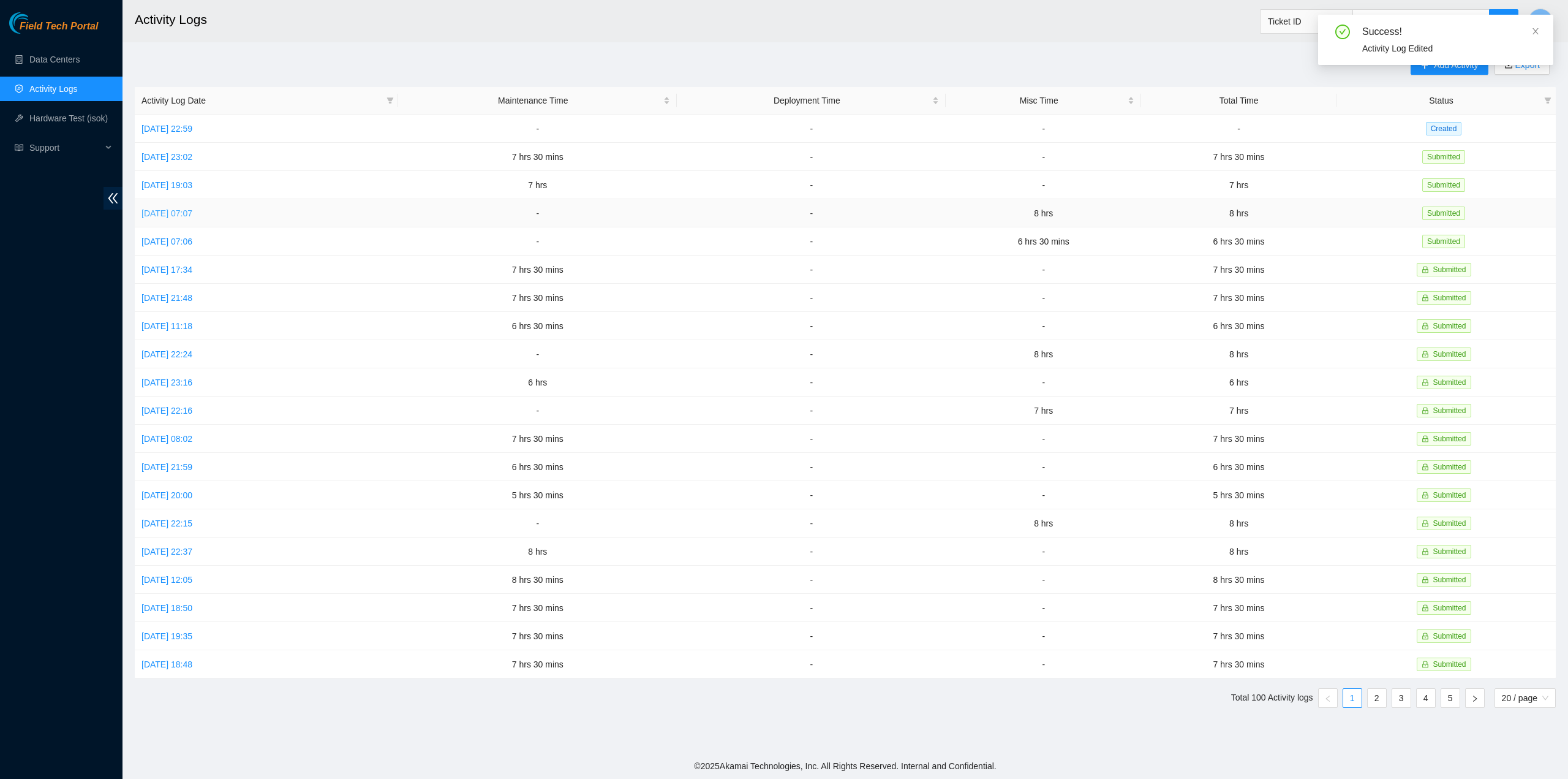
click at [178, 211] on link "Tue, 07 Oct 2025 07:07" at bounding box center [167, 213] width 51 height 10
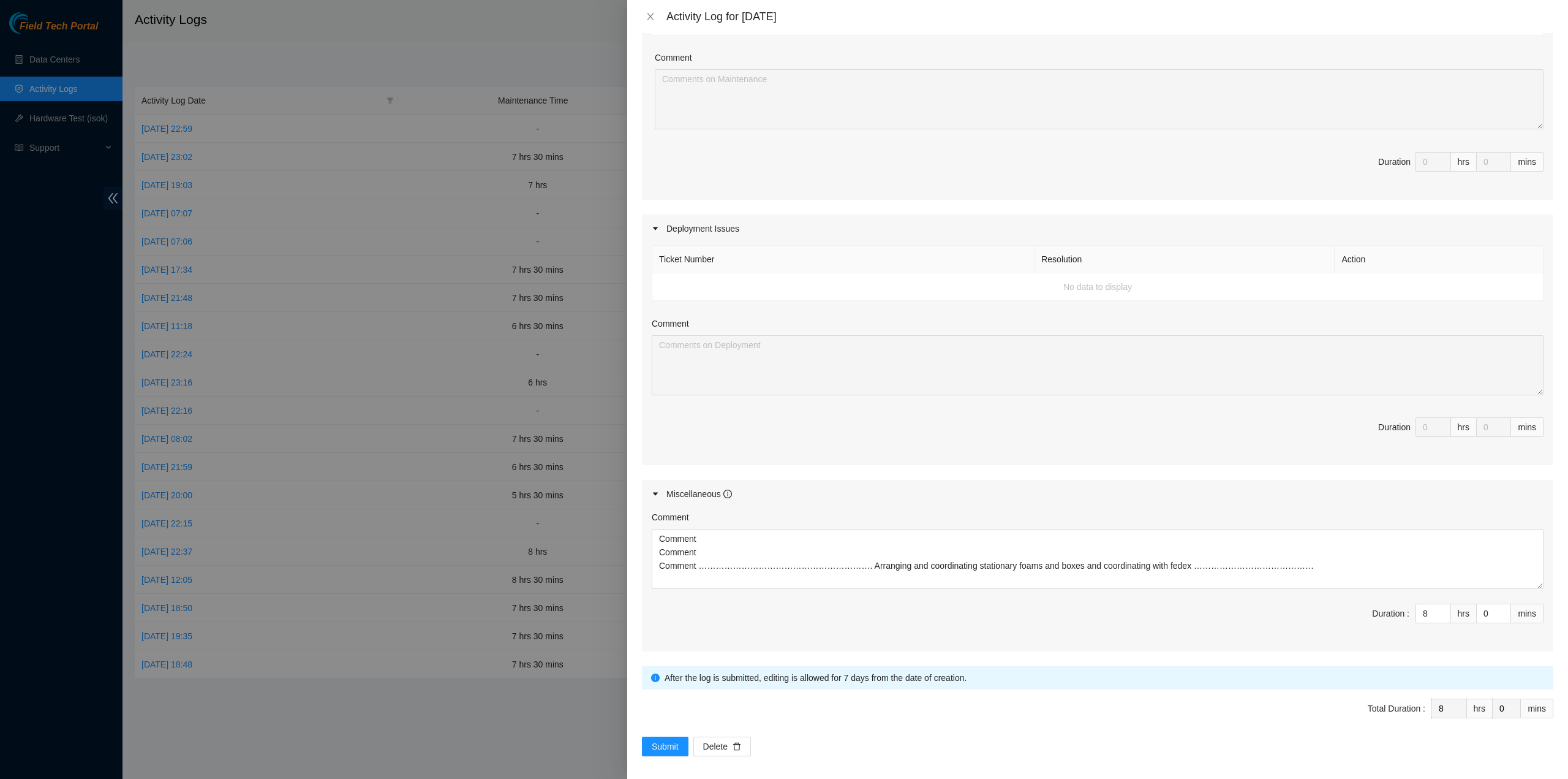
scroll to position [265, 0]
click at [650, 18] on icon "close" at bounding box center [650, 16] width 10 height 10
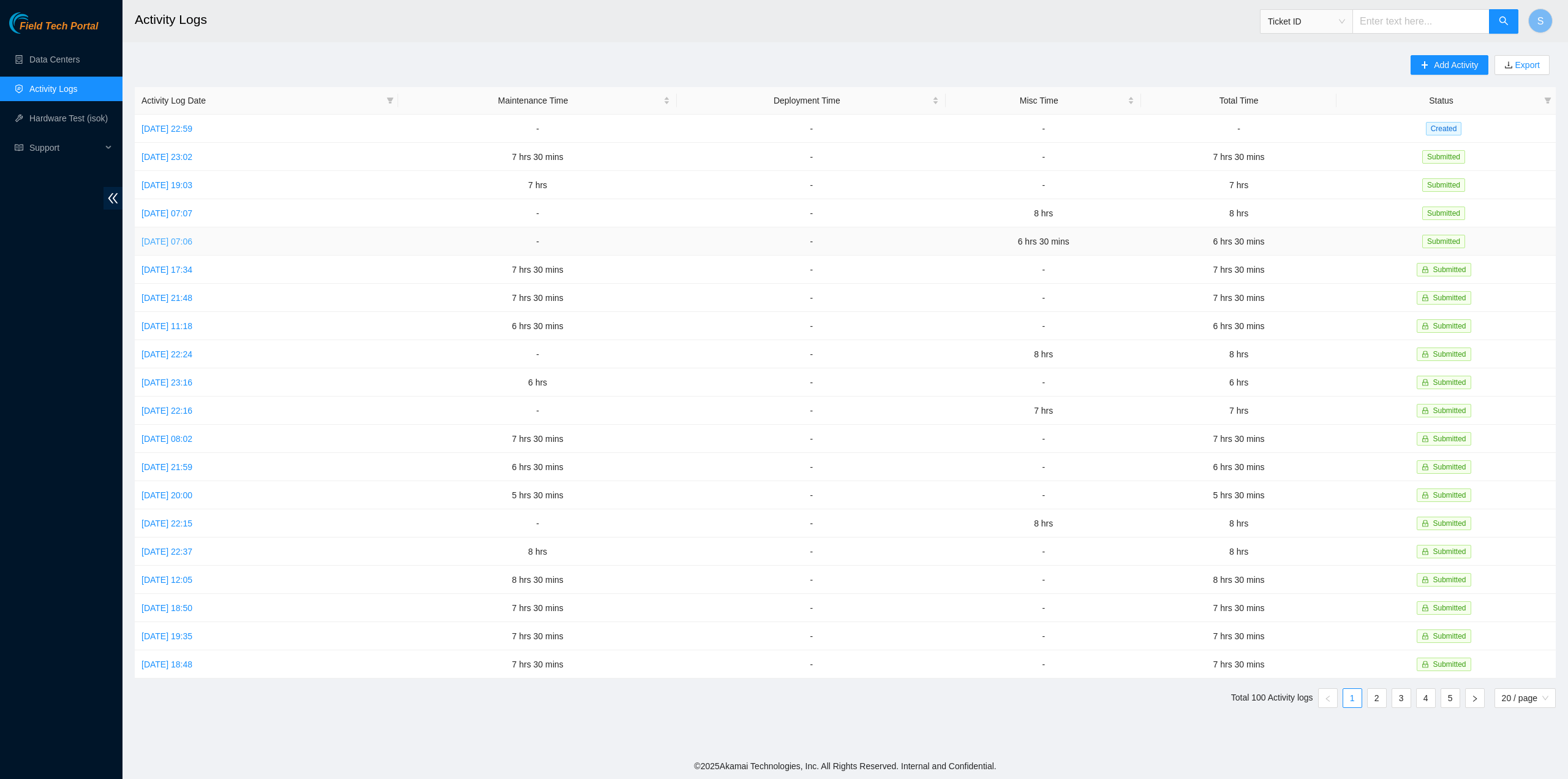
click at [166, 238] on link "Mon, 06 Oct 2025 07:06" at bounding box center [167, 241] width 51 height 10
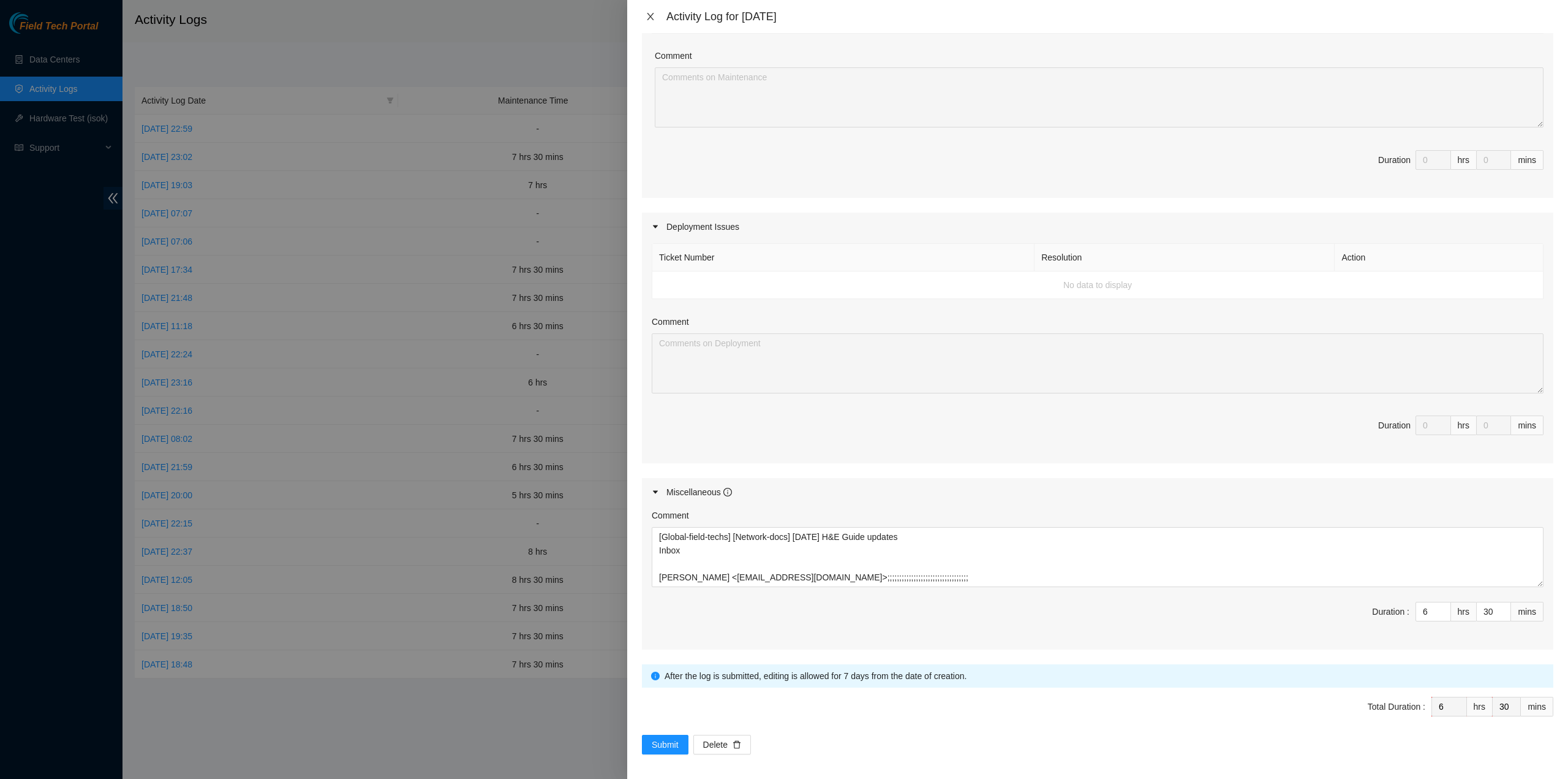
click at [652, 14] on icon "close" at bounding box center [650, 16] width 10 height 10
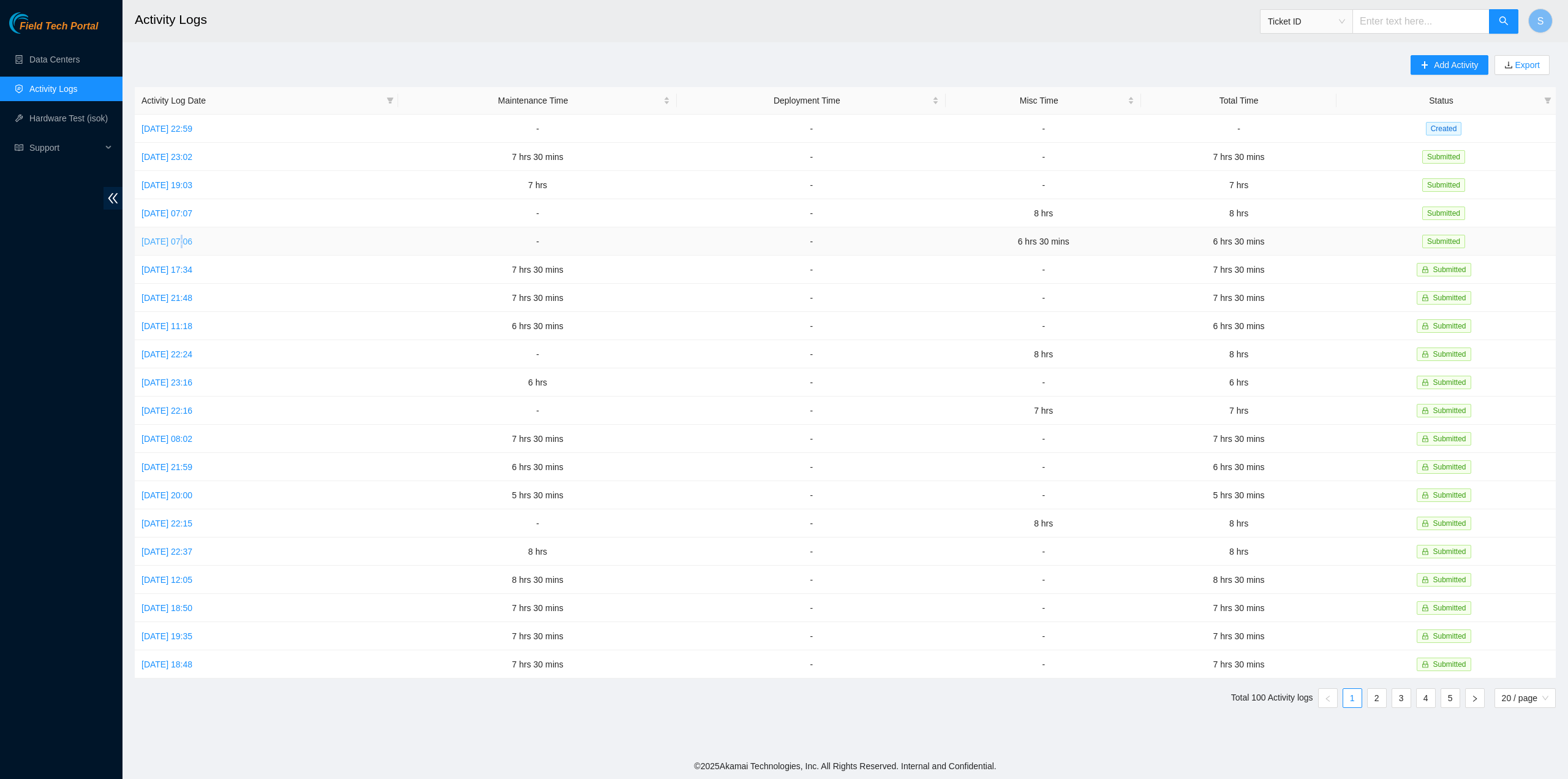
click at [185, 234] on td "Mon, 06 Oct 2025 07:06" at bounding box center [266, 241] width 264 height 28
click at [186, 239] on link "Mon, 06 Oct 2025 07:06" at bounding box center [167, 241] width 51 height 10
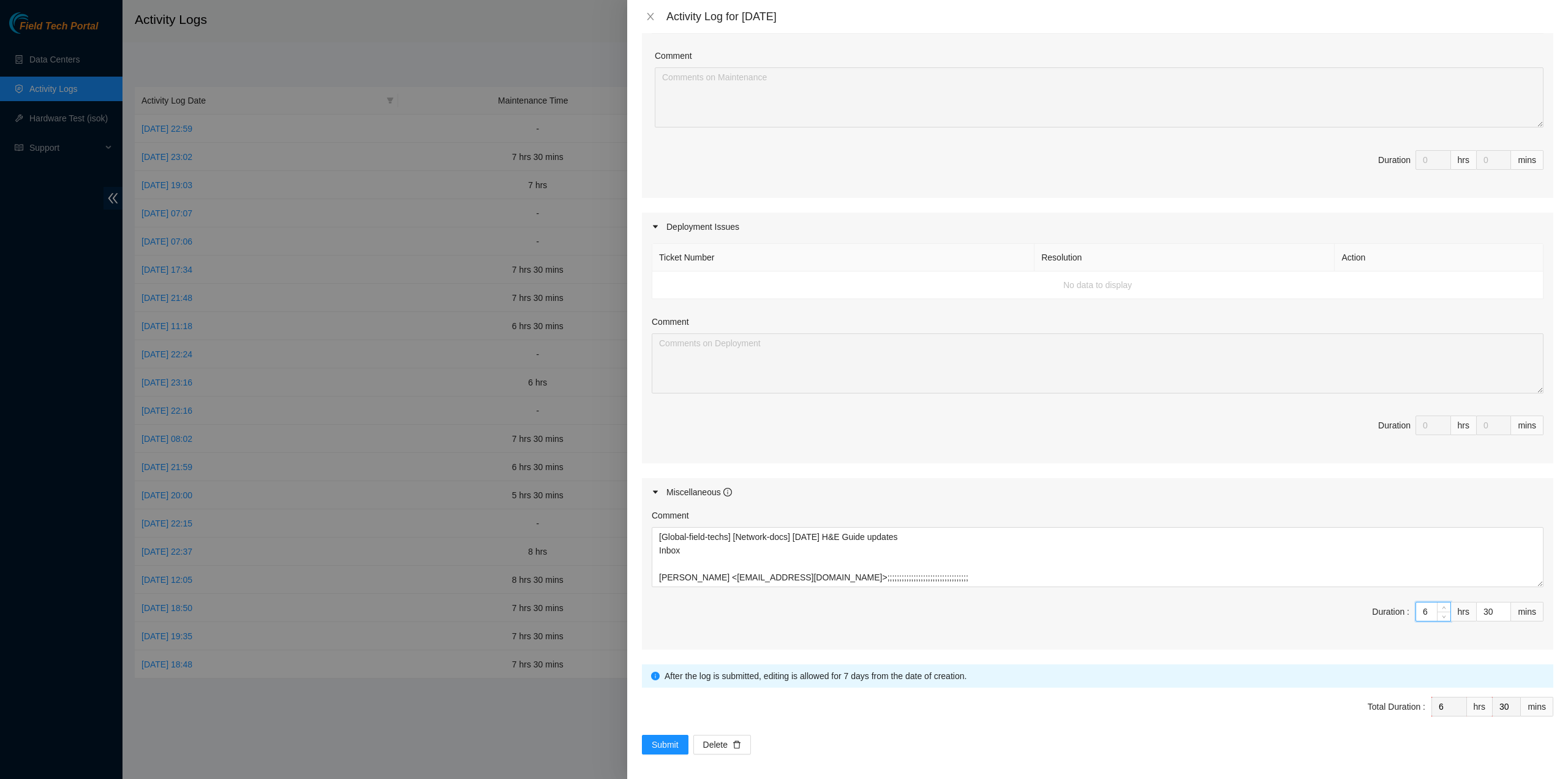
drag, startPoint x: 1416, startPoint y: 615, endPoint x: 1401, endPoint y: 616, distance: 15.0
click at [1401, 616] on span "Duration : 6 hrs 30 mins" at bounding box center [1098, 619] width 892 height 34
type input "7"
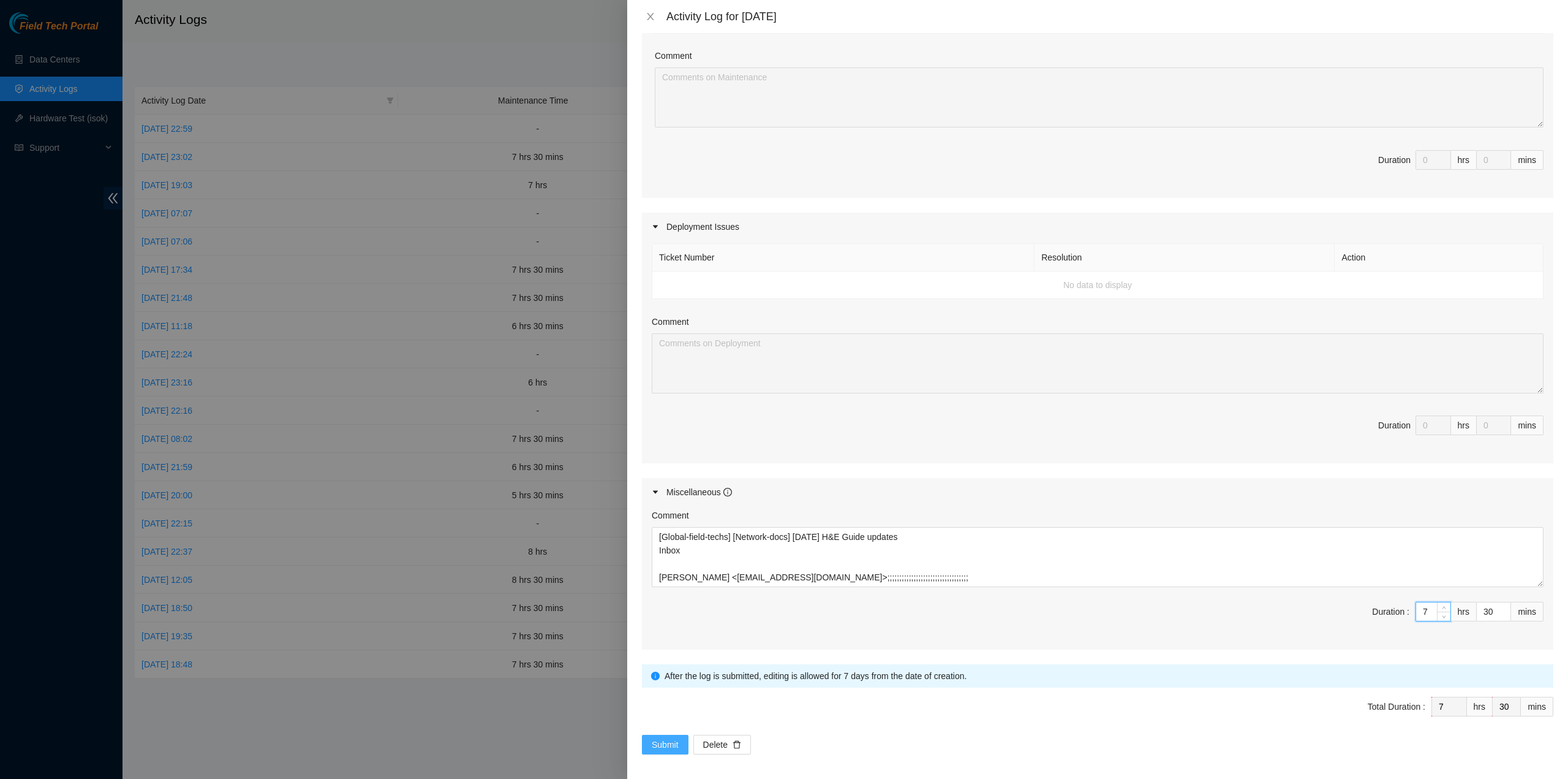
click at [664, 747] on button "Submit" at bounding box center [666, 745] width 47 height 20
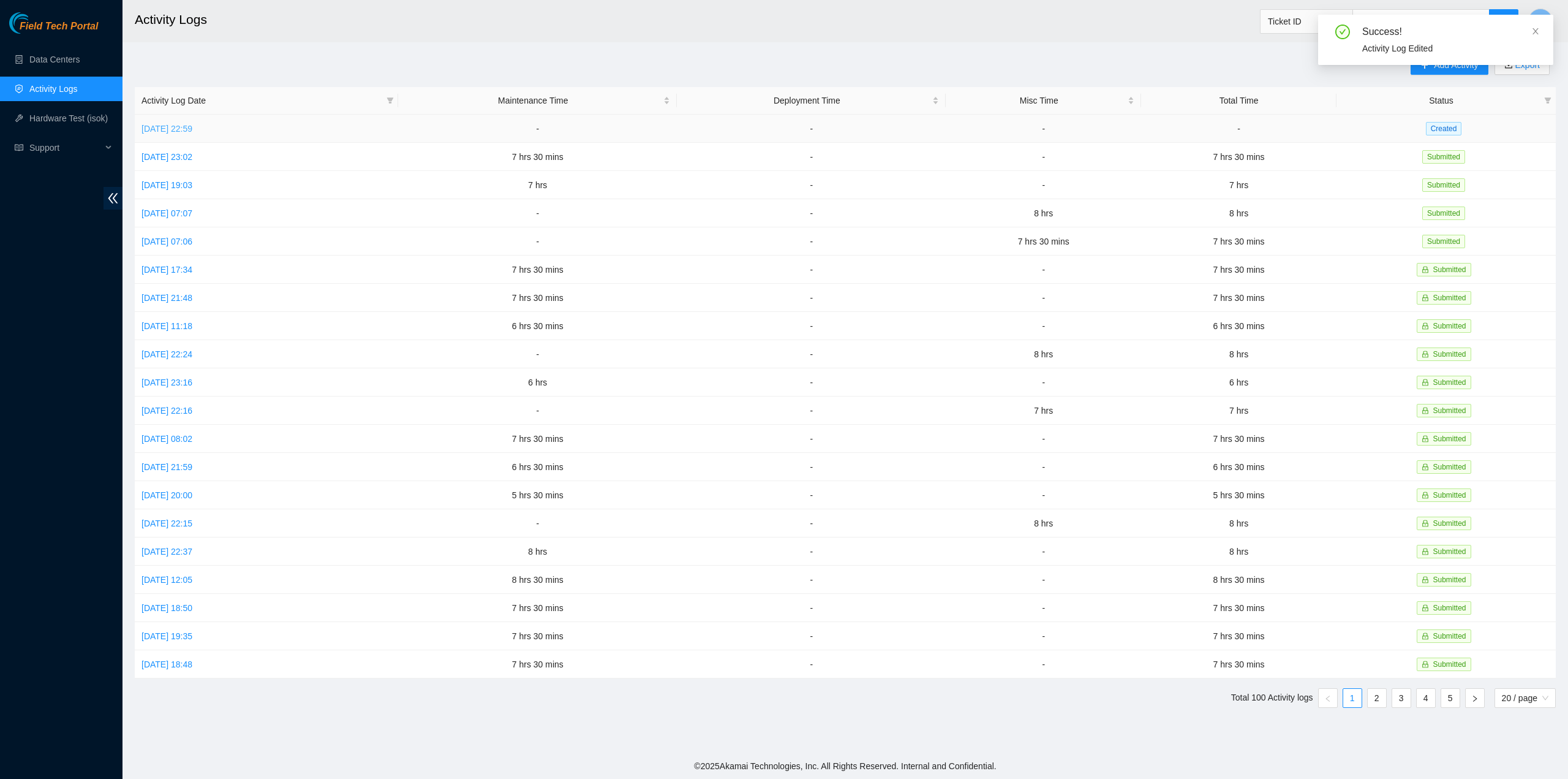
click at [192, 126] on link "Sun, 12 Oct 2025 22:59" at bounding box center [167, 128] width 51 height 10
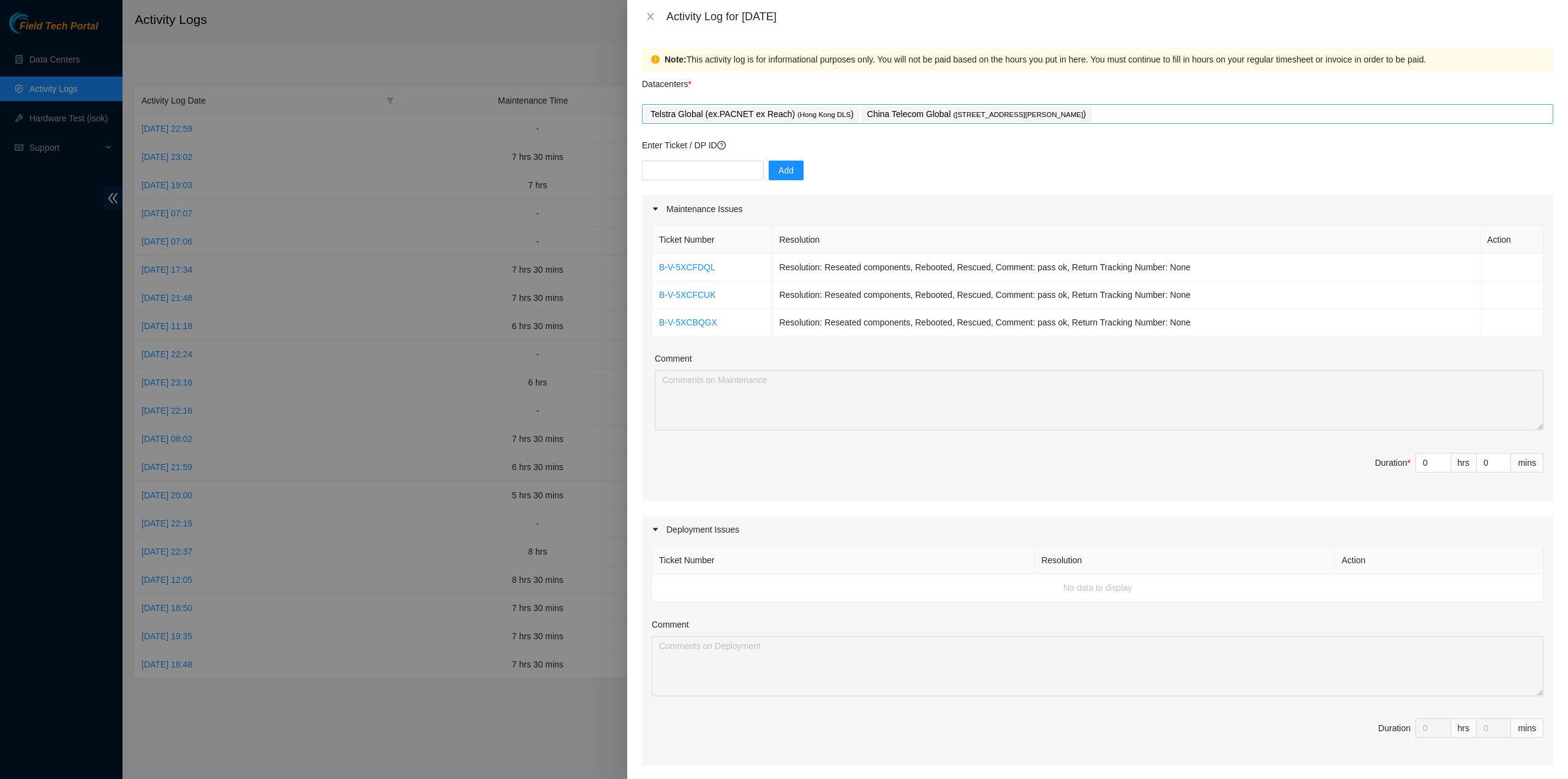
click at [1152, 114] on div "Telstra Global (ex.PACNET ex Reach) ( Hong Kong DLS ) China Telecom Global ( Ro…" at bounding box center [1097, 114] width 905 height 17
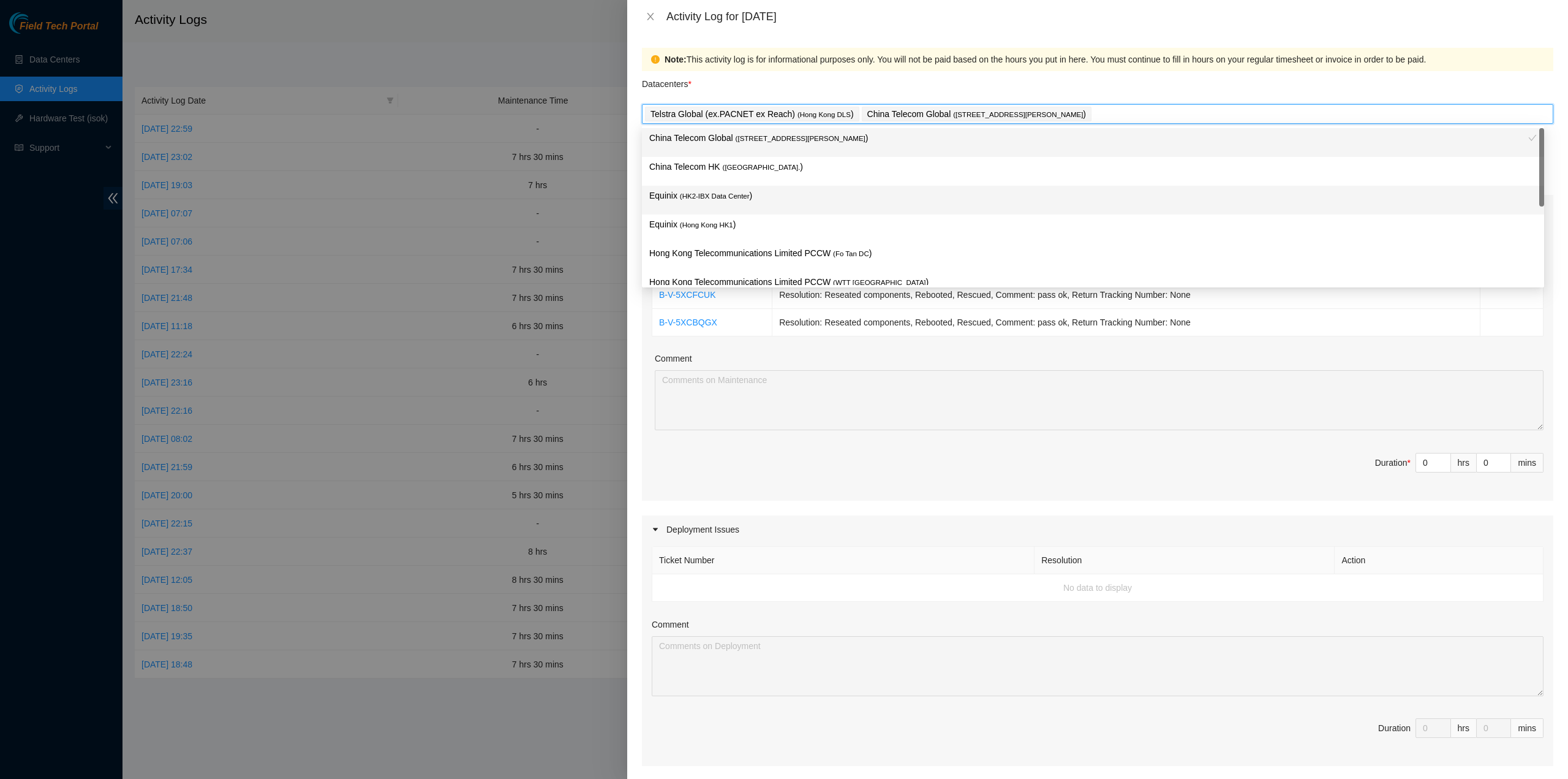
click at [753, 193] on p "Equinix ( HK2-IBX Data Center )" at bounding box center [1093, 196] width 887 height 14
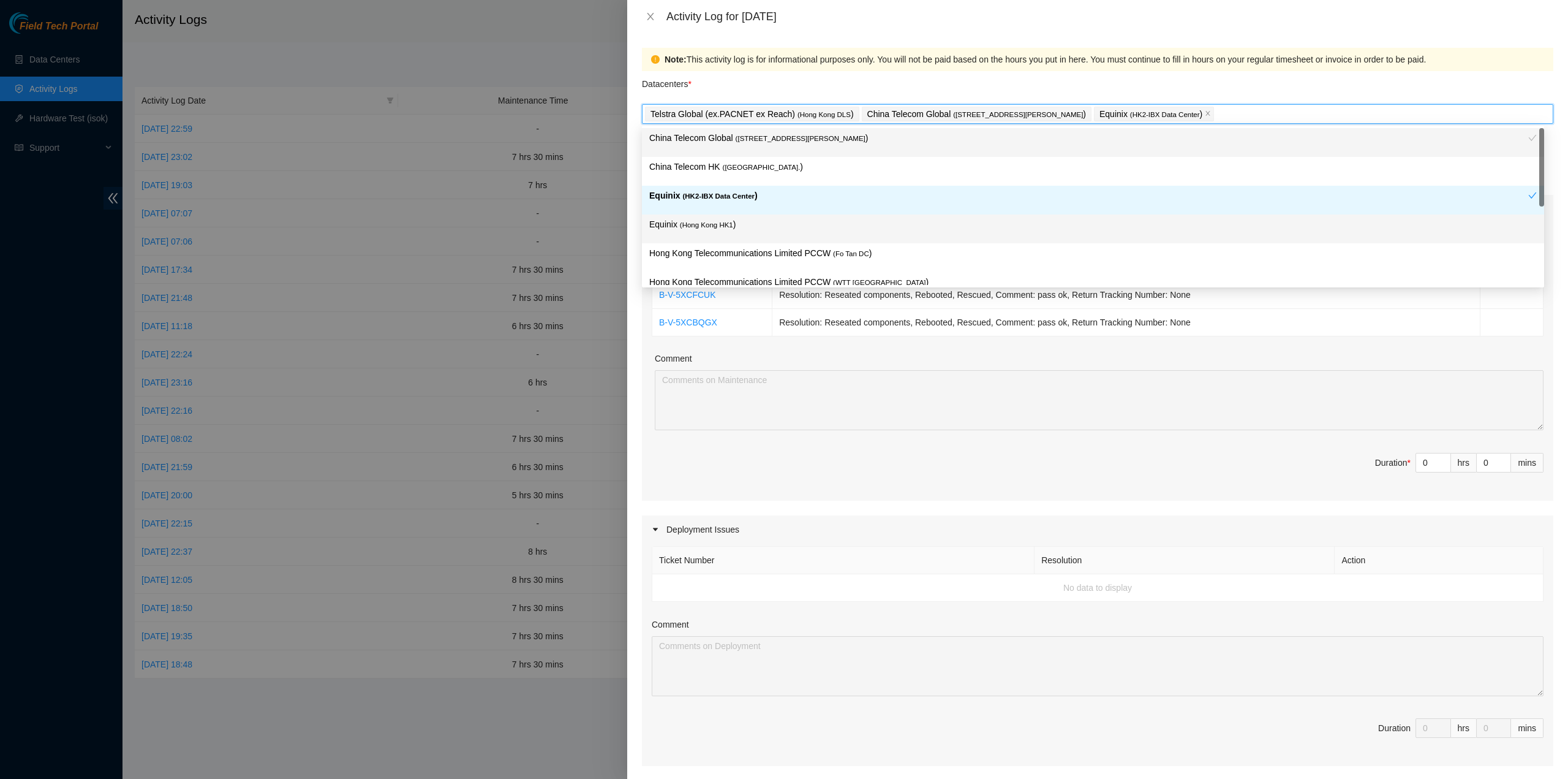
click at [746, 224] on p "Equinix ( Hong Kong HK1 )" at bounding box center [1093, 225] width 887 height 14
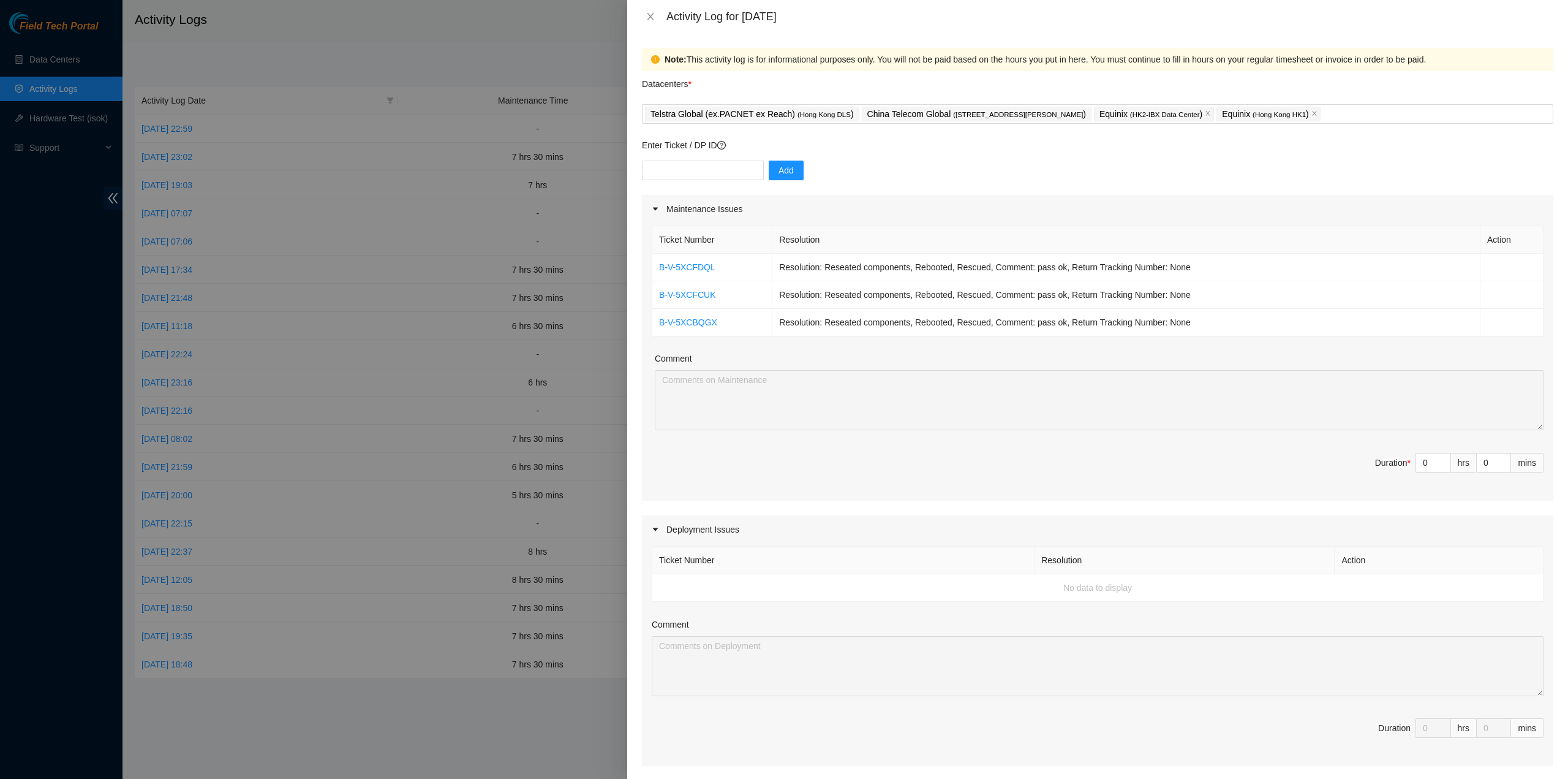
click at [1199, 348] on div "Ticket Number Resolution Action B-V-5XCFDQL Resolution: Reseated components, Re…" at bounding box center [1098, 362] width 912 height 278
click at [691, 160] on div at bounding box center [703, 170] width 122 height 20
drag, startPoint x: 700, startPoint y: 171, endPoint x: 727, endPoint y: 171, distance: 27.0
click at [699, 171] on input "text" at bounding box center [703, 170] width 122 height 20
paste input "B-V-5XBB3RH"
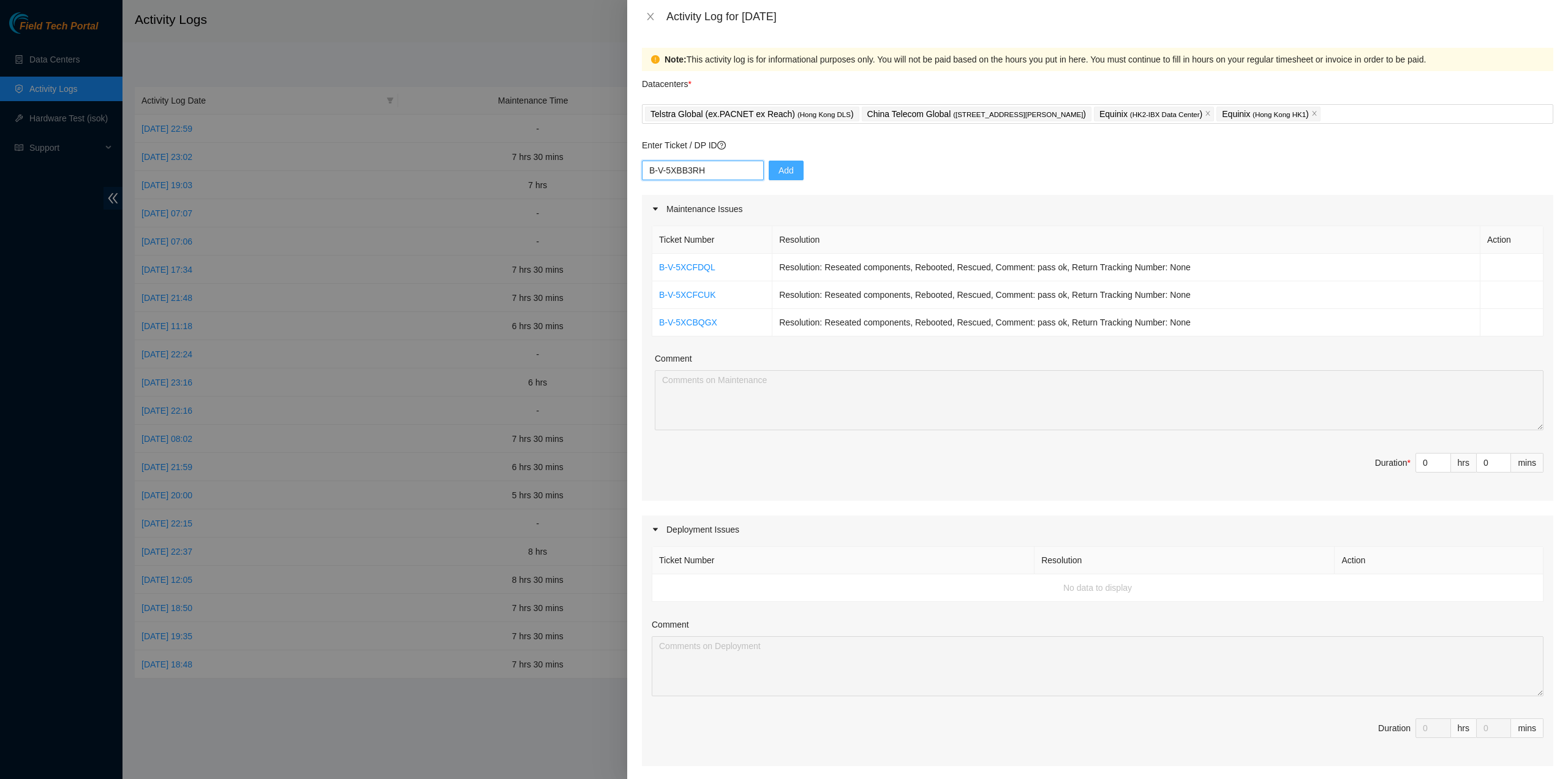
type input "B-V-5XBB3RH"
click at [779, 171] on span "Add" at bounding box center [786, 170] width 16 height 13
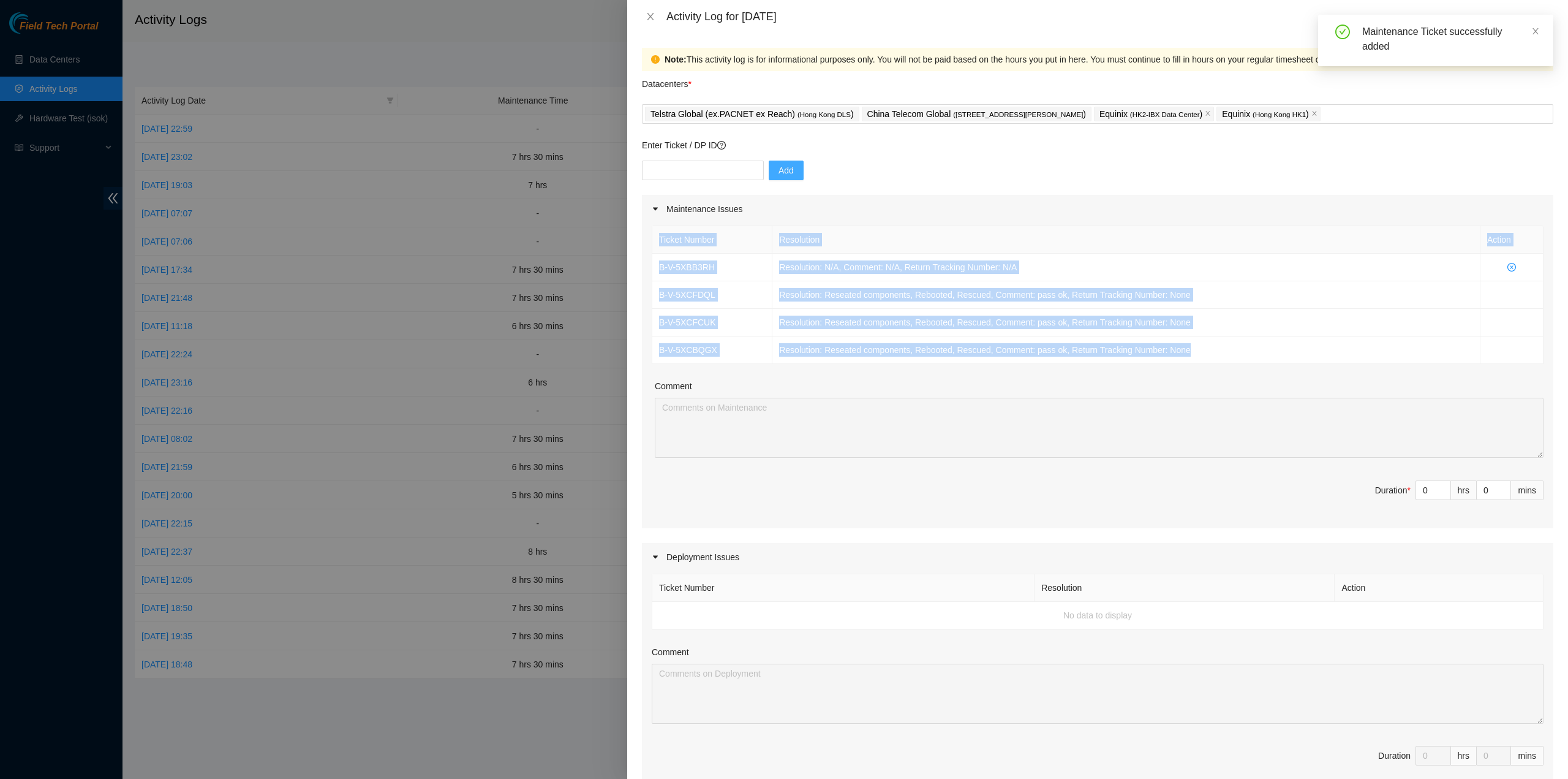
drag, startPoint x: 947, startPoint y: 316, endPoint x: 651, endPoint y: 257, distance: 301.8
click at [651, 257] on div "Ticket Number Resolution Action B-V-5XBB3RH Resolution: N/A, Comment: N/A, Retu…" at bounding box center [1098, 376] width 912 height 305
copy table "Ticket Number Resolution Action B-V-5XBB3RH Resolution: N/A, Comment: N/A, Retu…"
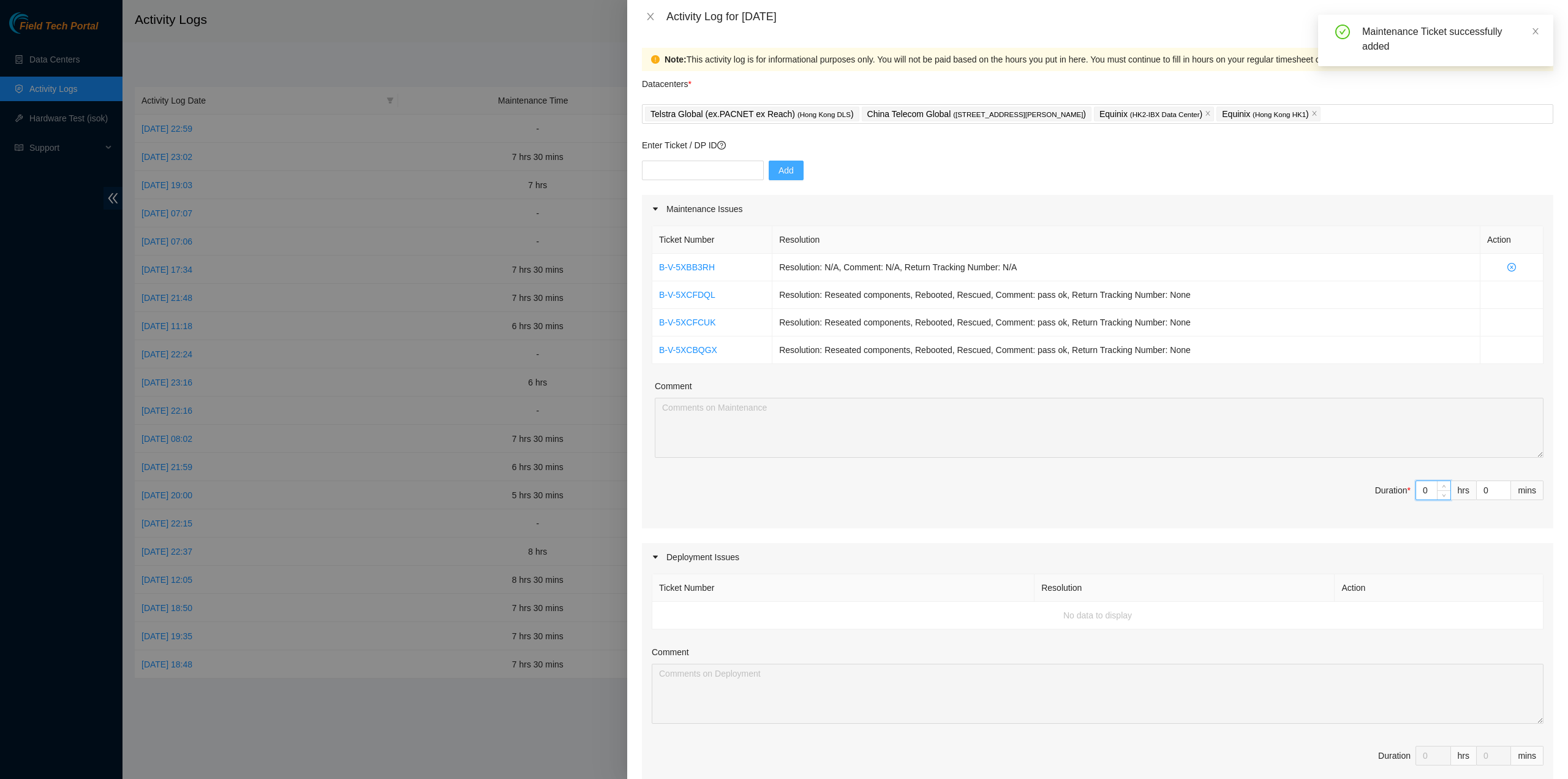
drag, startPoint x: 1422, startPoint y: 490, endPoint x: 1388, endPoint y: 482, distance: 34.9
click at [1389, 482] on span "Duration * 0 hrs 0 mins" at bounding box center [1098, 498] width 892 height 34
type input "7"
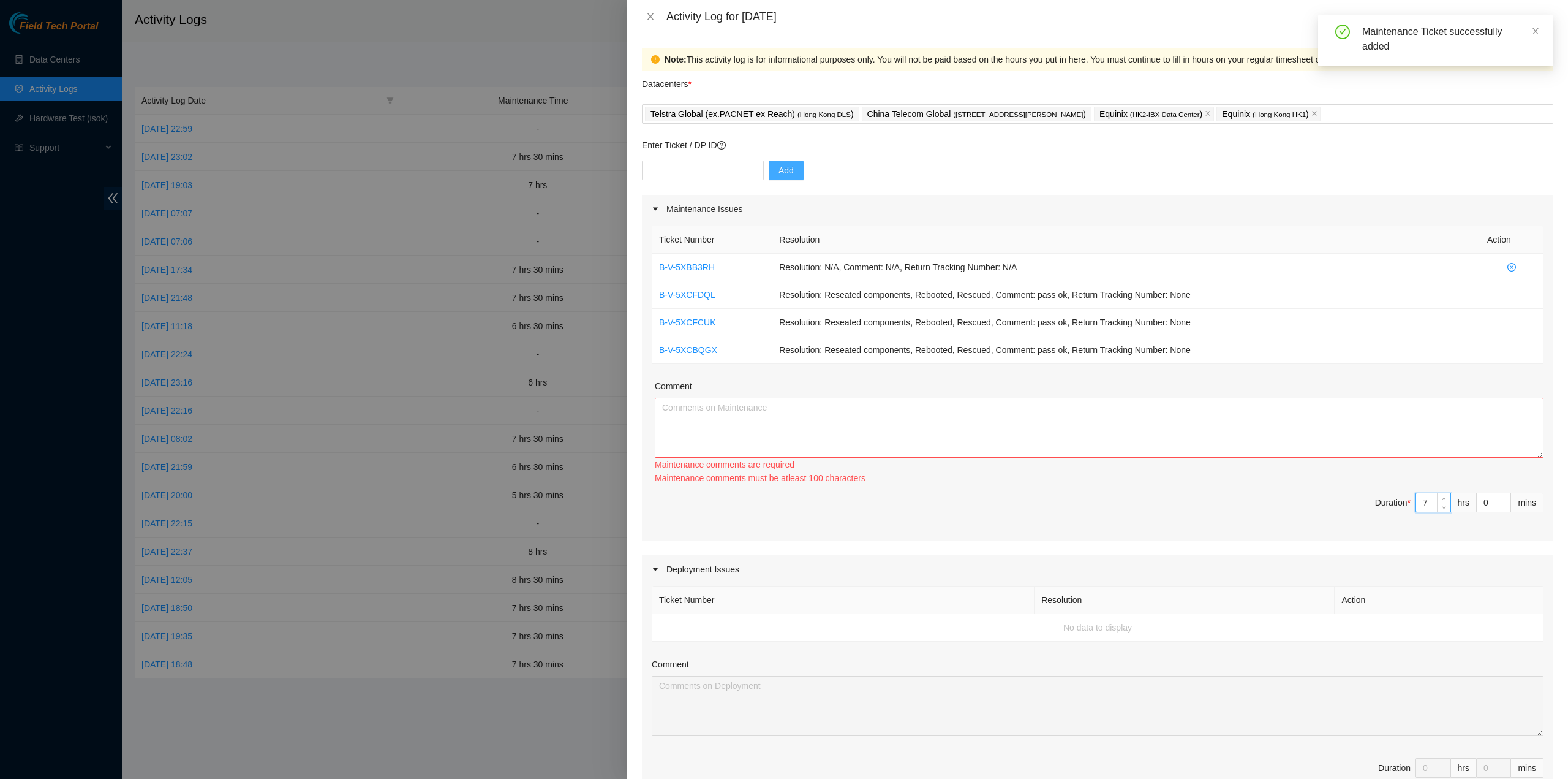
type input "7"
drag, startPoint x: 1010, startPoint y: 393, endPoint x: 1009, endPoint y: 402, distance: 9.1
click at [1012, 394] on div "Comment" at bounding box center [1099, 388] width 889 height 18
click at [1005, 406] on textarea "Comment" at bounding box center [1099, 427] width 889 height 60
paste textarea "Ticket Number Resolution Action B-V-5XBB3RH Resolution: N/A, Comment: N/A, Retu…"
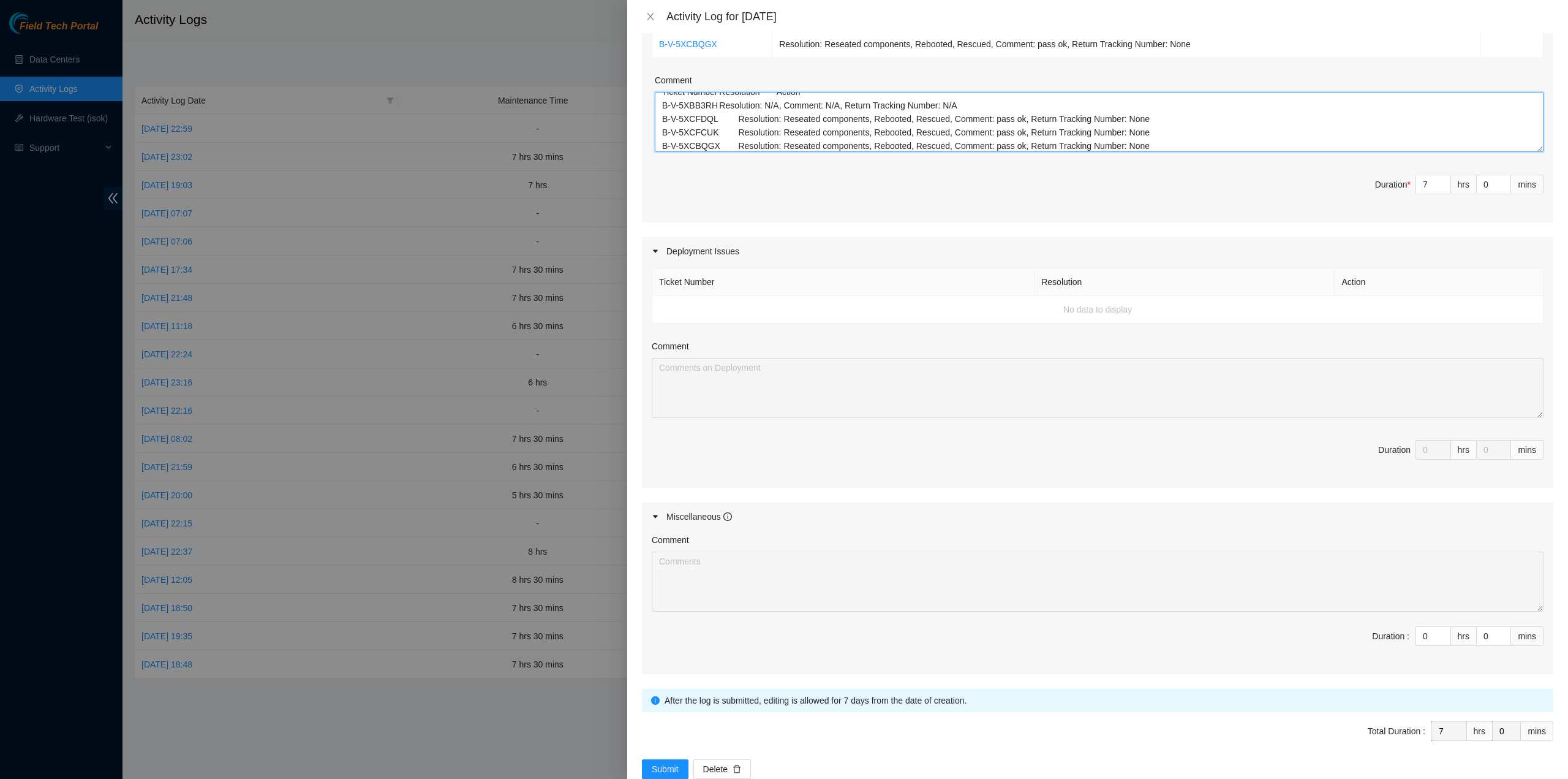
scroll to position [306, 0]
type textarea "Ticket Number Resolution Action B-V-5XBB3RH Resolution: N/A, Comment: N/A, Retu…"
click at [674, 762] on span "Submit" at bounding box center [665, 768] width 27 height 13
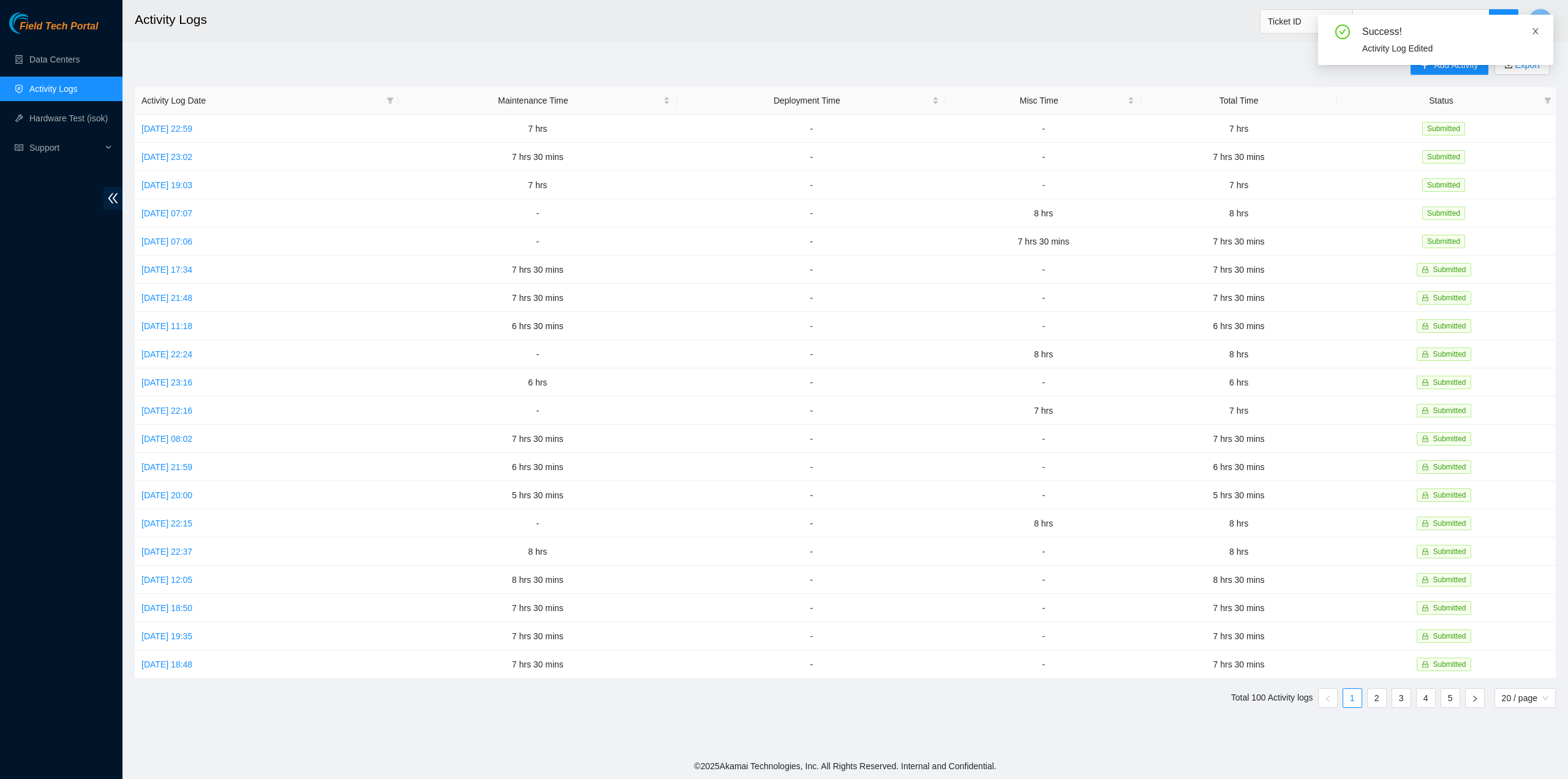
click at [1535, 32] on icon "close" at bounding box center [1535, 31] width 9 height 9
click at [1437, 62] on span "Add Activity" at bounding box center [1456, 64] width 44 height 13
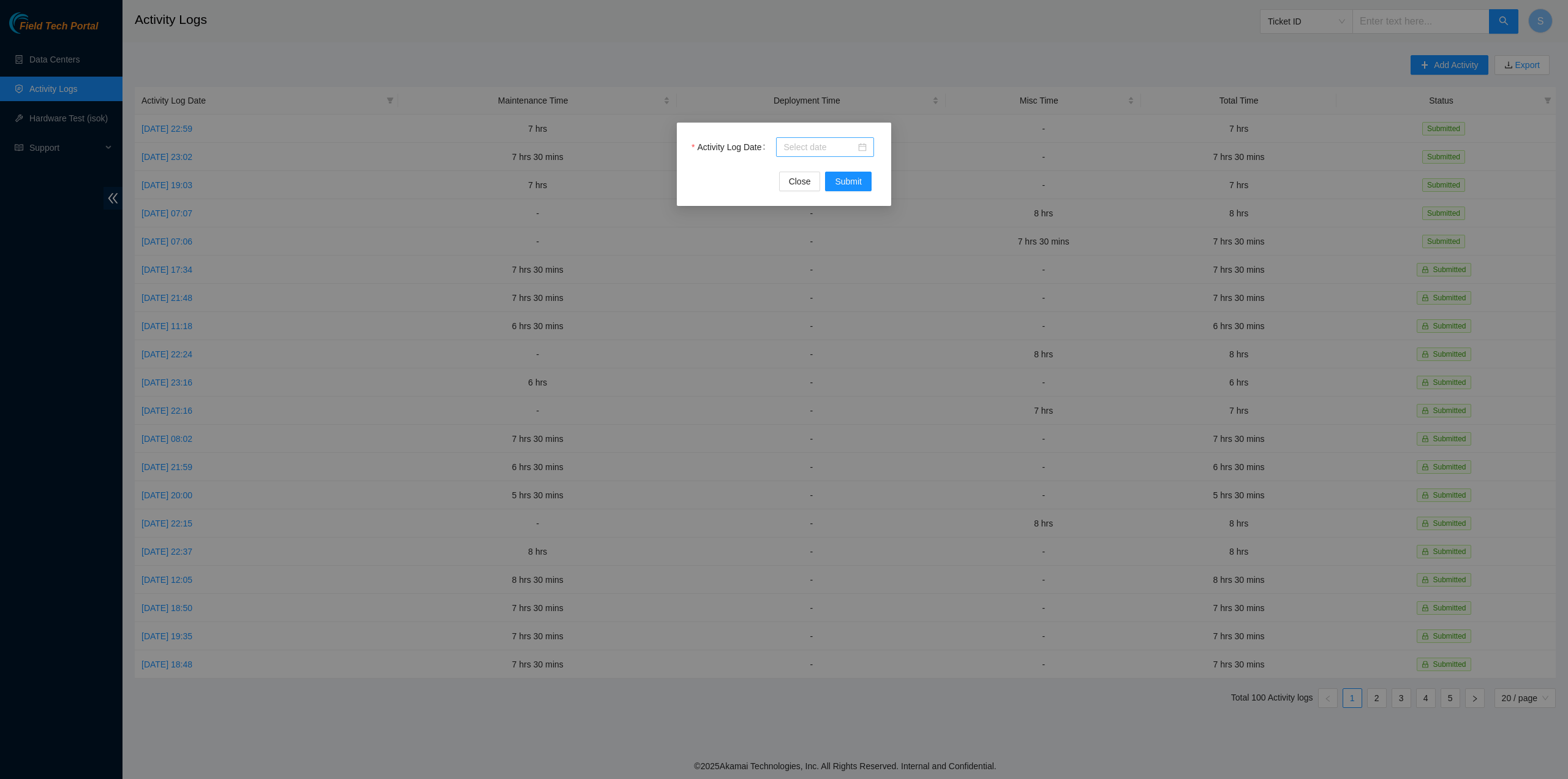
click at [800, 153] on div at bounding box center [825, 146] width 98 height 20
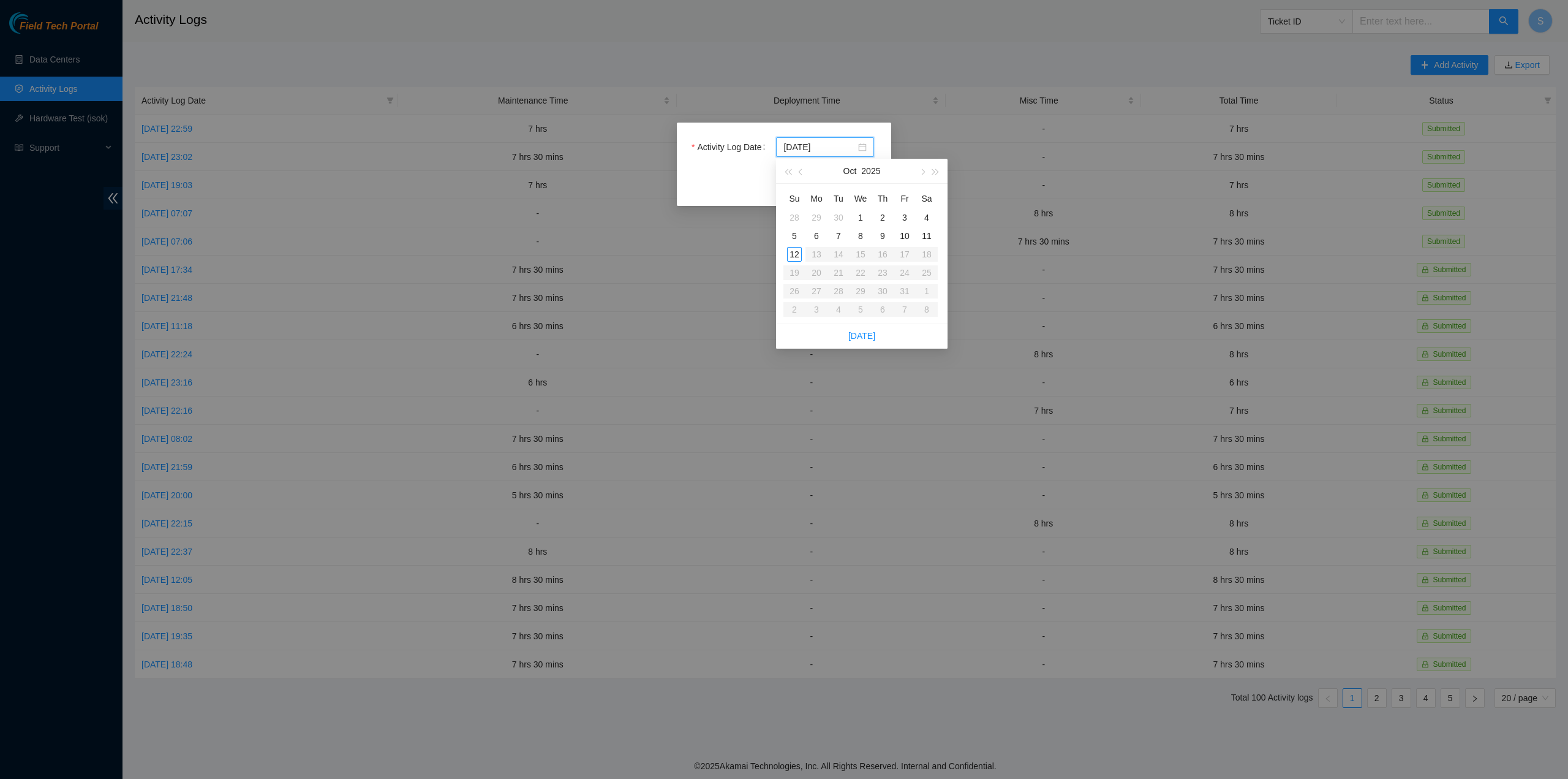
type input "2025-10-04"
type input "2025-10-11"
click at [927, 236] on div "11" at bounding box center [926, 236] width 15 height 15
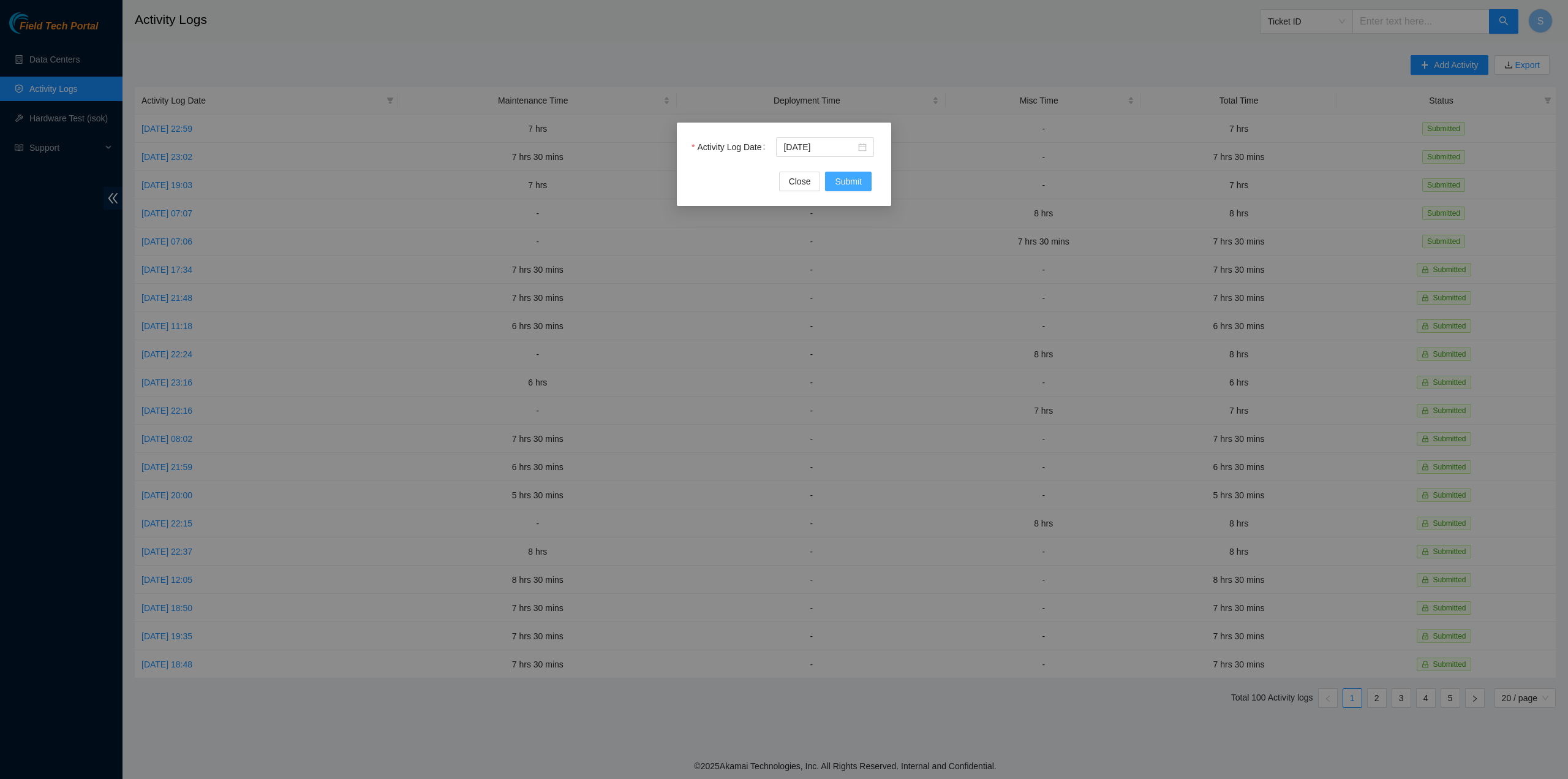
click at [851, 186] on span "Submit" at bounding box center [848, 181] width 27 height 13
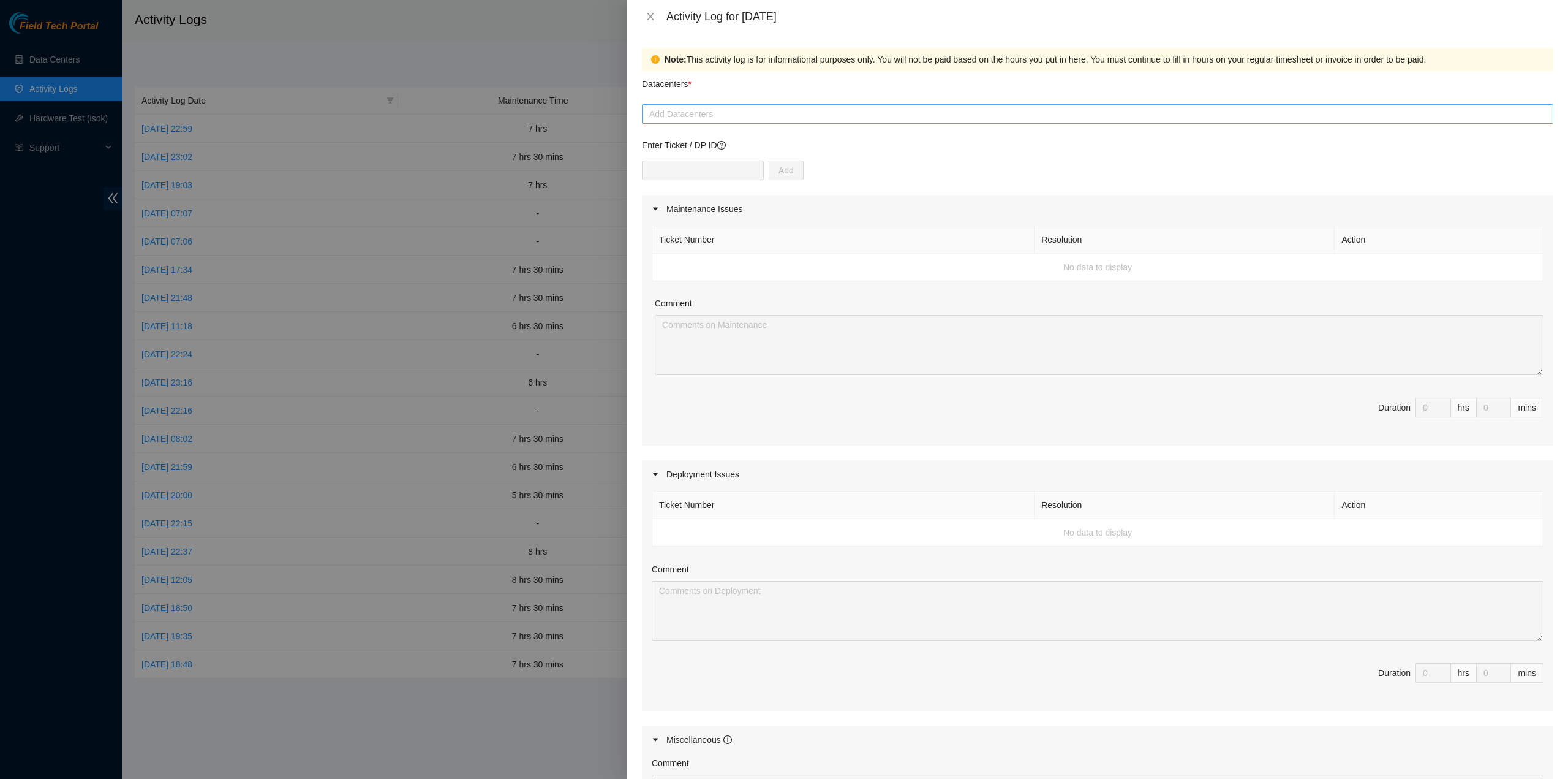
drag, startPoint x: 767, startPoint y: 112, endPoint x: 764, endPoint y: 121, distance: 9.5
click at [767, 111] on div at bounding box center [1097, 114] width 905 height 15
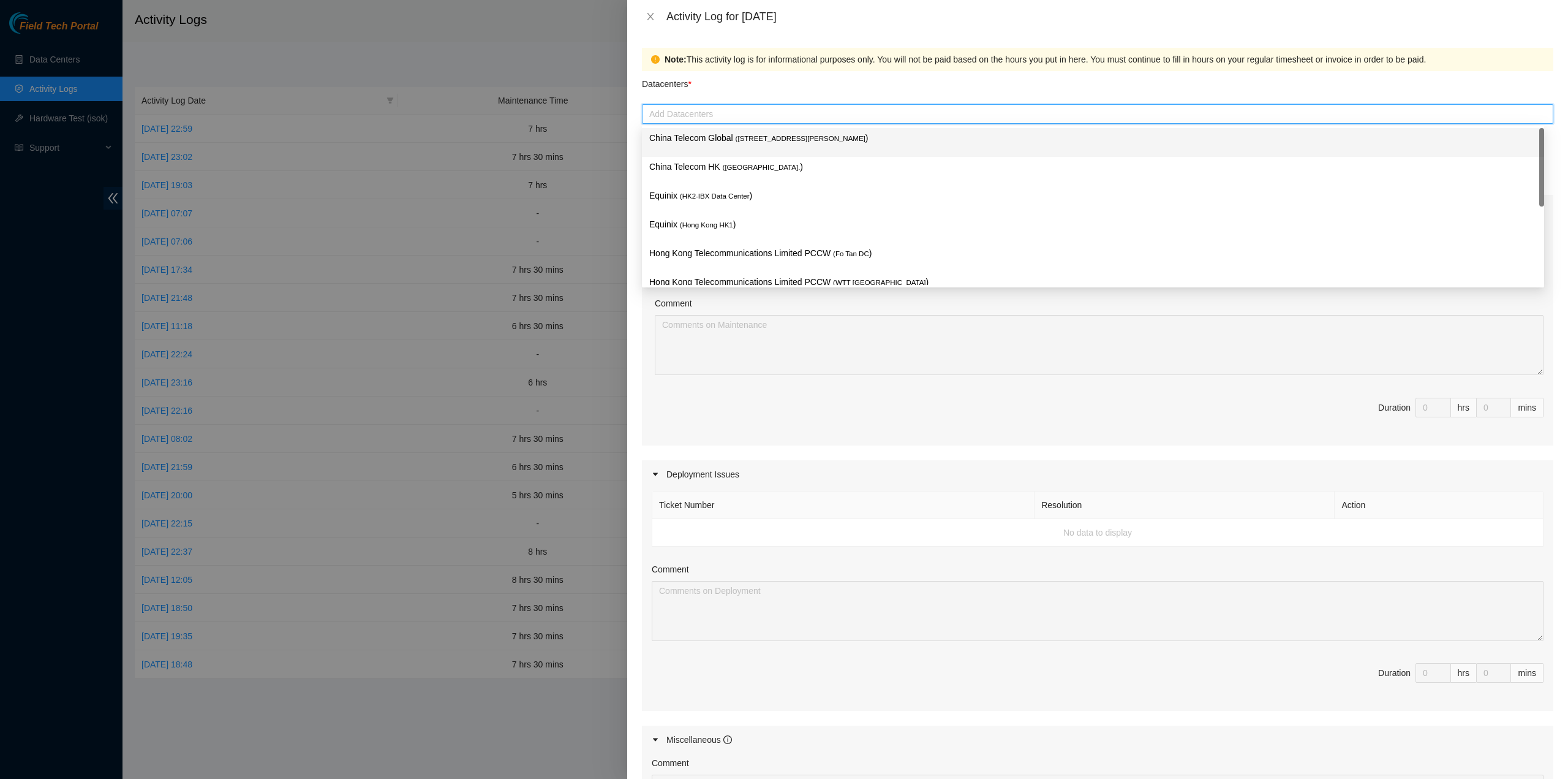
drag, startPoint x: 747, startPoint y: 136, endPoint x: 721, endPoint y: 174, distance: 46.0
click at [747, 137] on span "( Room B11, 2/F, 18 Chun Yat Street, TKO , Hong Kong" at bounding box center [800, 138] width 130 height 7
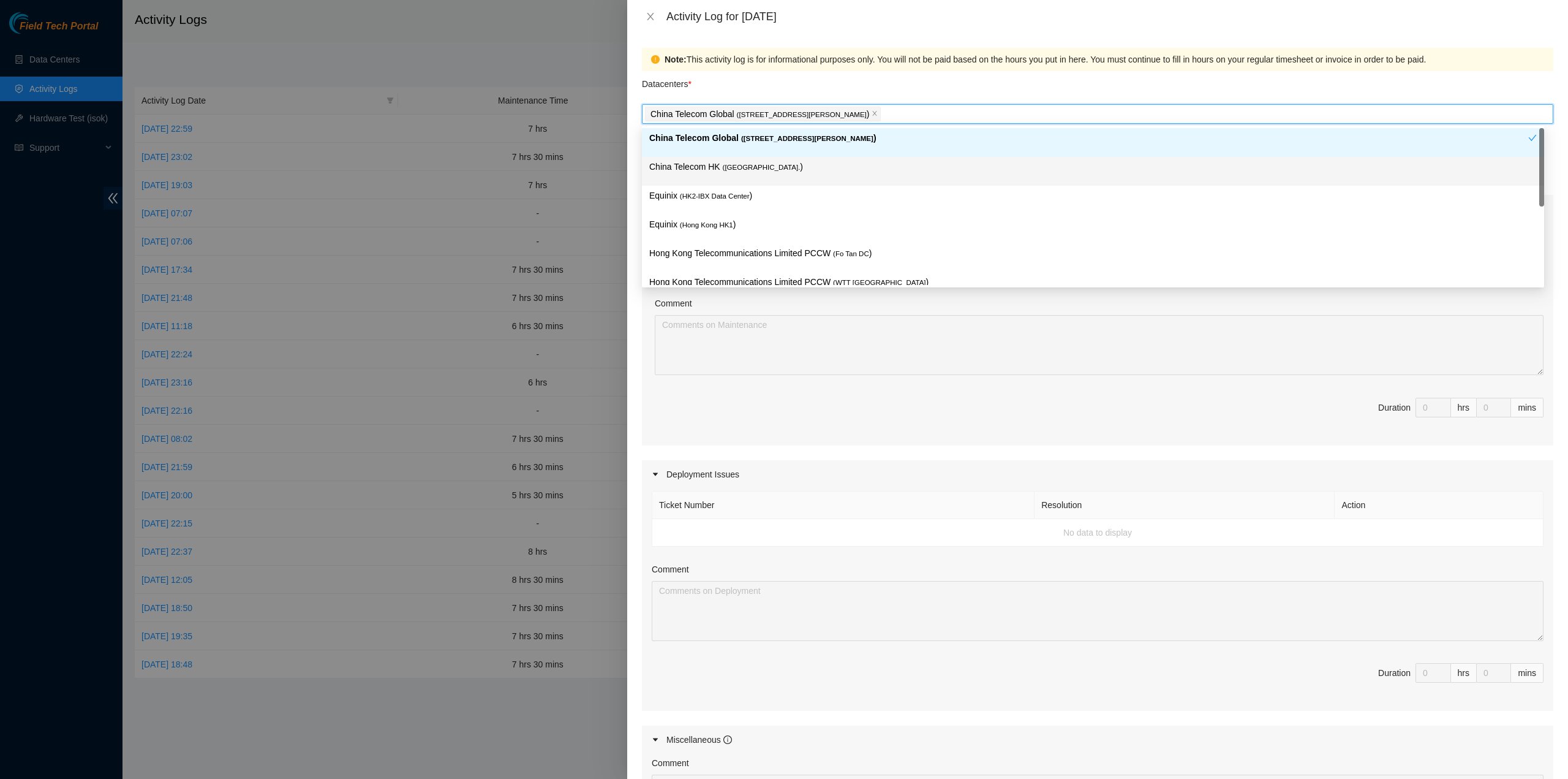
drag, startPoint x: 721, startPoint y: 174, endPoint x: 713, endPoint y: 202, distance: 29.1
click at [721, 174] on div "China Telecom HK ( Hong Kong. )" at bounding box center [1093, 171] width 887 height 23
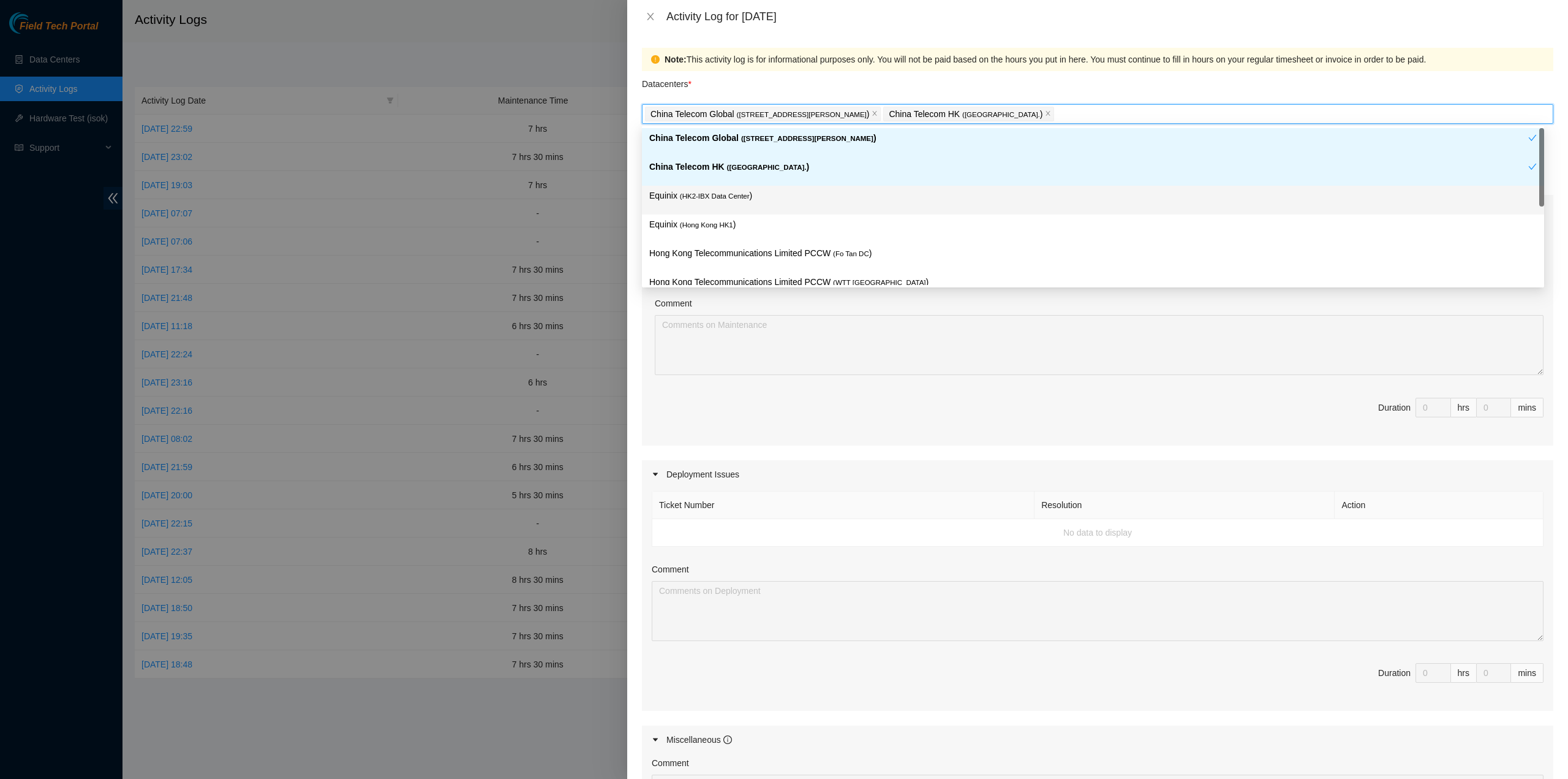
drag, startPoint x: 713, startPoint y: 202, endPoint x: 710, endPoint y: 222, distance: 20.2
click at [710, 207] on div "Equinix ( HK2-IBX Data Center )" at bounding box center [1093, 200] width 887 height 23
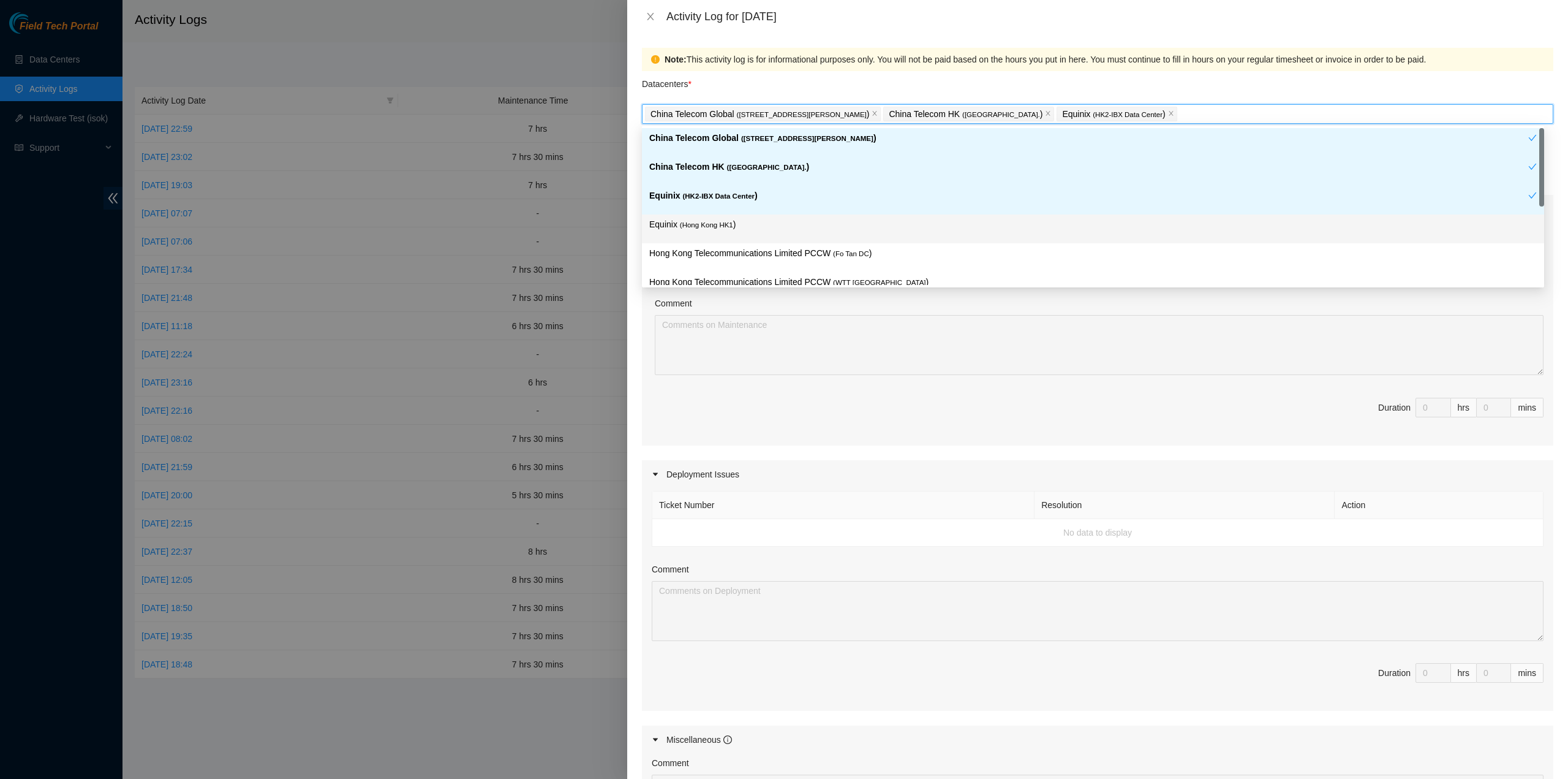
click at [710, 222] on span "( Hong Kong HK1" at bounding box center [707, 225] width 53 height 7
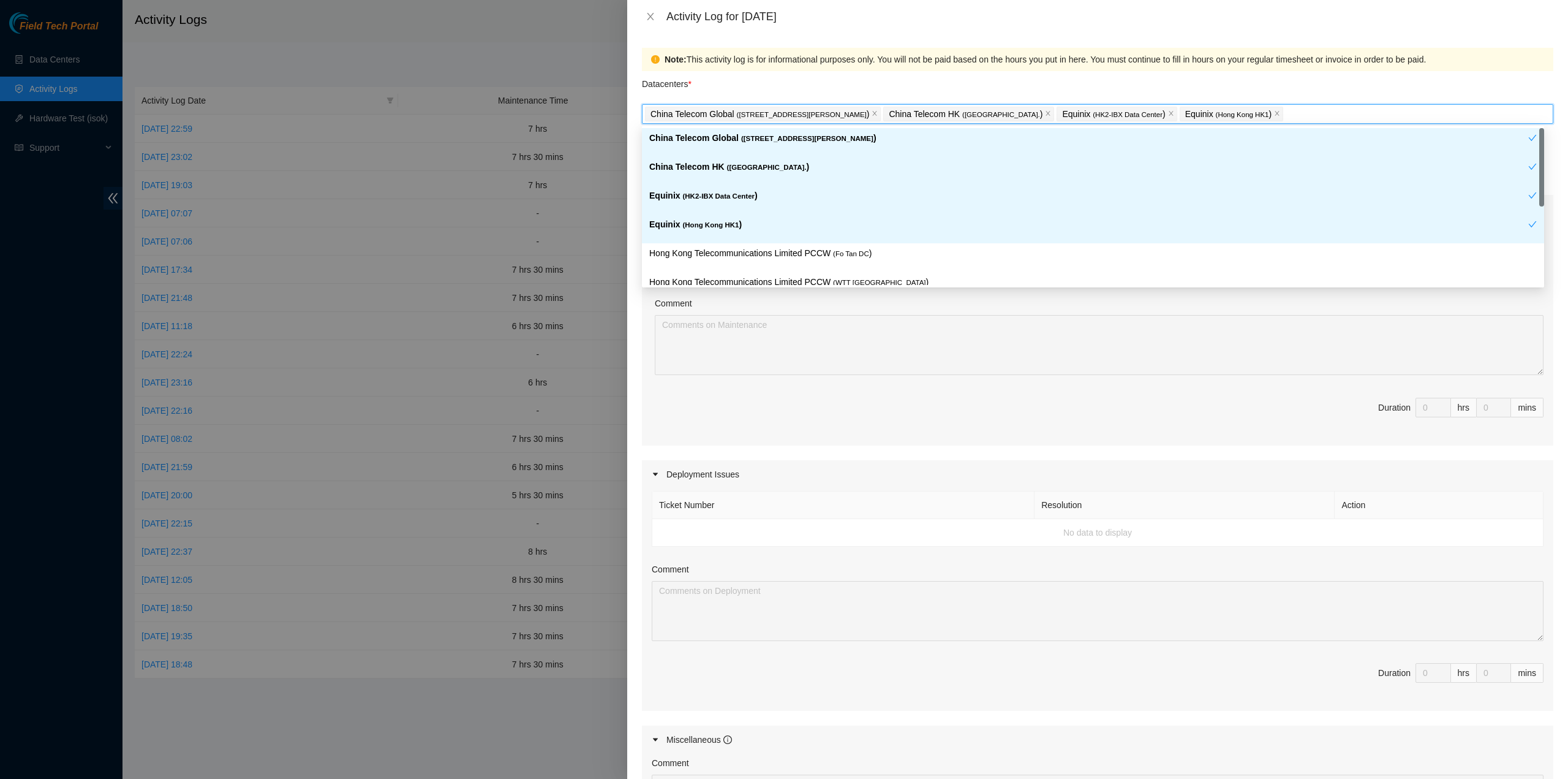
click at [713, 232] on div "Equinix ( Hong Kong HK1 )" at bounding box center [1089, 229] width 879 height 23
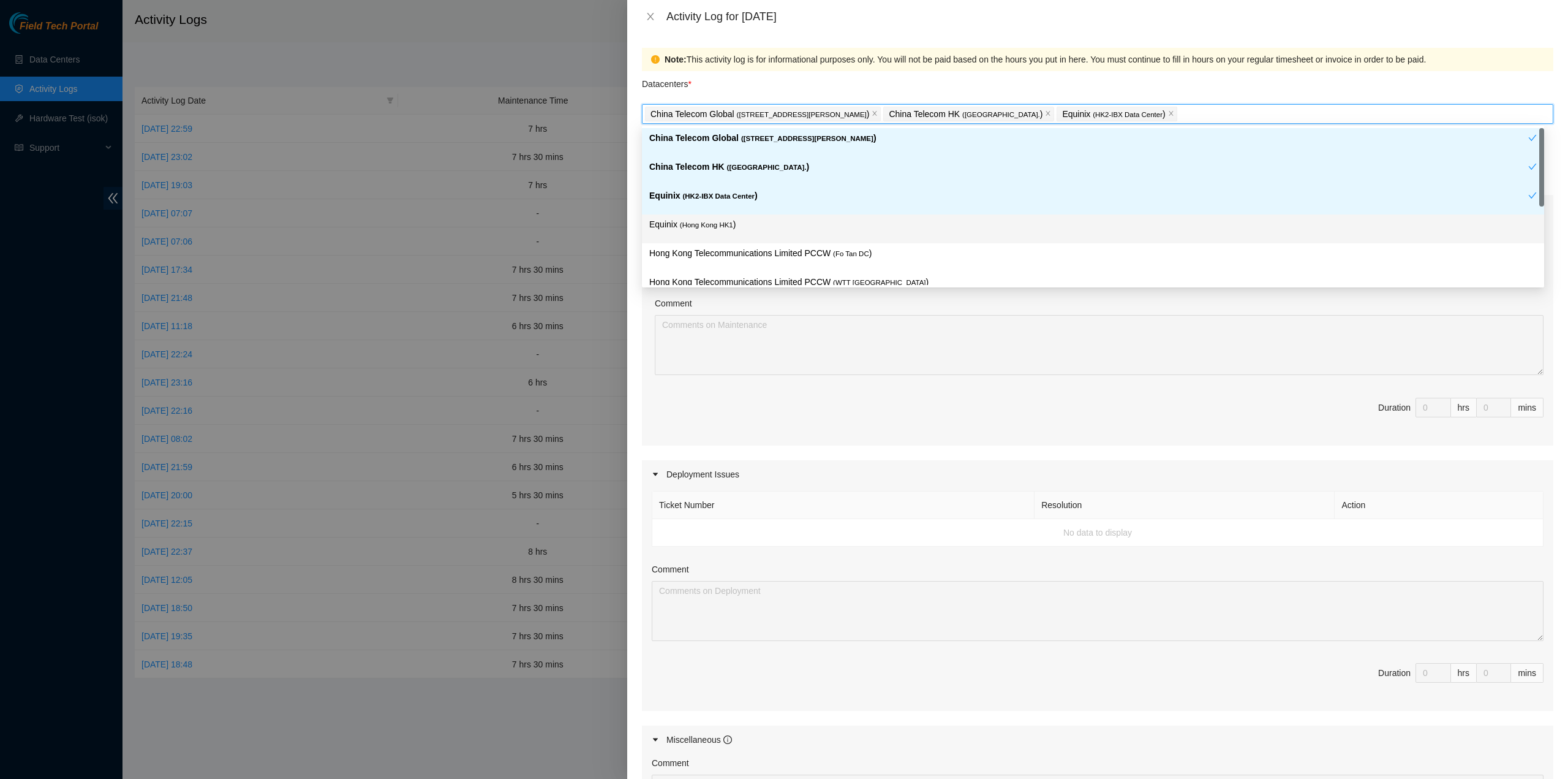
click at [719, 241] on div "Equinix ( Hong Kong HK1 )" at bounding box center [1093, 229] width 902 height 29
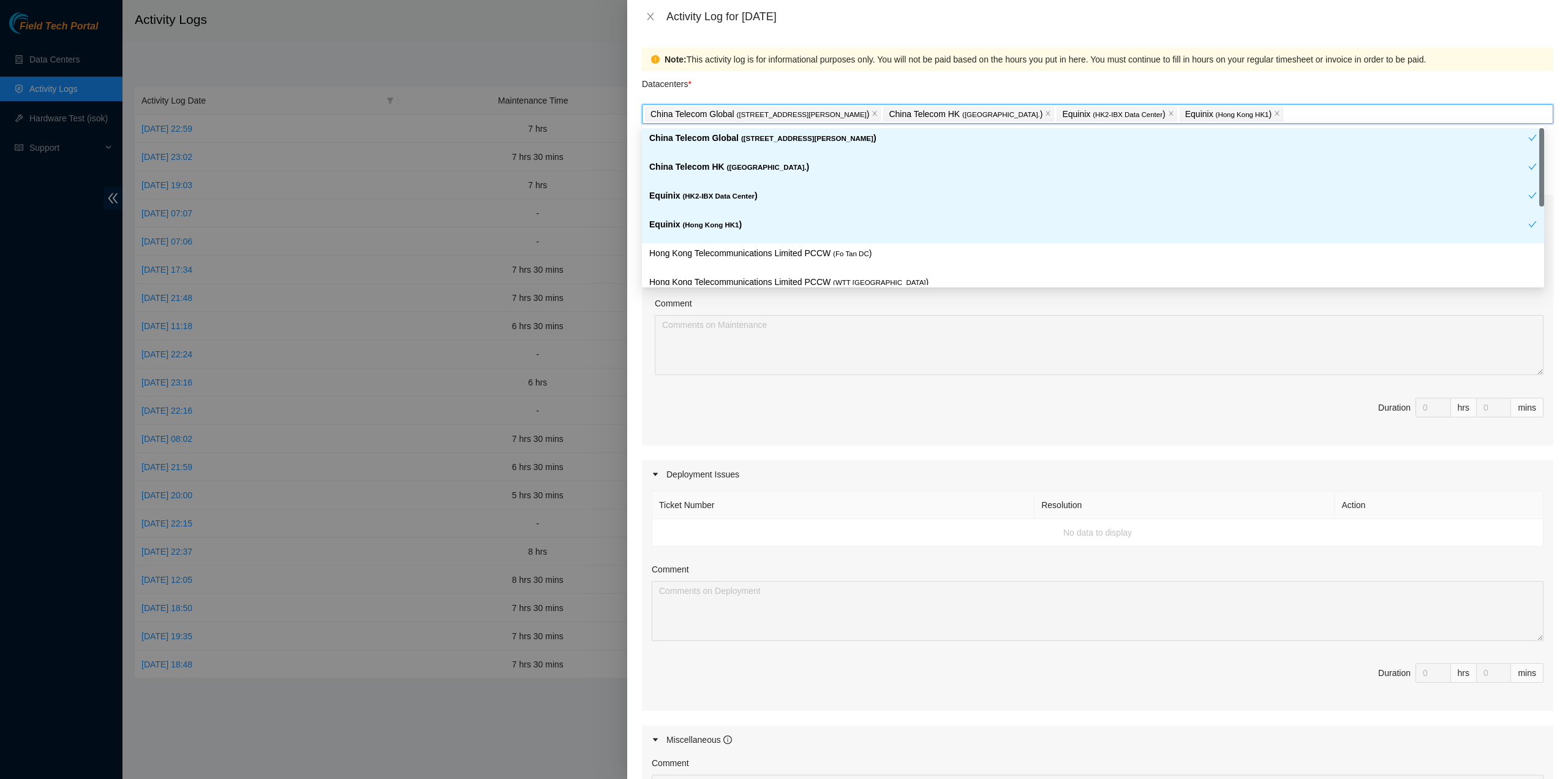
click at [715, 222] on span "( Hong Kong HK1" at bounding box center [710, 225] width 56 height 7
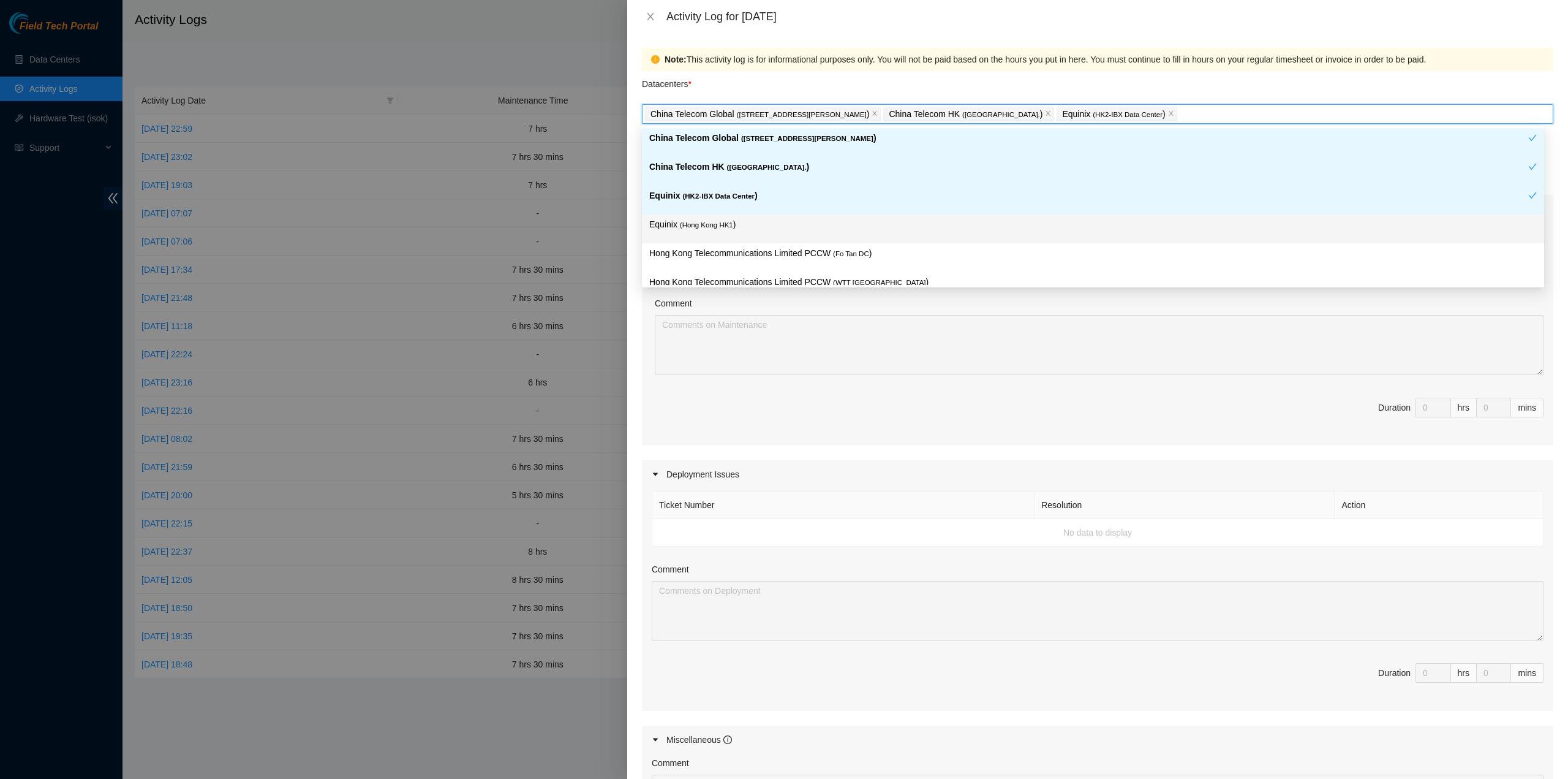
click at [719, 248] on p "Hong Kong Telecommunications Limited PCCW ( Fo Tan DC )" at bounding box center [1093, 254] width 887 height 14
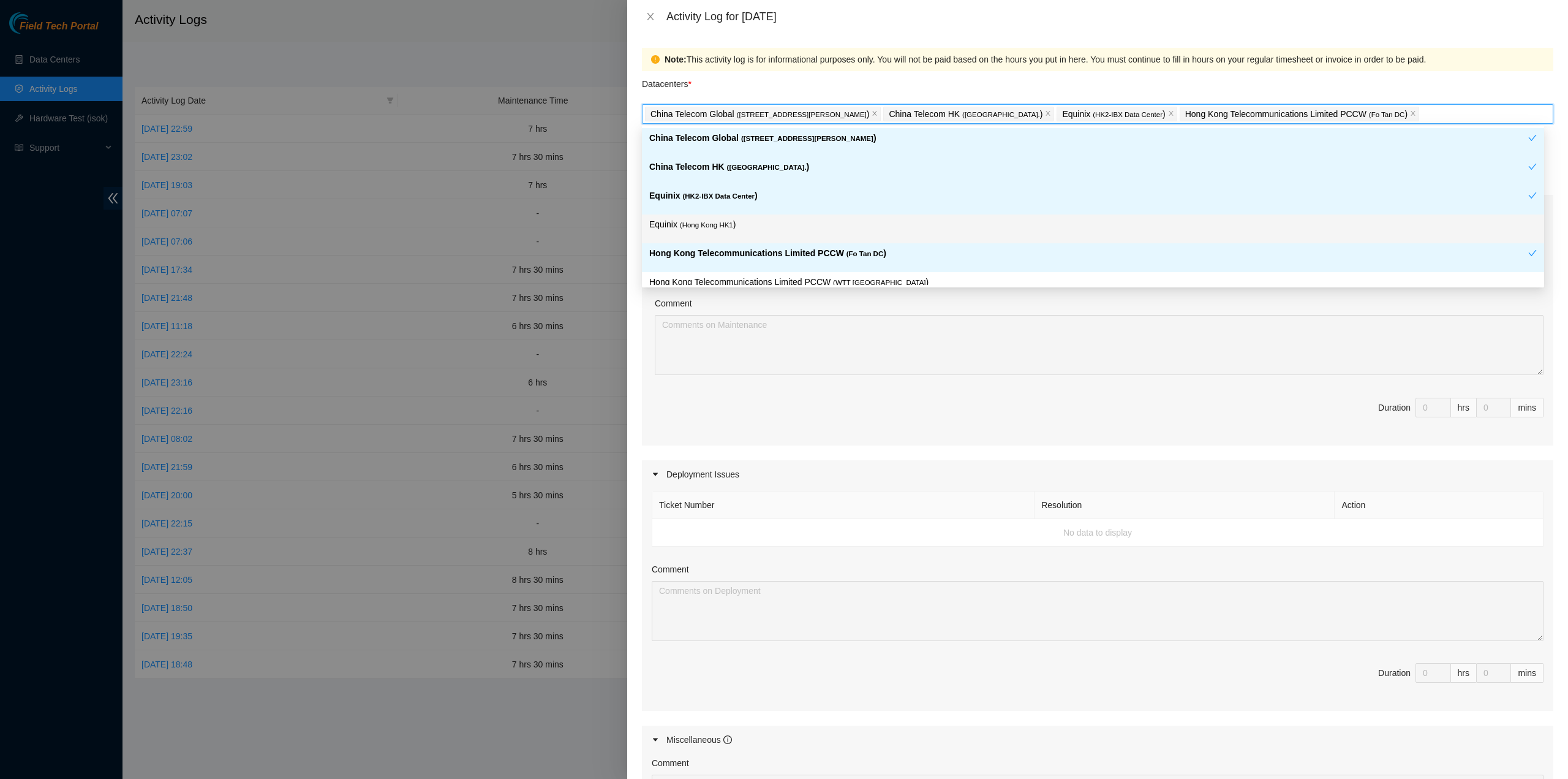
drag, startPoint x: 717, startPoint y: 227, endPoint x: 808, endPoint y: 294, distance: 113.0
click at [717, 226] on span "( Hong Kong HK1" at bounding box center [707, 225] width 53 height 7
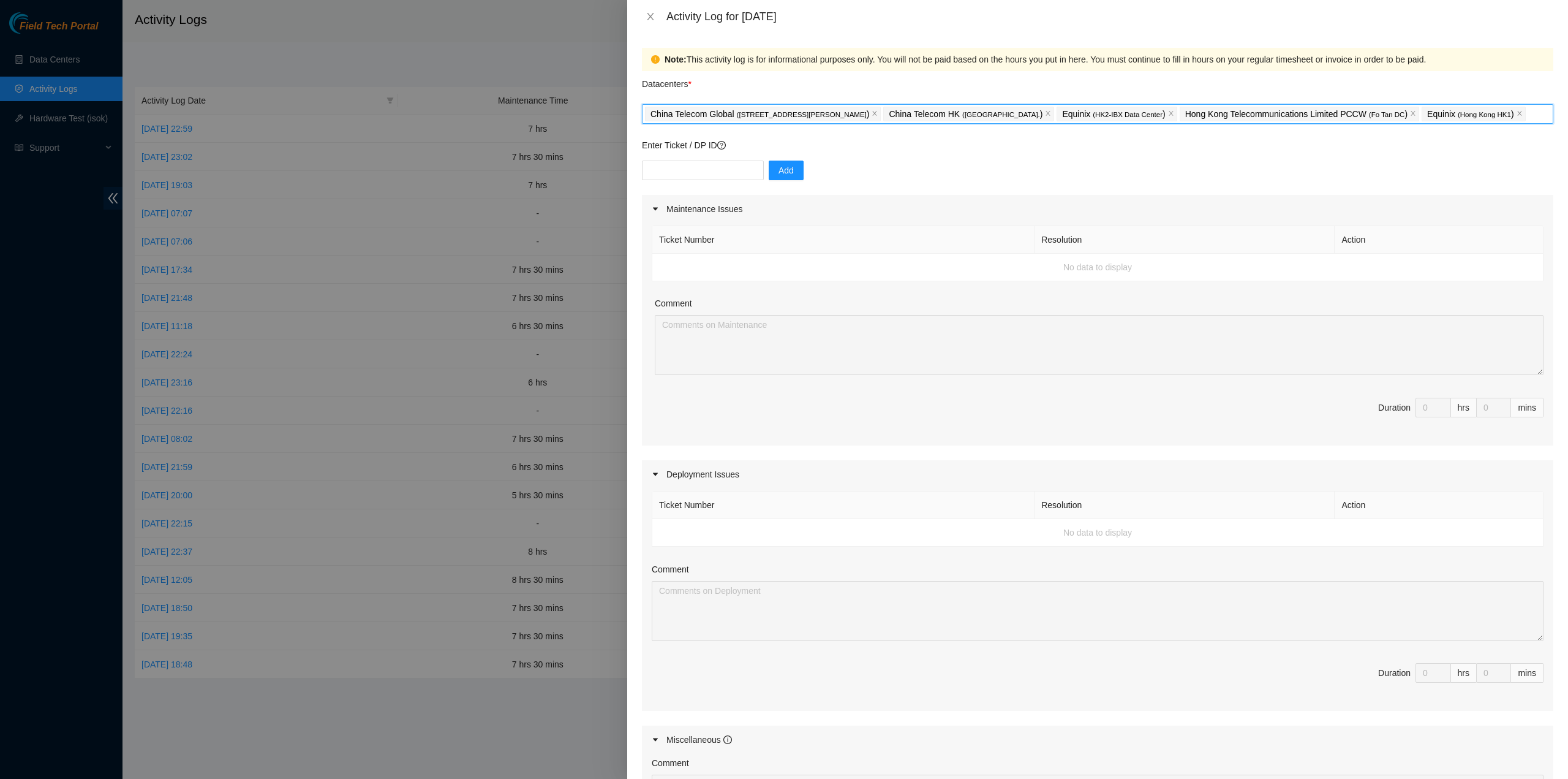
click at [992, 398] on span "Duration 0 hrs 0 mins" at bounding box center [1098, 415] width 892 height 34
click at [682, 166] on input "text" at bounding box center [703, 170] width 122 height 20
paste input "B-V-5LPFWWP"
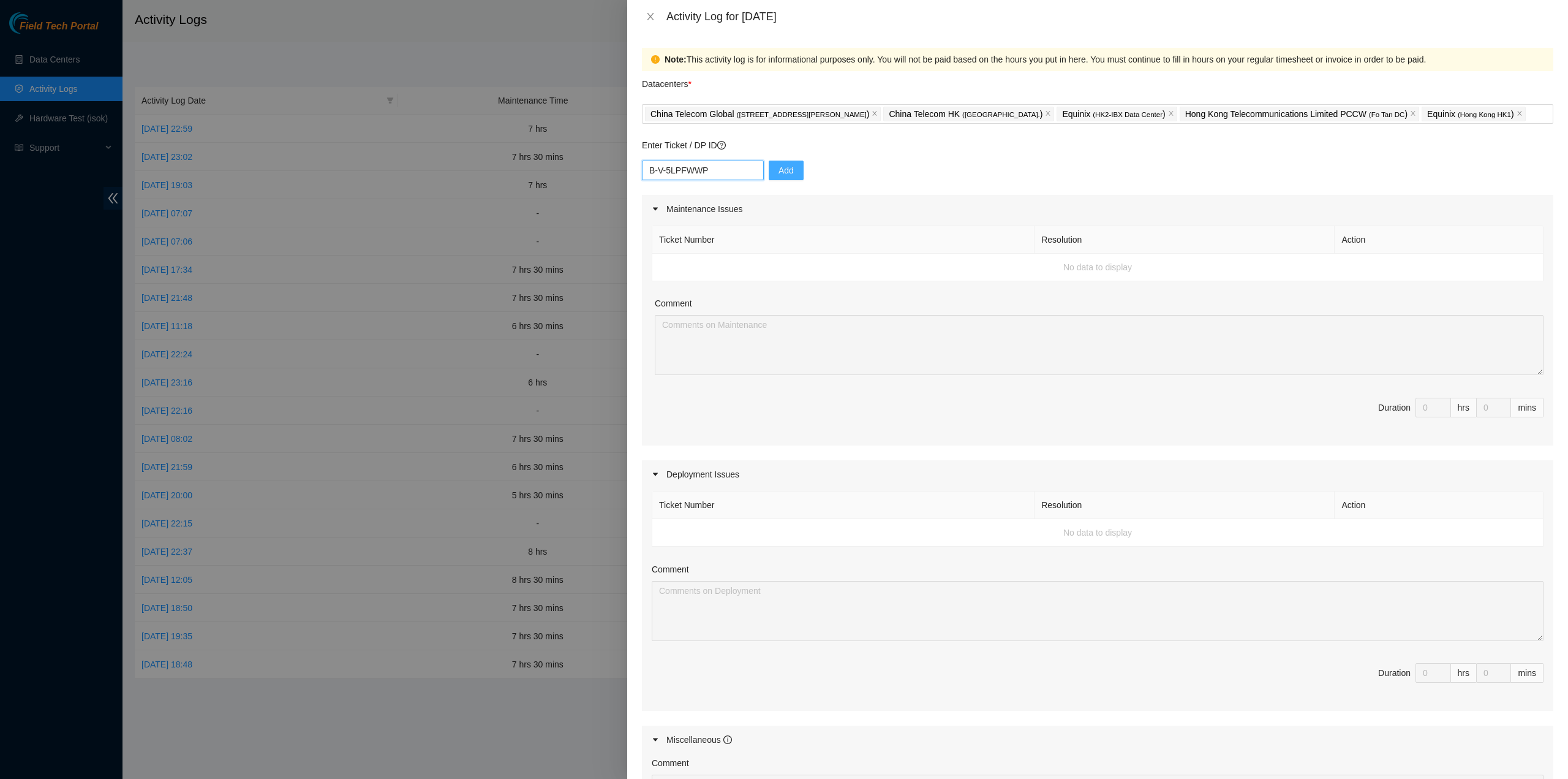
type input "B-V-5LPFWWP"
click at [779, 174] on span "Add" at bounding box center [786, 170] width 16 height 13
click at [705, 172] on input "text" at bounding box center [703, 170] width 122 height 20
paste input "B-V-5XCFCUK"
type input "B-V-5XCFCUK"
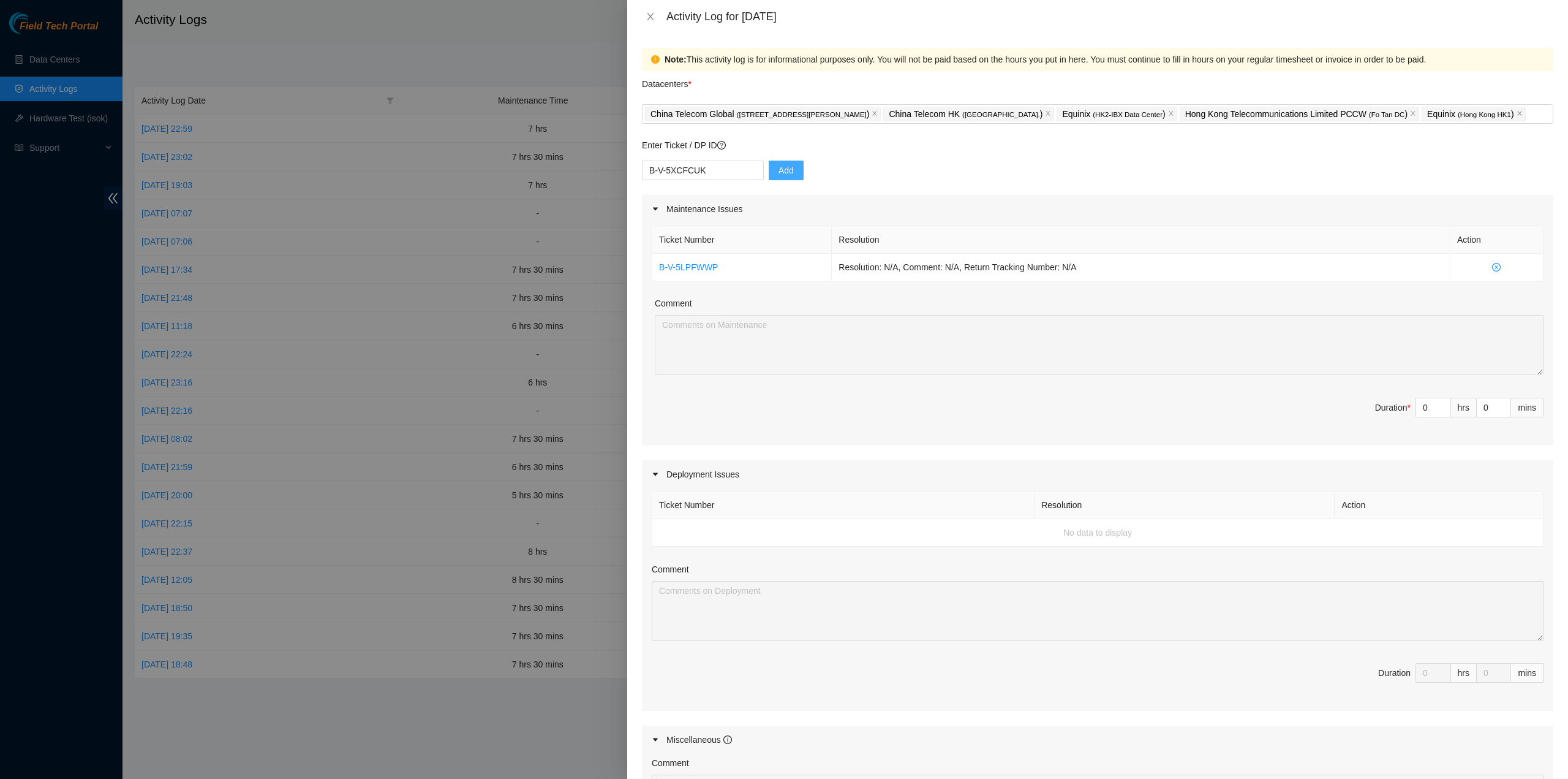
click at [761, 174] on div "B-V-5XCFCUK Add" at bounding box center [1098, 178] width 912 height 34
click at [779, 175] on span "Add" at bounding box center [786, 170] width 16 height 13
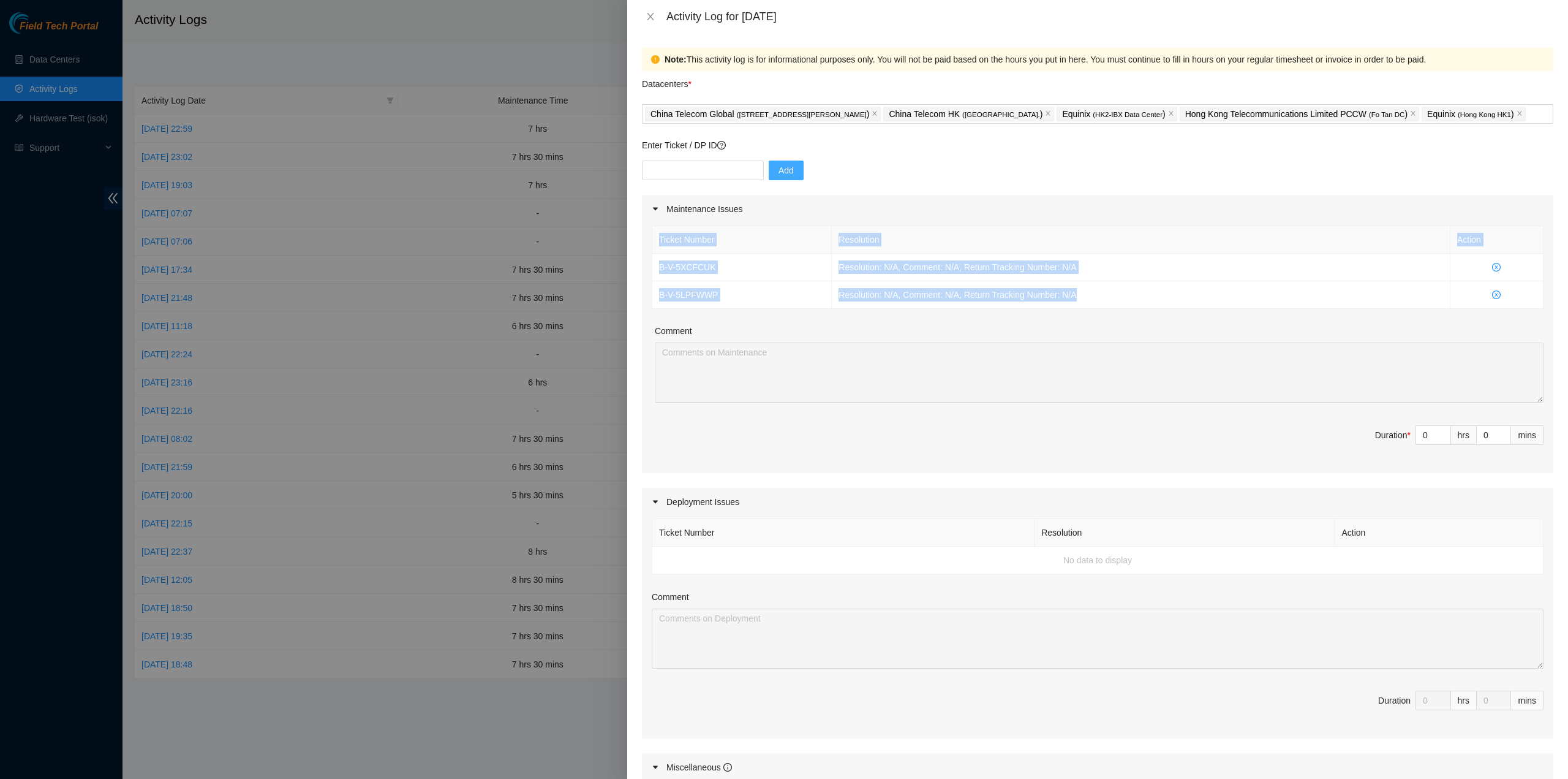
drag, startPoint x: 1136, startPoint y: 294, endPoint x: 651, endPoint y: 241, distance: 487.9
click at [651, 241] on div "Ticket Number Resolution Action B-V-5XCFCUK Resolution: N/A, Comment: N/A, Retu…" at bounding box center [1098, 348] width 912 height 250
copy table "Ticket Number Resolution Action B-V-5XCFCUK Resolution: N/A, Comment: N/A, Retu…"
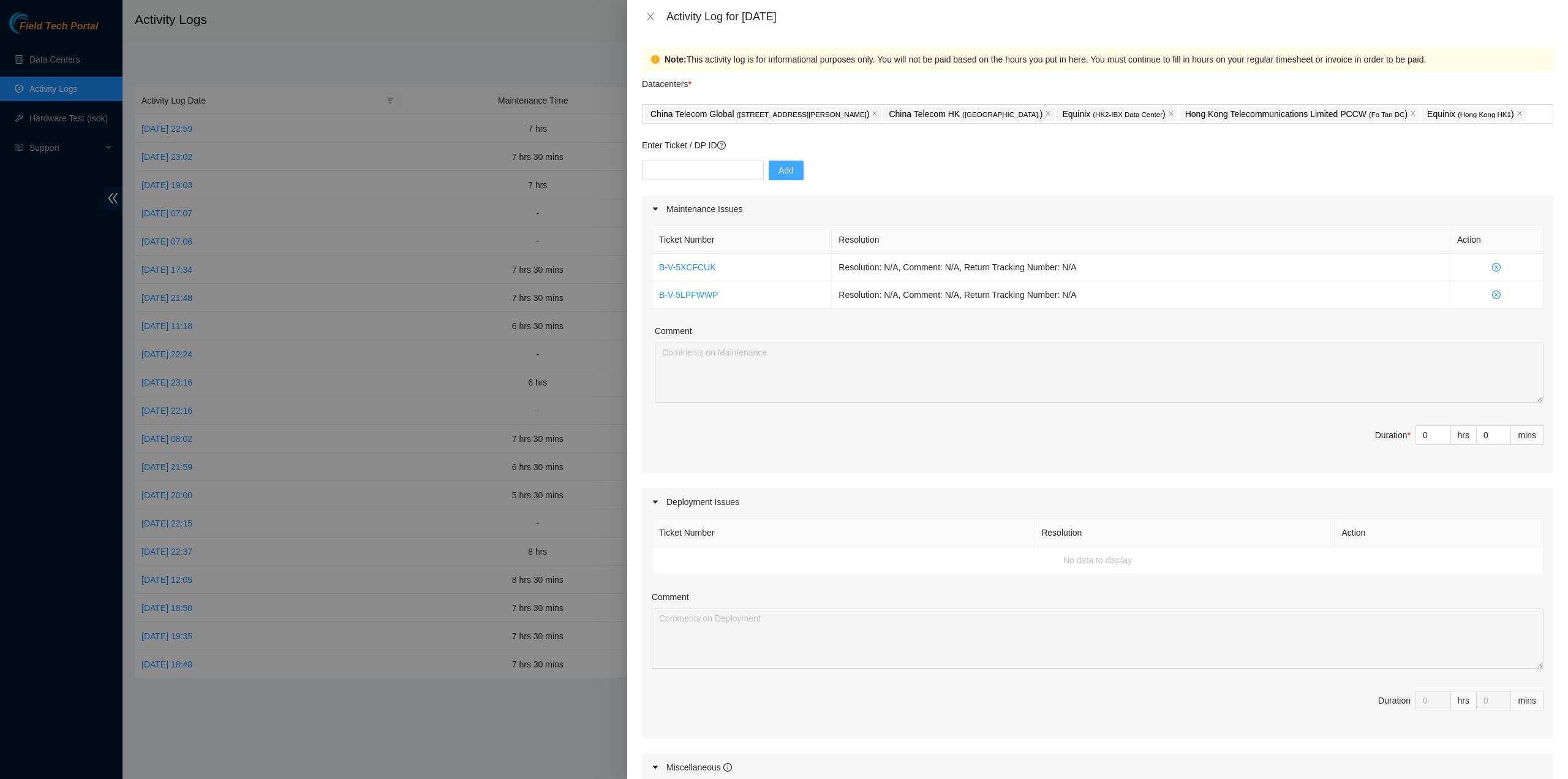
drag, startPoint x: 1418, startPoint y: 437, endPoint x: 1361, endPoint y: 426, distance: 58.1
click at [1361, 427] on span "Duration * 0 hrs 0 mins" at bounding box center [1098, 442] width 892 height 34
type input "6"
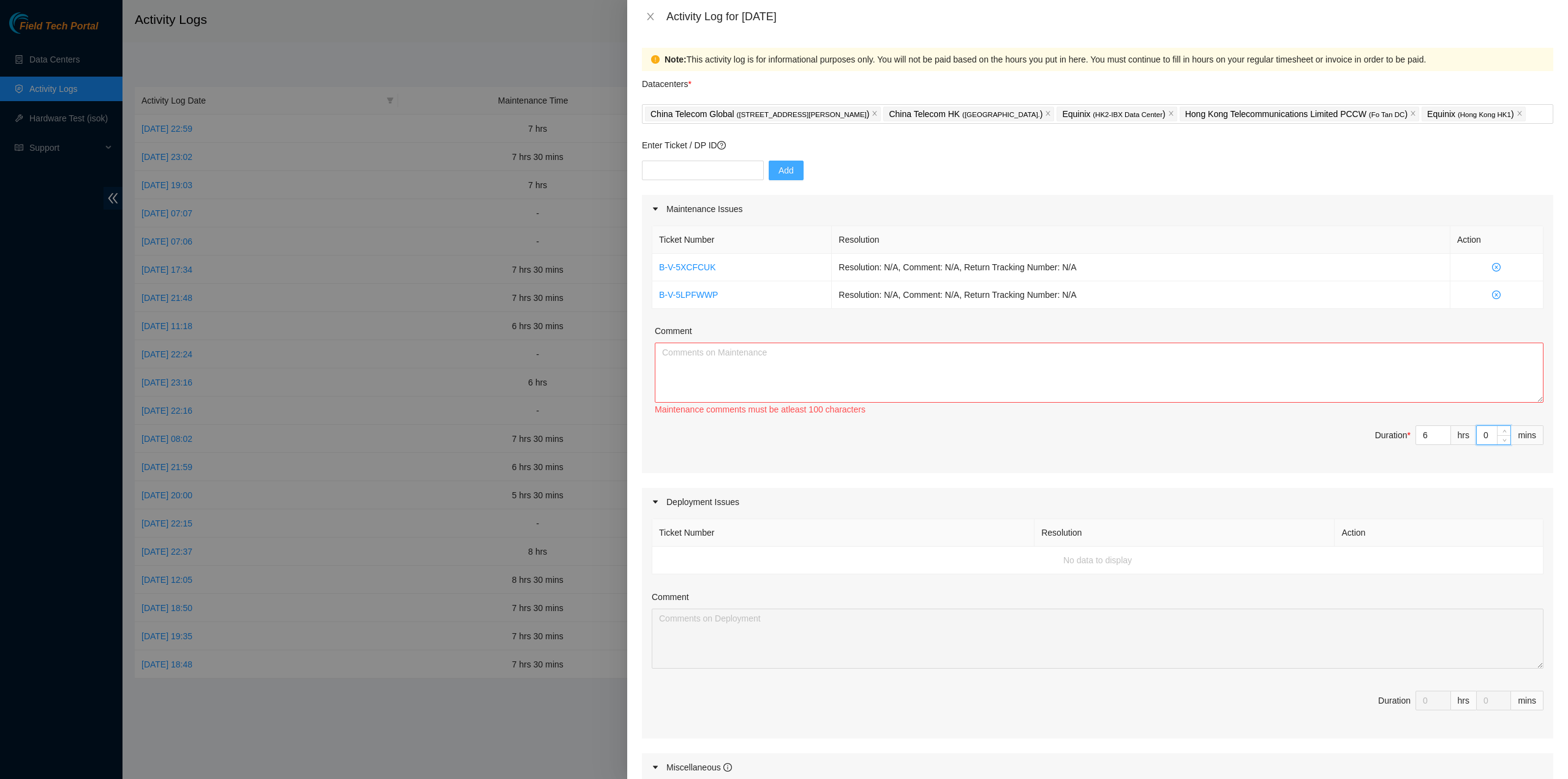
type input "3"
type input "30"
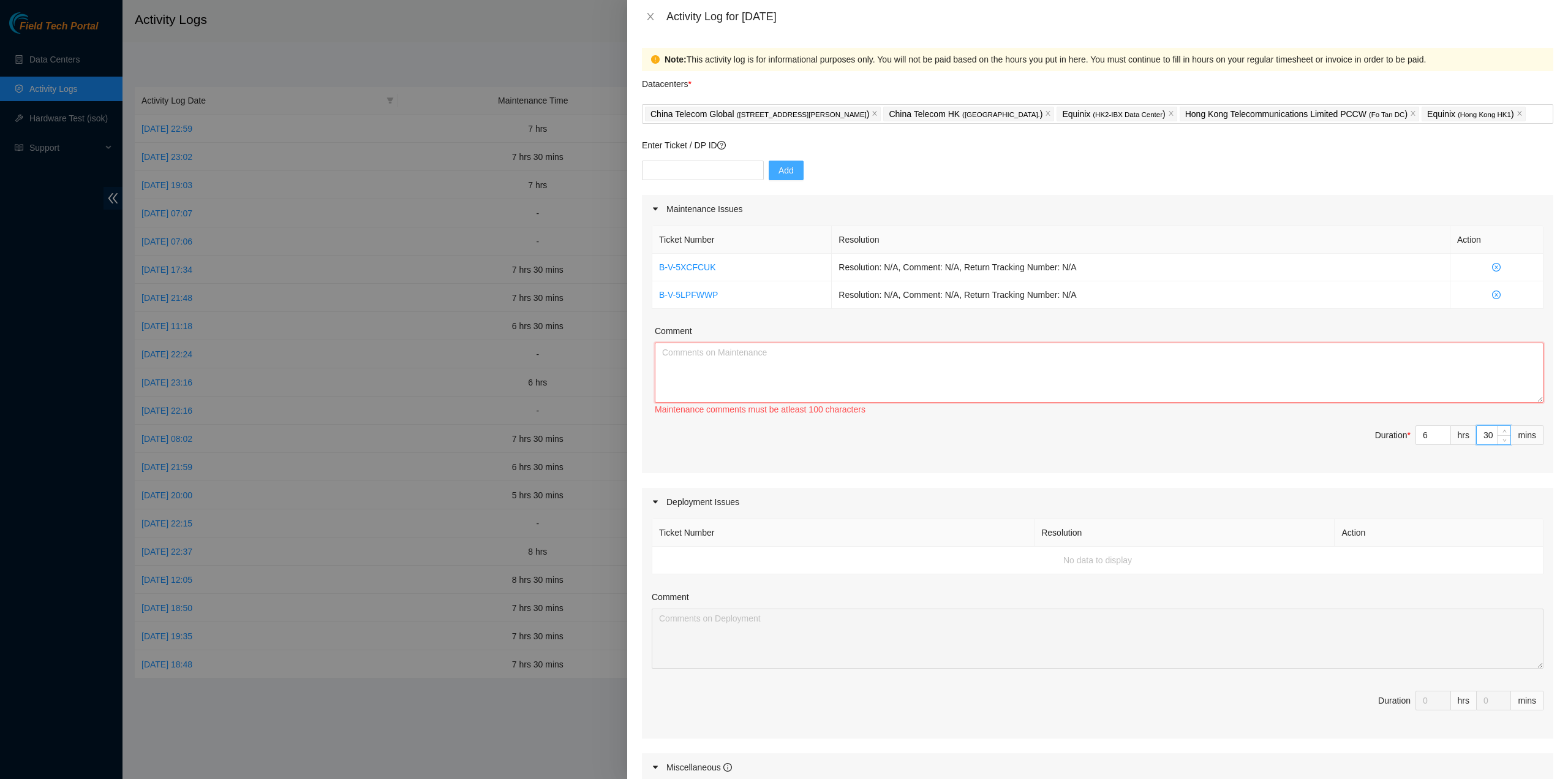
drag, startPoint x: 1084, startPoint y: 380, endPoint x: 1075, endPoint y: 378, distance: 9.2
click at [1081, 380] on textarea "Comment" at bounding box center [1099, 373] width 889 height 60
paste textarea "Ticket Number Resolution Action B-V-5XCFCUK Resolution: N/A, Comment: N/A, Retu…"
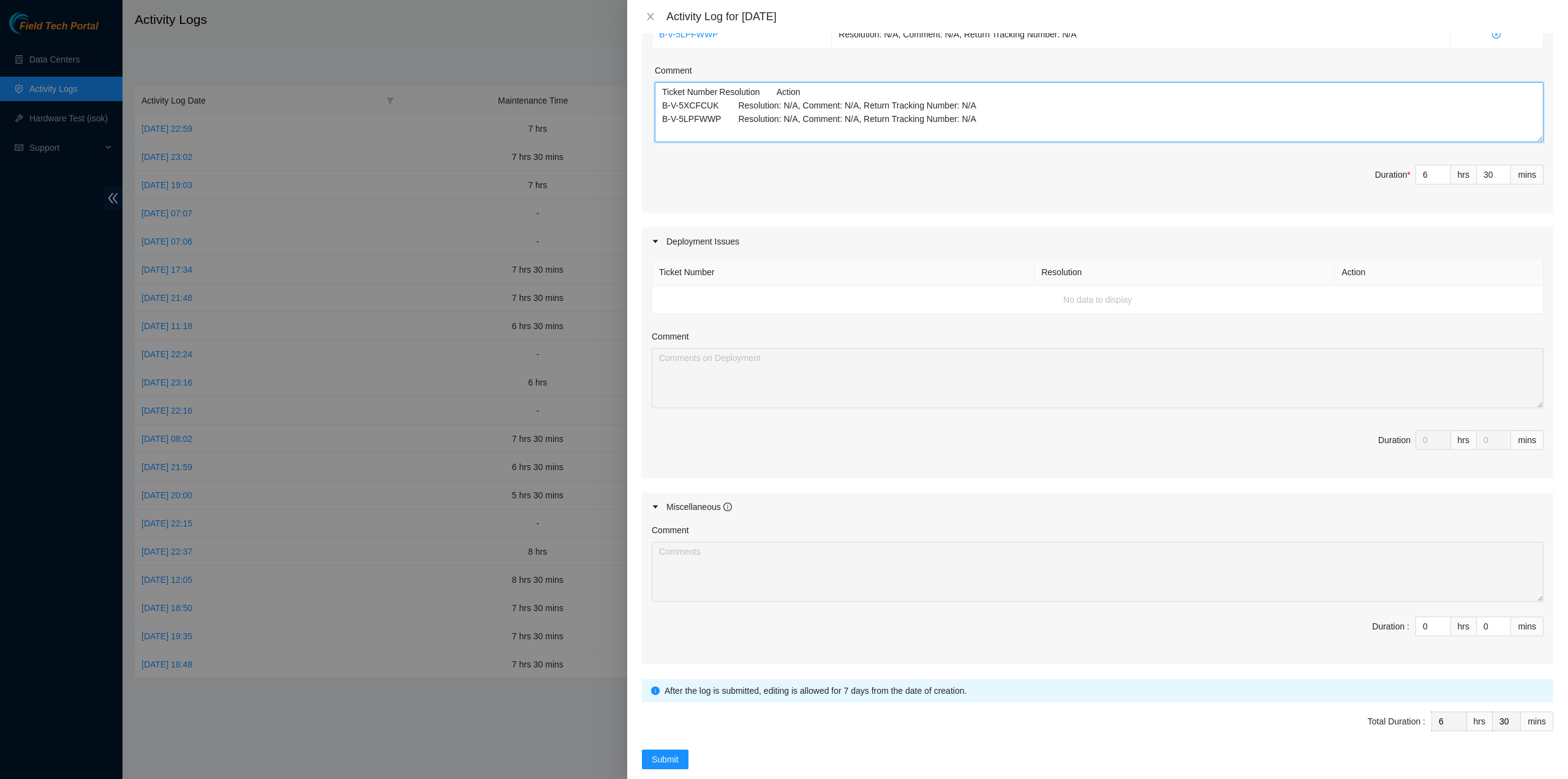
scroll to position [276, 0]
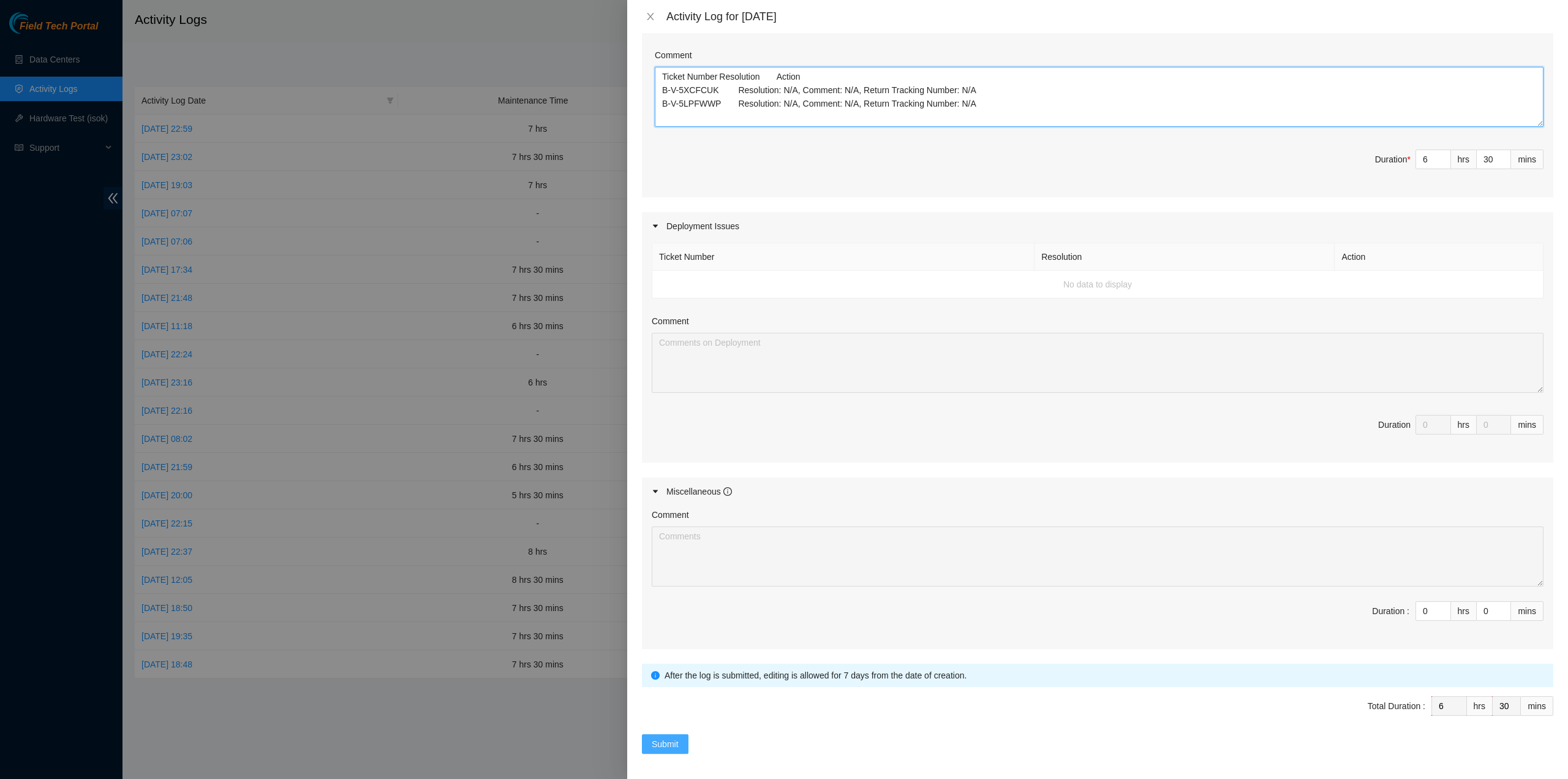
type textarea "Ticket Number Resolution Action B-V-5XCFCUK Resolution: N/A, Comment: N/A, Retu…"
click at [656, 738] on span "Submit" at bounding box center [665, 744] width 27 height 13
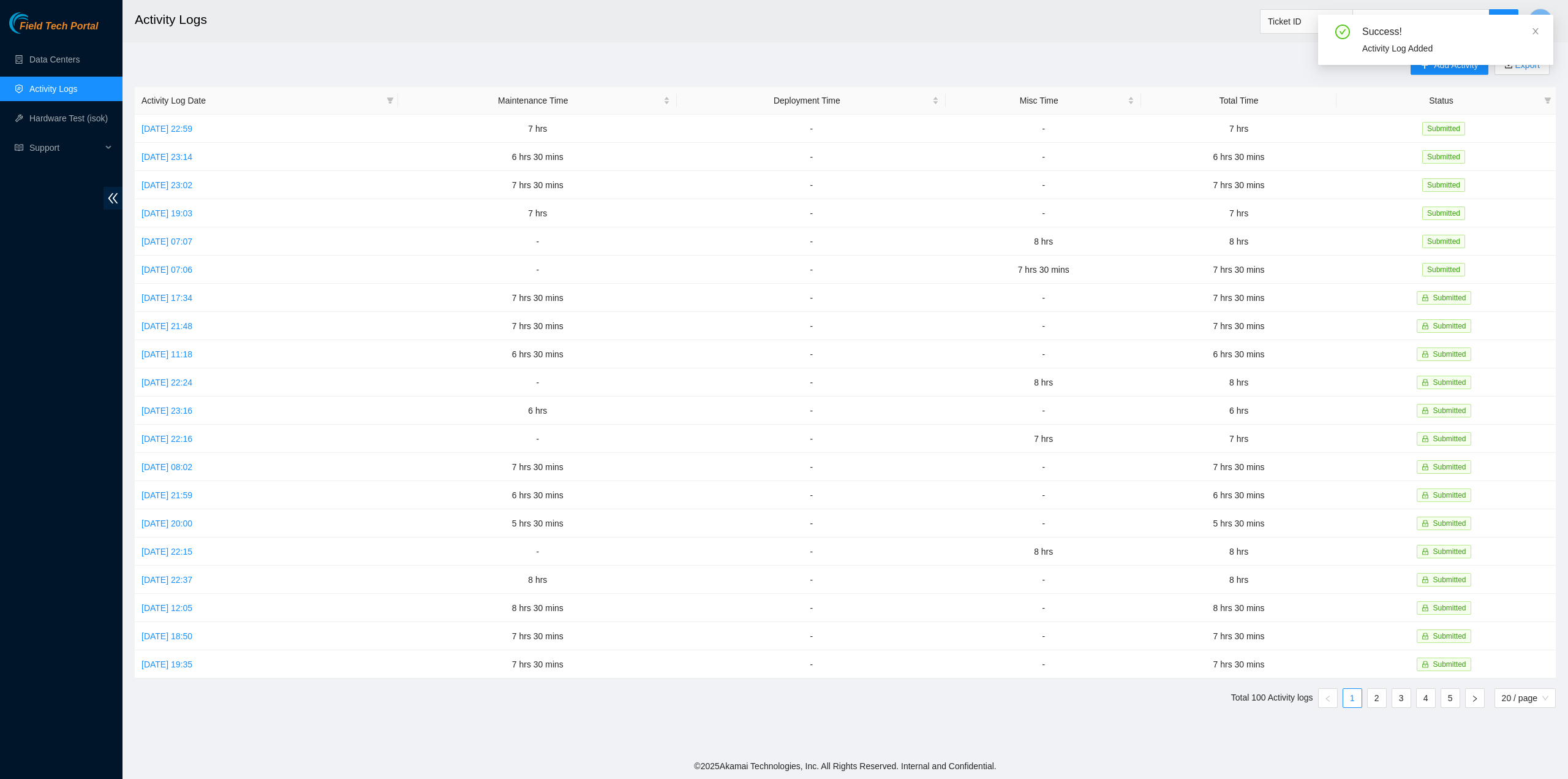
drag, startPoint x: 1536, startPoint y: 30, endPoint x: 1168, endPoint y: 67, distance: 369.9
click at [1536, 31] on icon "close" at bounding box center [1535, 31] width 9 height 9
click at [1539, 13] on button "S" at bounding box center [1540, 20] width 24 height 24
click at [1444, 111] on link "Logout" at bounding box center [1455, 108] width 27 height 10
